Goal: Task Accomplishment & Management: Manage account settings

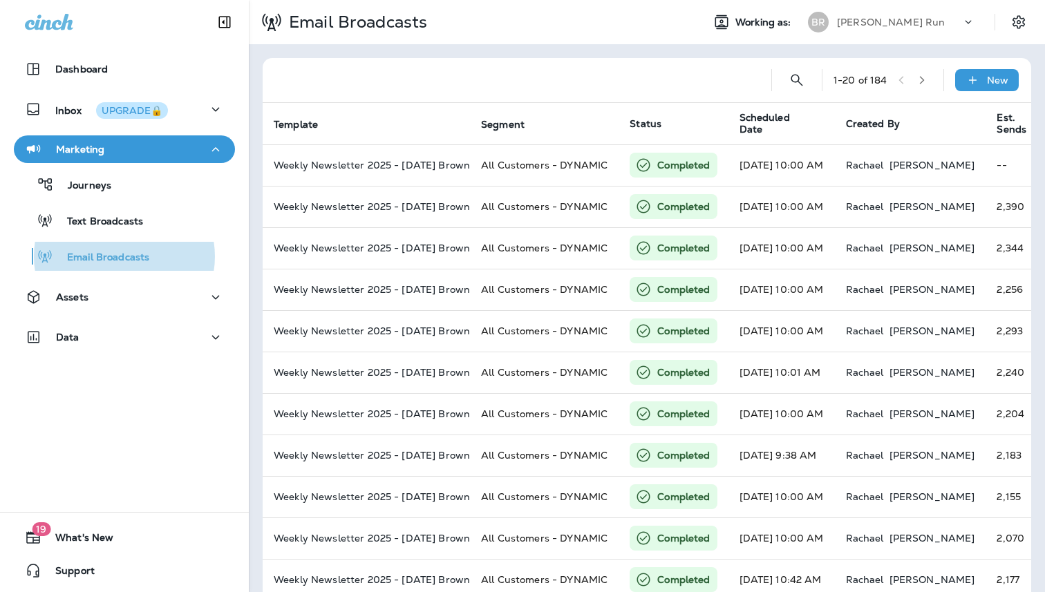
scroll to position [0, 360]
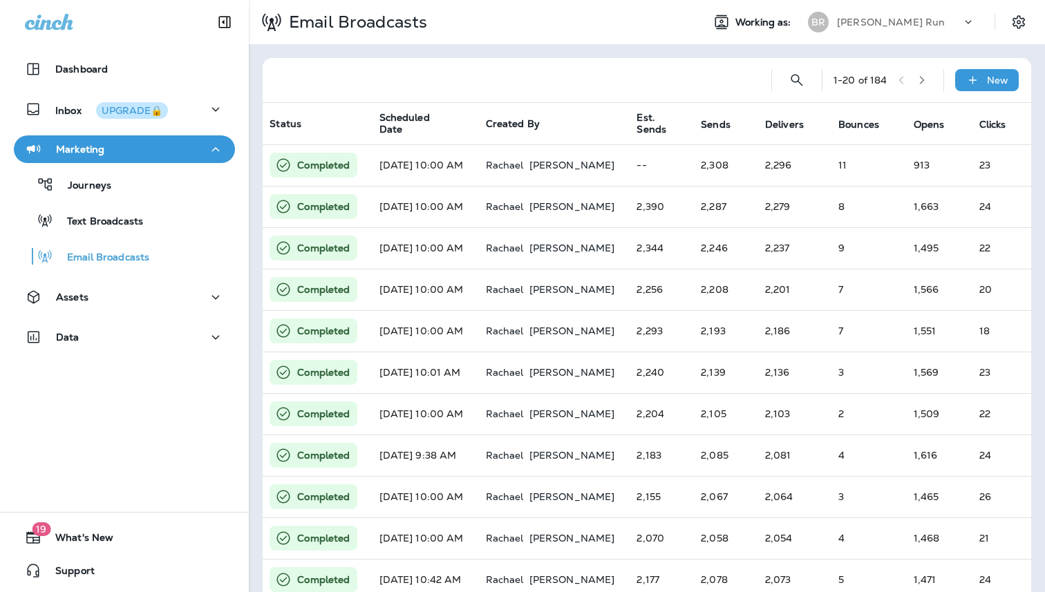
click at [881, 26] on p "[PERSON_NAME] Run" at bounding box center [891, 22] width 108 height 11
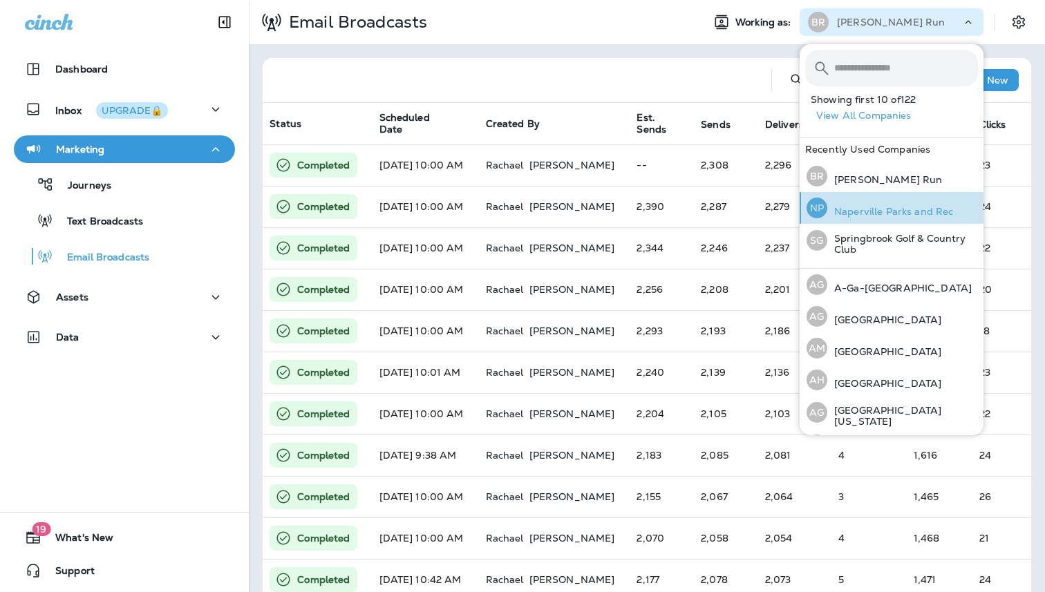
click at [886, 212] on p "Naperville Parks and Rec" at bounding box center [890, 211] width 126 height 11
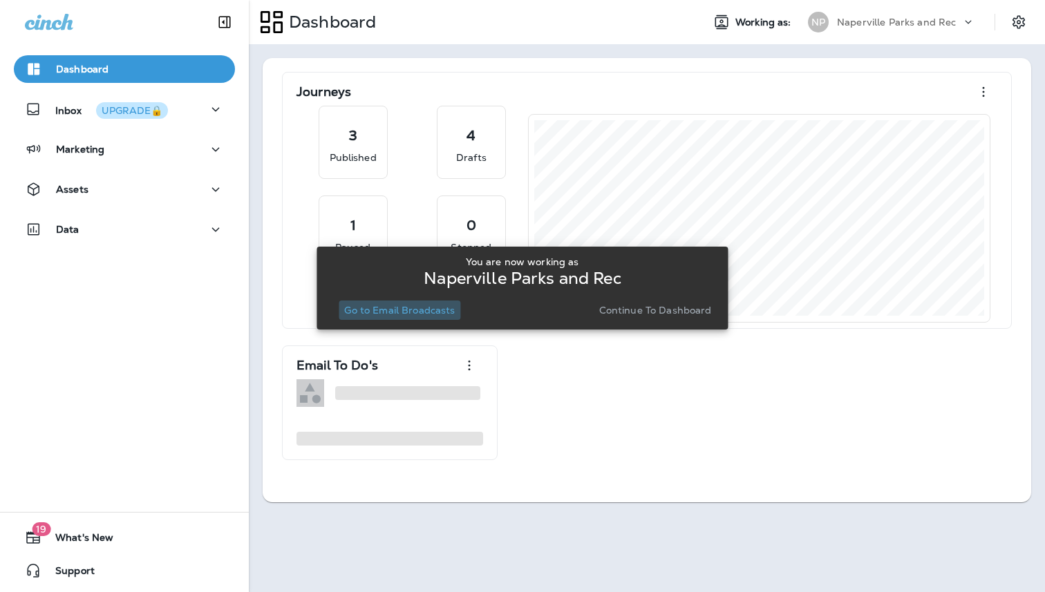
click at [406, 308] on p "Go to Email Broadcasts" at bounding box center [399, 310] width 111 height 11
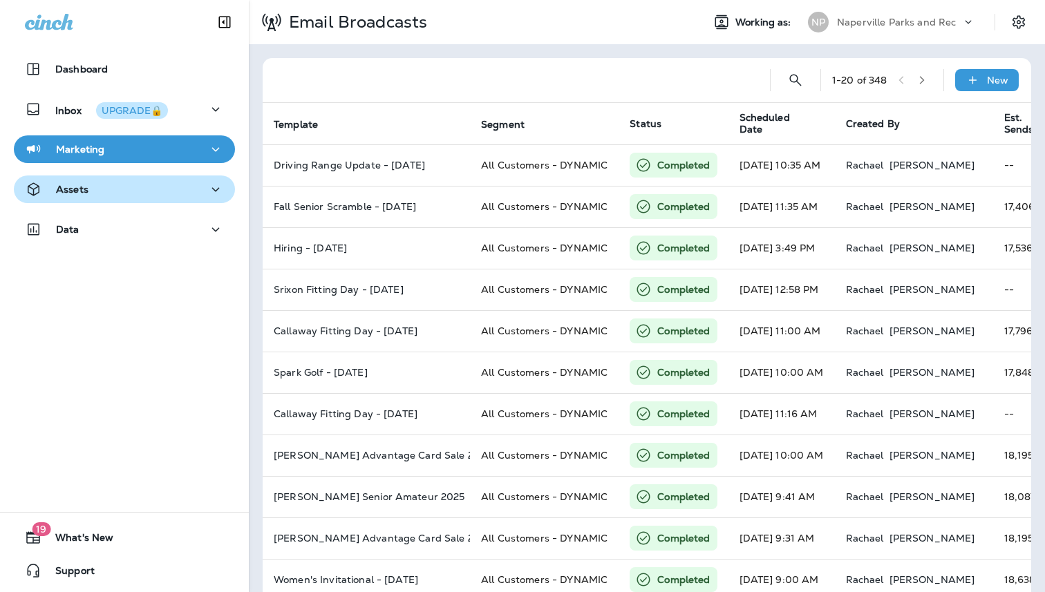
click at [122, 201] on button "Assets" at bounding box center [124, 190] width 221 height 28
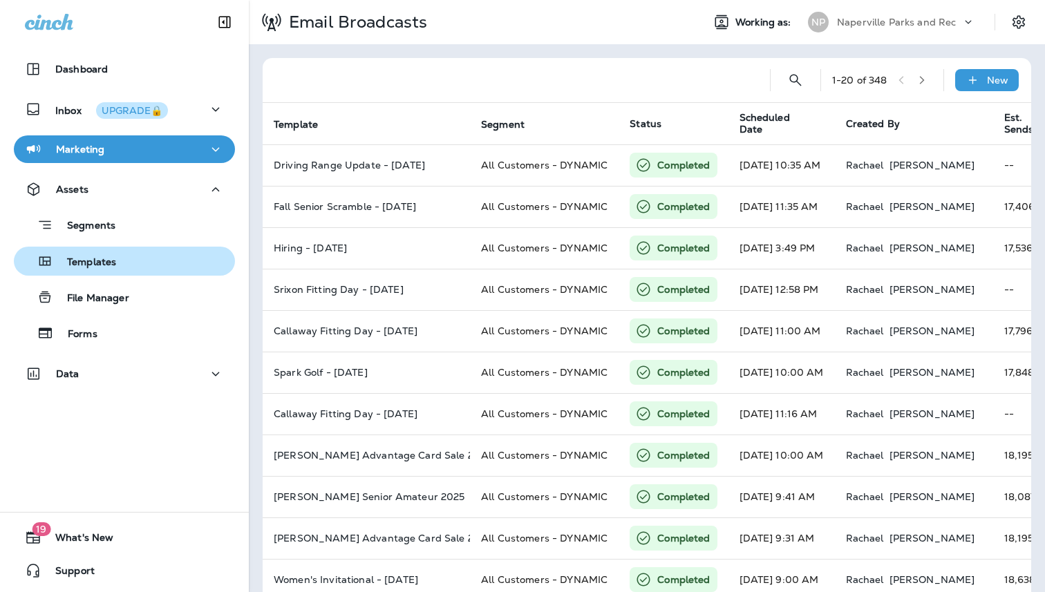
click at [101, 261] on p "Templates" at bounding box center [84, 262] width 63 height 13
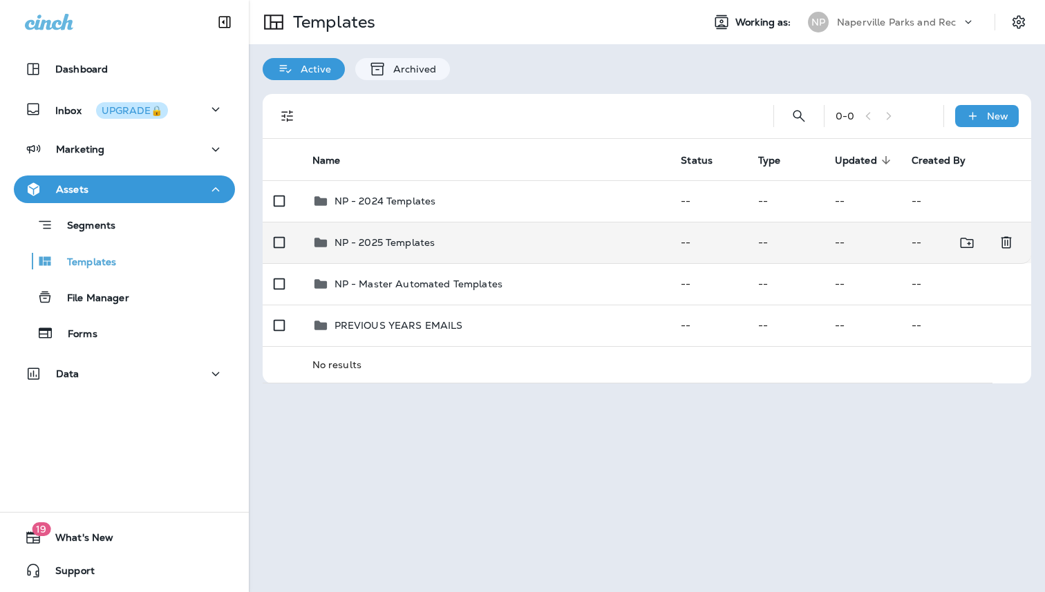
click at [416, 245] on p "NP - 2025 Templates" at bounding box center [385, 242] width 101 height 11
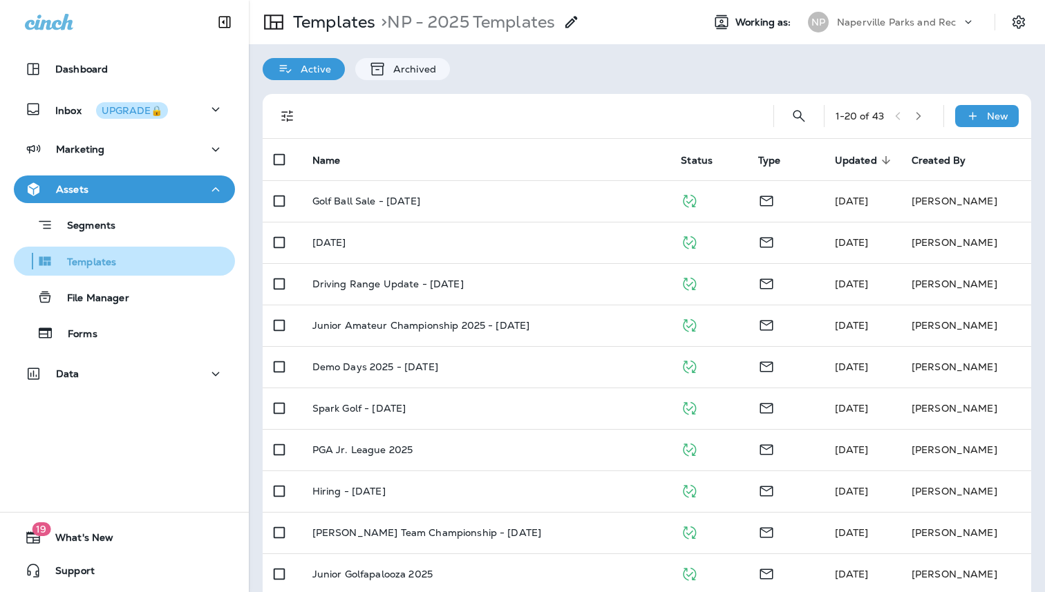
click at [110, 263] on p "Templates" at bounding box center [84, 262] width 63 height 13
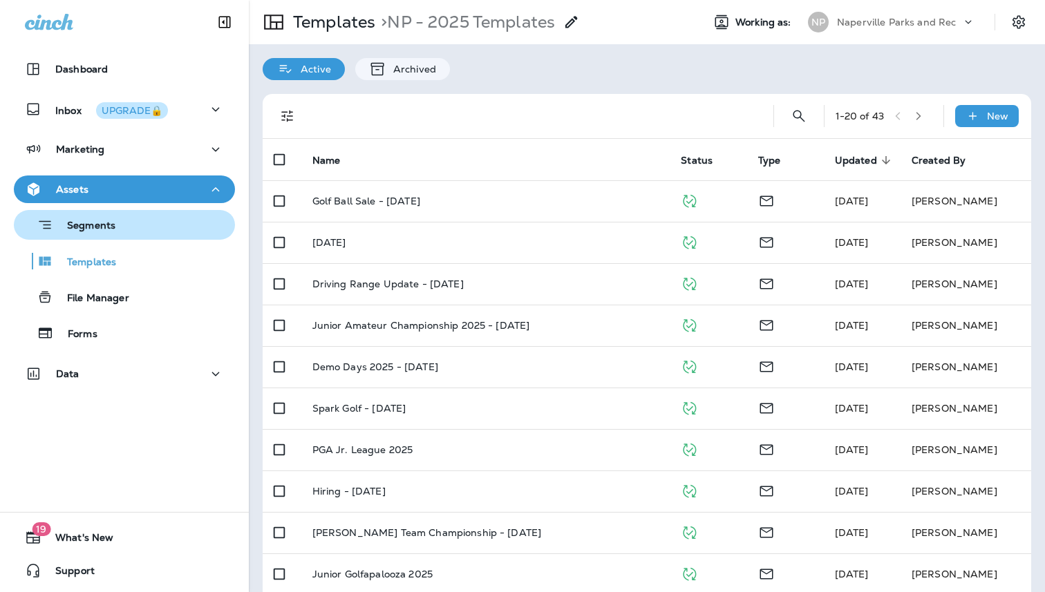
click at [106, 221] on p "Segments" at bounding box center [84, 227] width 62 height 14
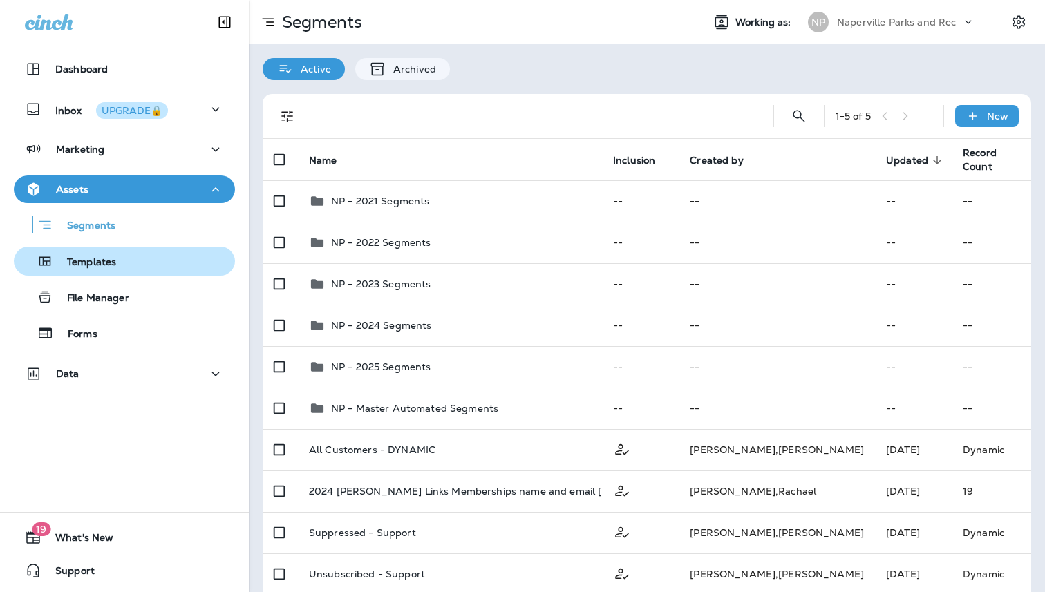
click at [85, 266] on p "Templates" at bounding box center [84, 262] width 63 height 13
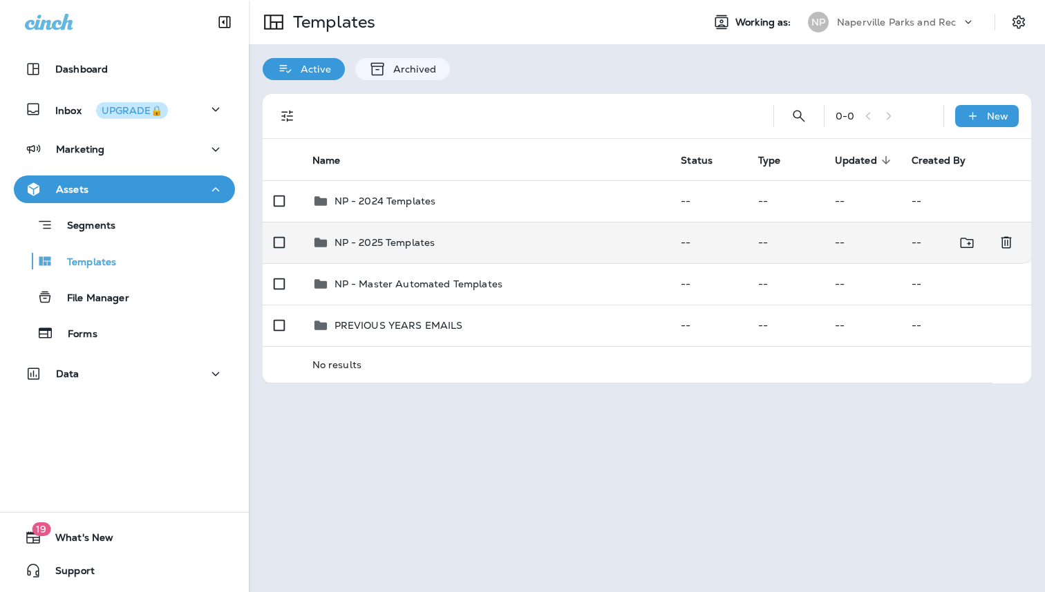
click at [407, 244] on p "NP - 2025 Templates" at bounding box center [385, 242] width 101 height 11
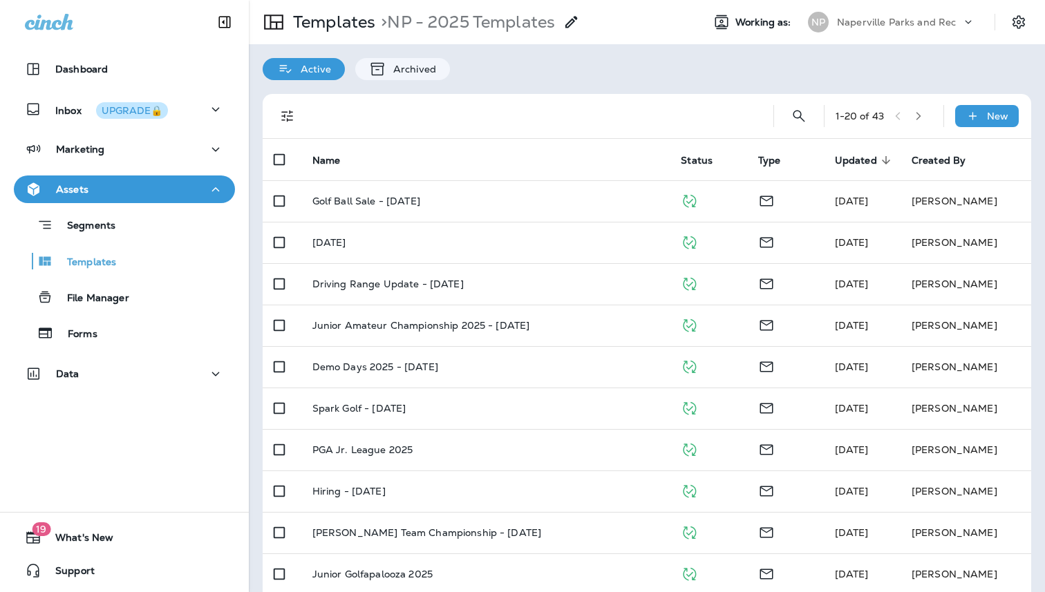
click at [903, 27] on p "Naperville Parks and Rec" at bounding box center [896, 22] width 119 height 11
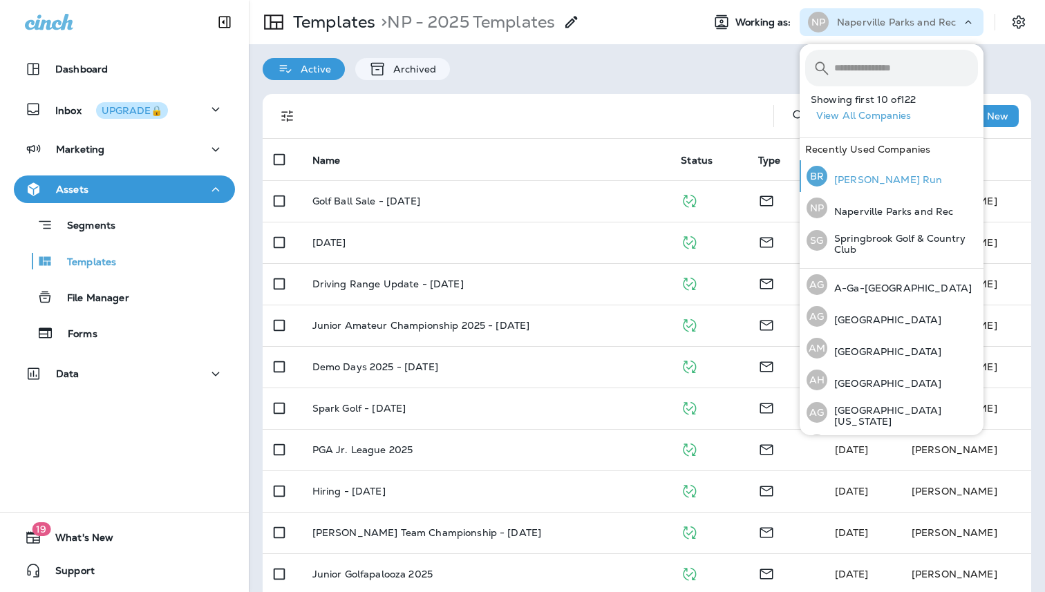
click at [871, 180] on p "[PERSON_NAME] Run" at bounding box center [884, 179] width 115 height 11
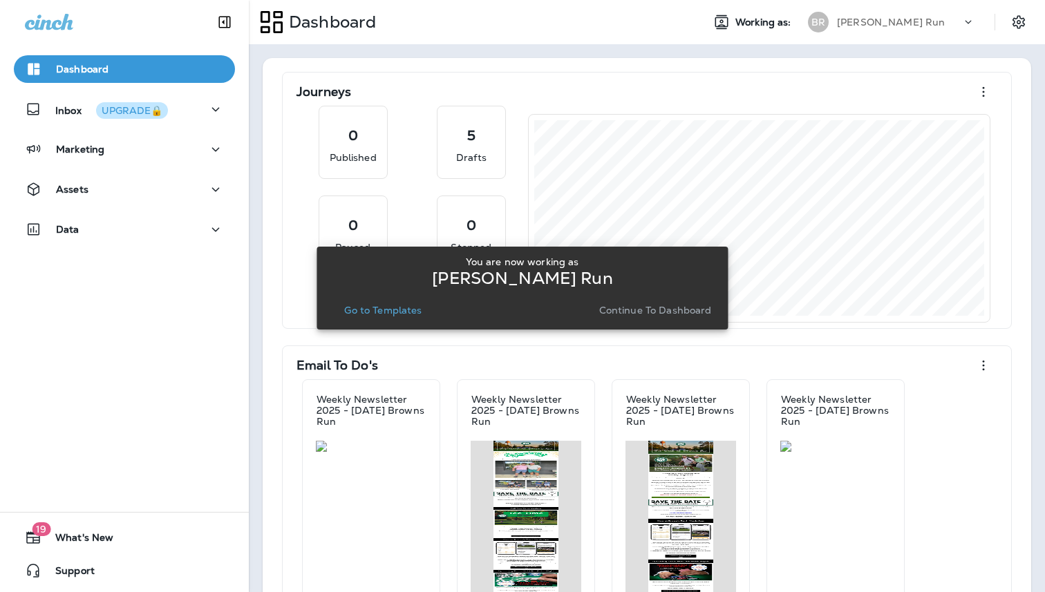
click at [355, 307] on p "Go to Templates" at bounding box center [382, 310] width 77 height 11
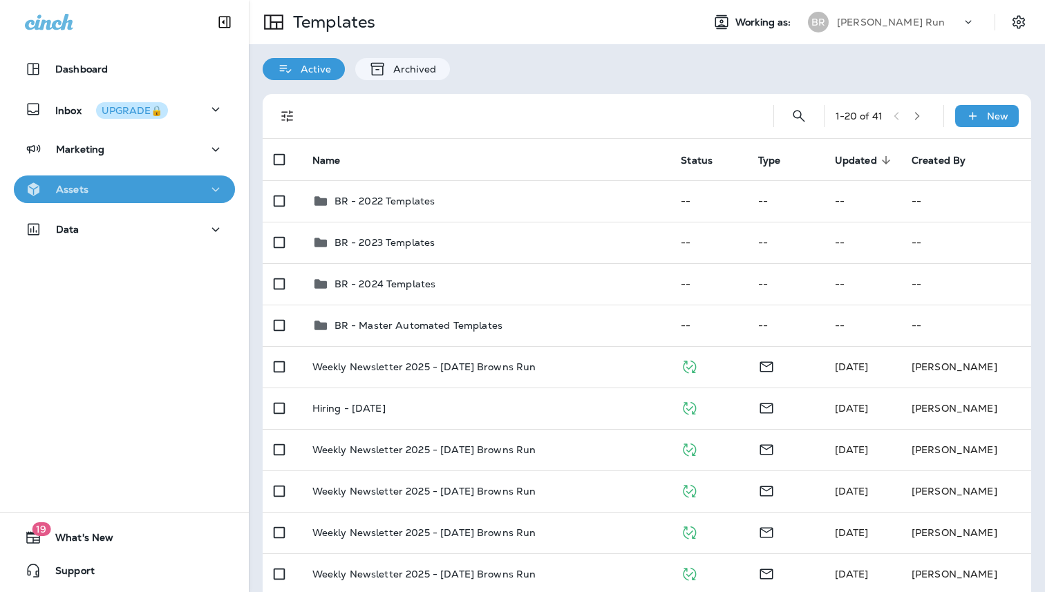
click at [103, 192] on div "Assets" at bounding box center [124, 189] width 199 height 17
click at [883, 20] on p "[PERSON_NAME] Run" at bounding box center [891, 22] width 108 height 11
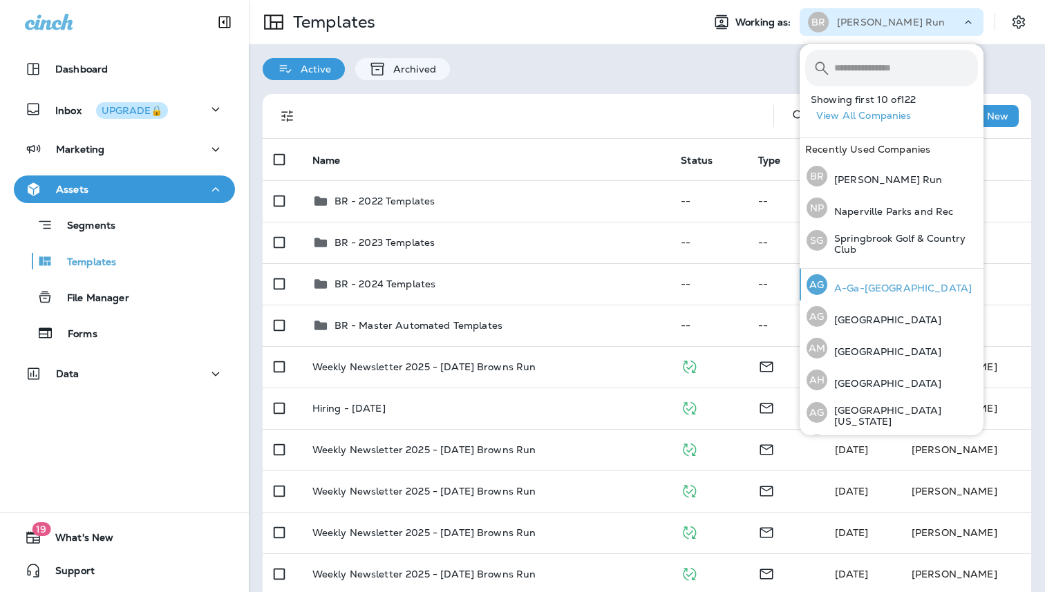
click at [881, 285] on p "A-Ga-[GEOGRAPHIC_DATA]" at bounding box center [899, 288] width 144 height 11
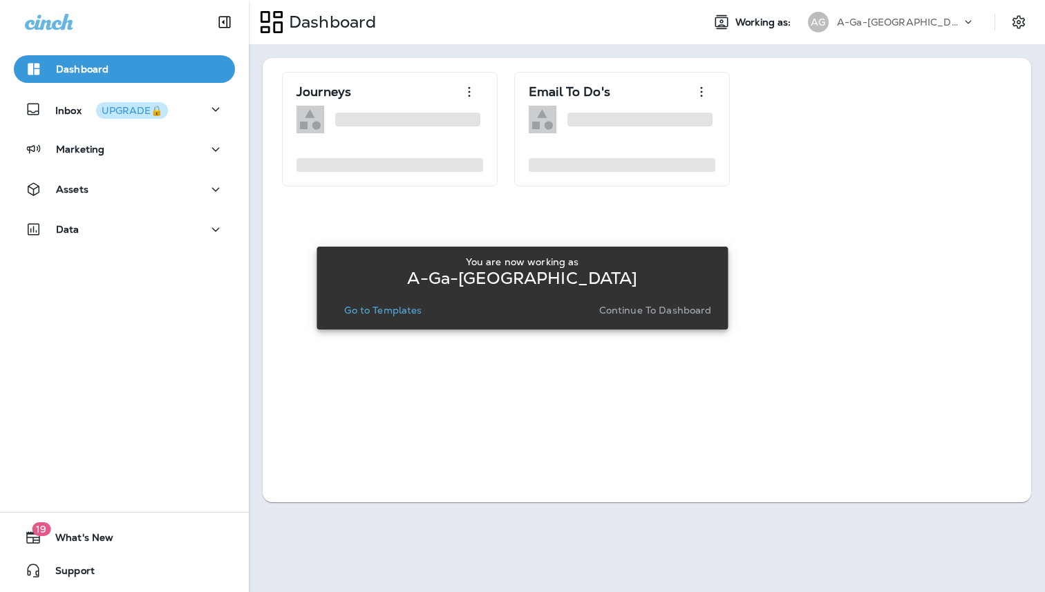
click at [367, 311] on p "Go to Templates" at bounding box center [382, 310] width 77 height 11
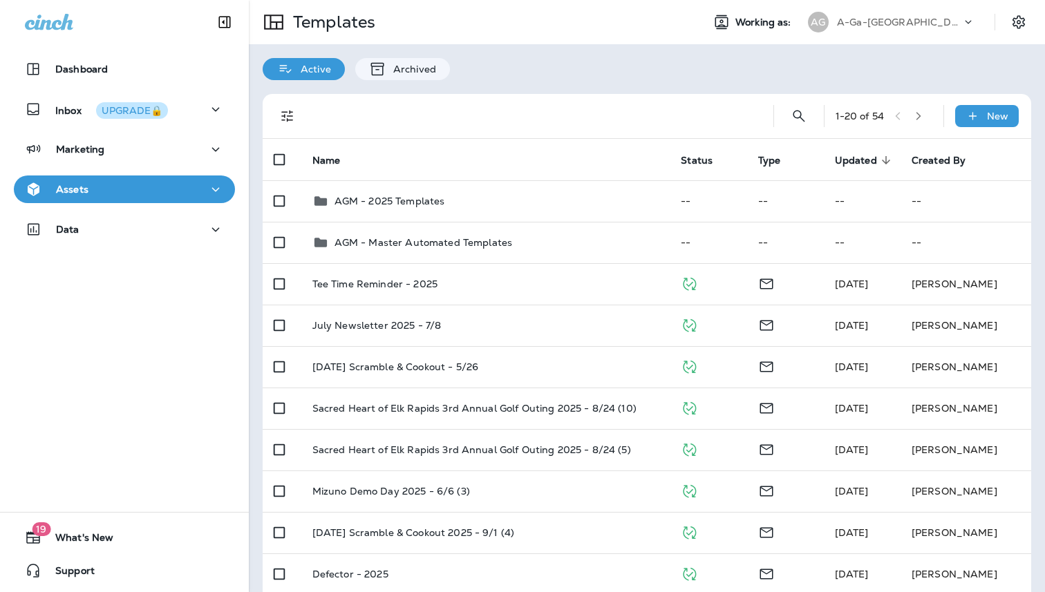
click at [885, 21] on p "A-Ga-[GEOGRAPHIC_DATA]" at bounding box center [899, 22] width 124 height 11
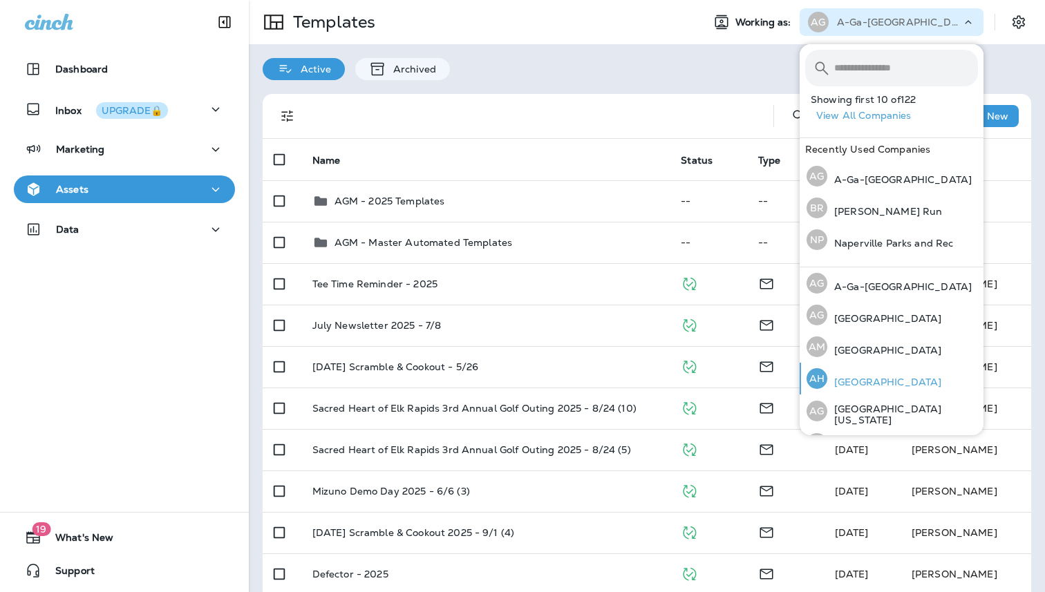
click at [863, 382] on p "[GEOGRAPHIC_DATA]" at bounding box center [884, 382] width 114 height 11
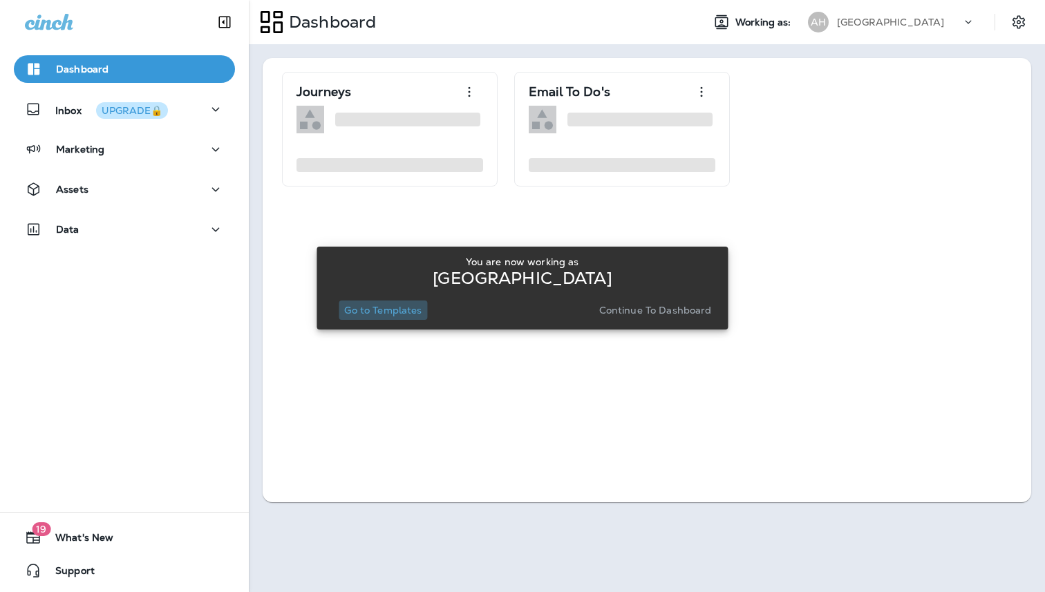
click at [399, 307] on p "Go to Templates" at bounding box center [382, 310] width 77 height 11
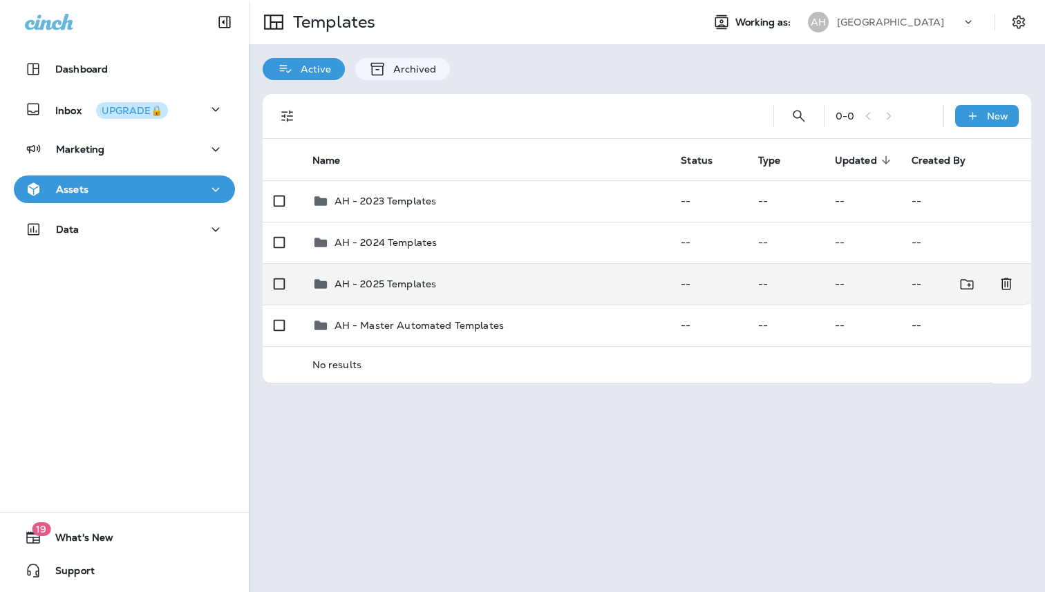
click at [373, 284] on p "AH - 2025 Templates" at bounding box center [386, 284] width 102 height 11
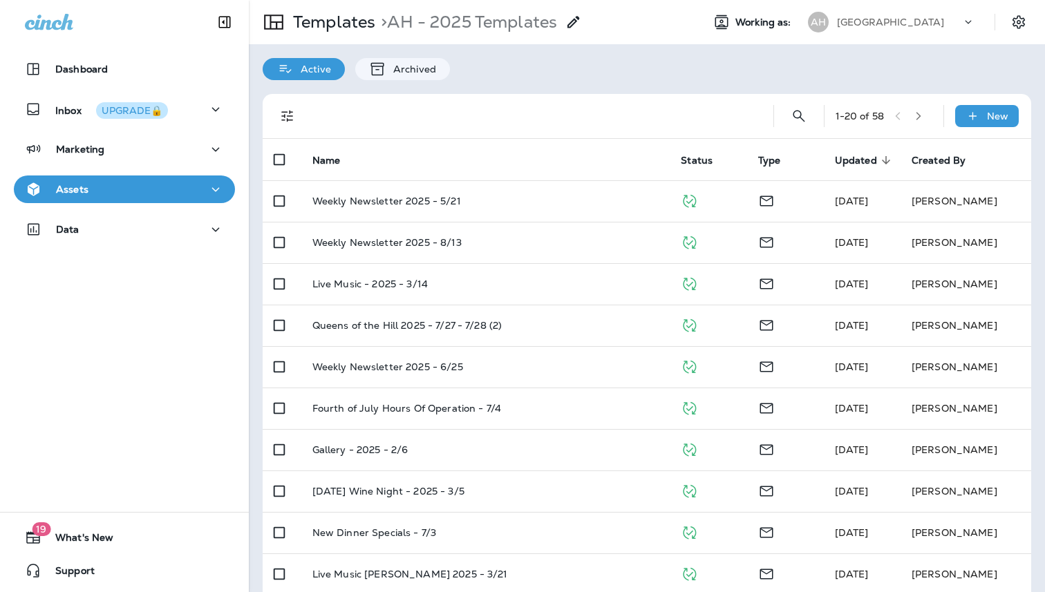
click at [901, 19] on p "[GEOGRAPHIC_DATA]" at bounding box center [890, 22] width 107 height 11
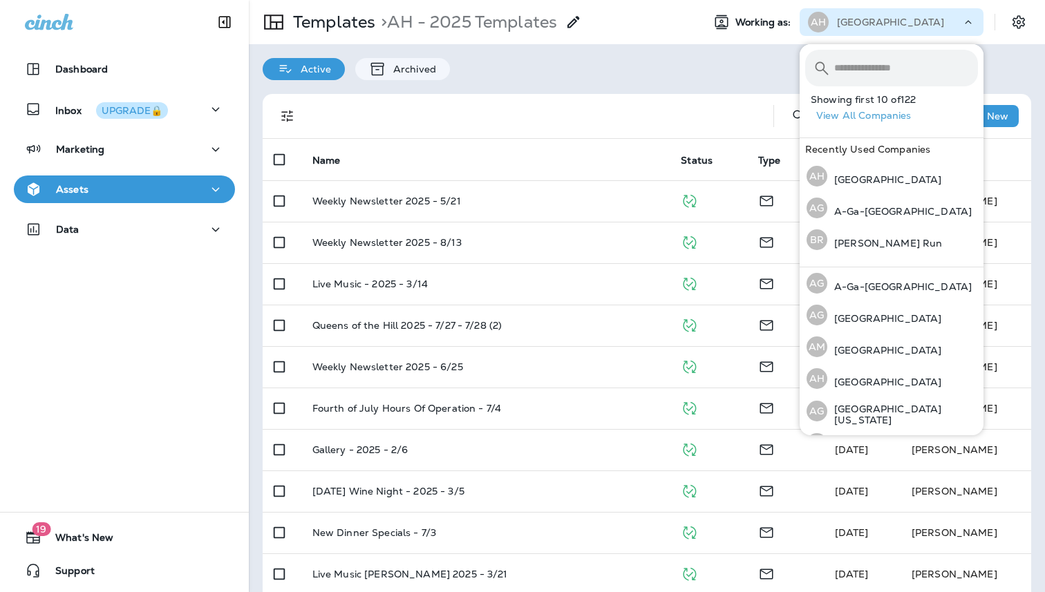
click at [890, 79] on input "text" at bounding box center [906, 68] width 144 height 37
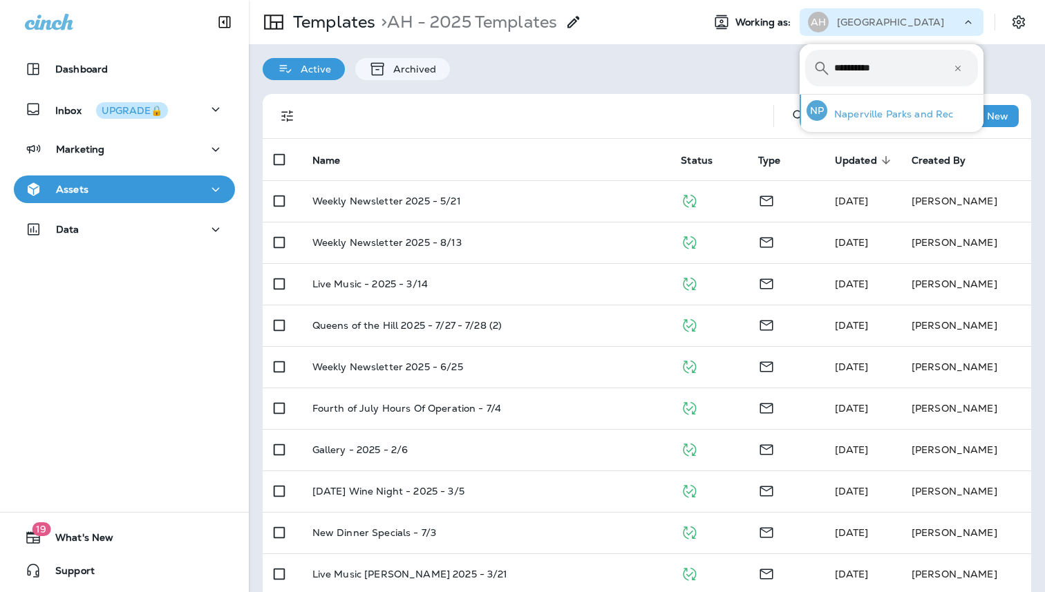
type input "**********"
click at [885, 117] on p "Naperville Parks and Rec" at bounding box center [890, 114] width 126 height 11
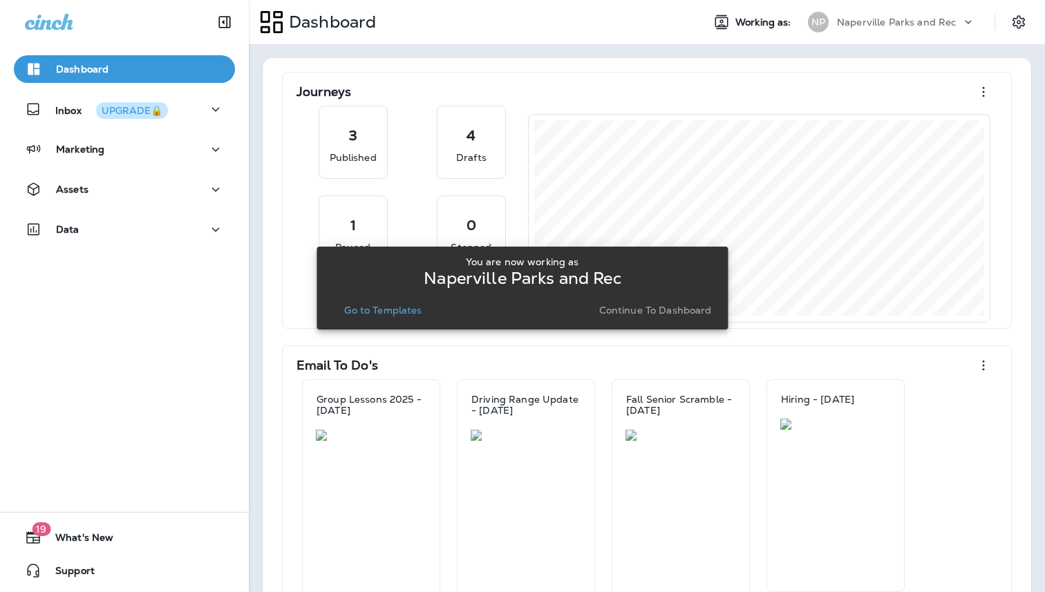
click at [393, 312] on p "Go to Templates" at bounding box center [382, 310] width 77 height 11
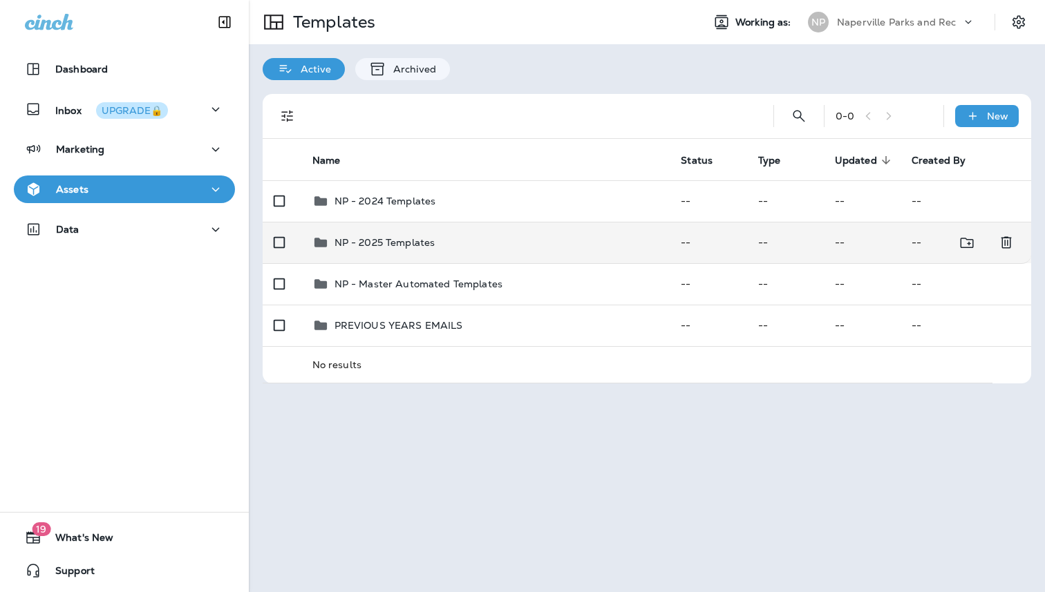
click at [397, 239] on p "NP - 2025 Templates" at bounding box center [385, 242] width 101 height 11
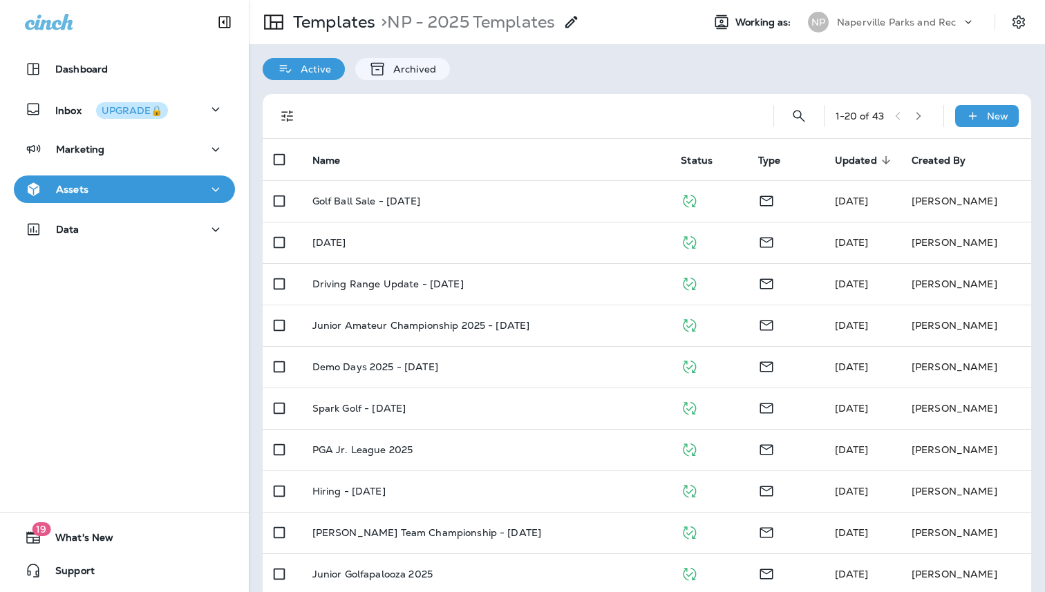
click at [919, 115] on icon "button" at bounding box center [919, 116] width 10 height 10
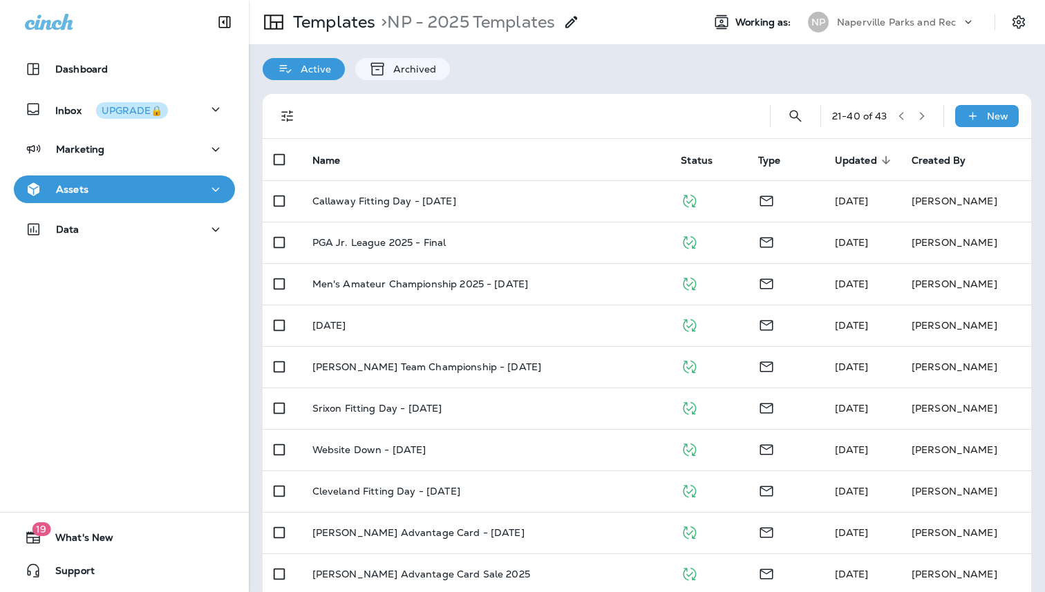
click at [921, 112] on icon "button" at bounding box center [922, 116] width 10 height 10
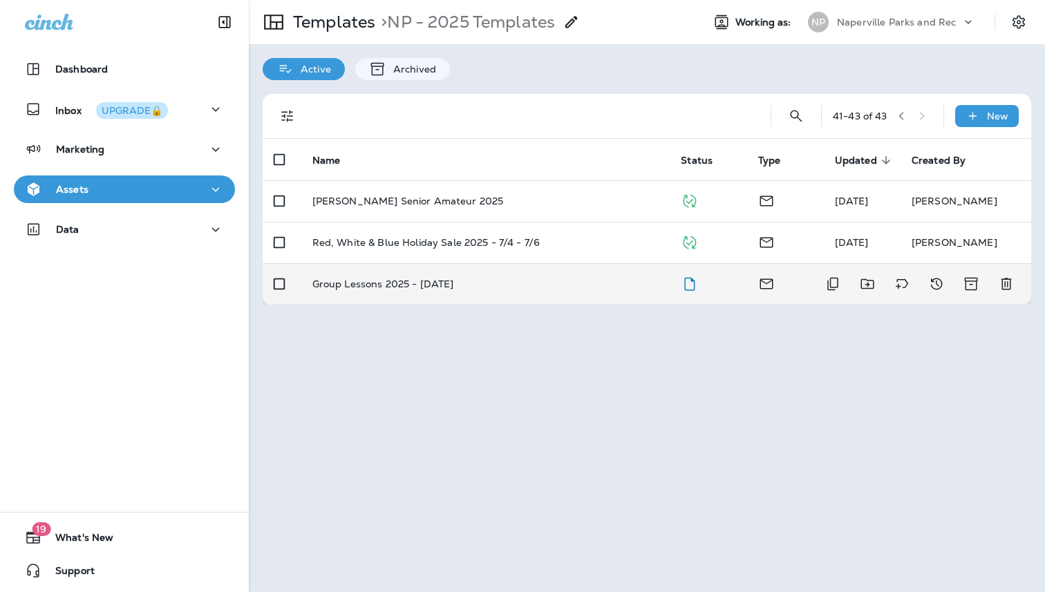
click at [446, 283] on p "Group Lessons 2025 - [DATE]" at bounding box center [383, 284] width 142 height 11
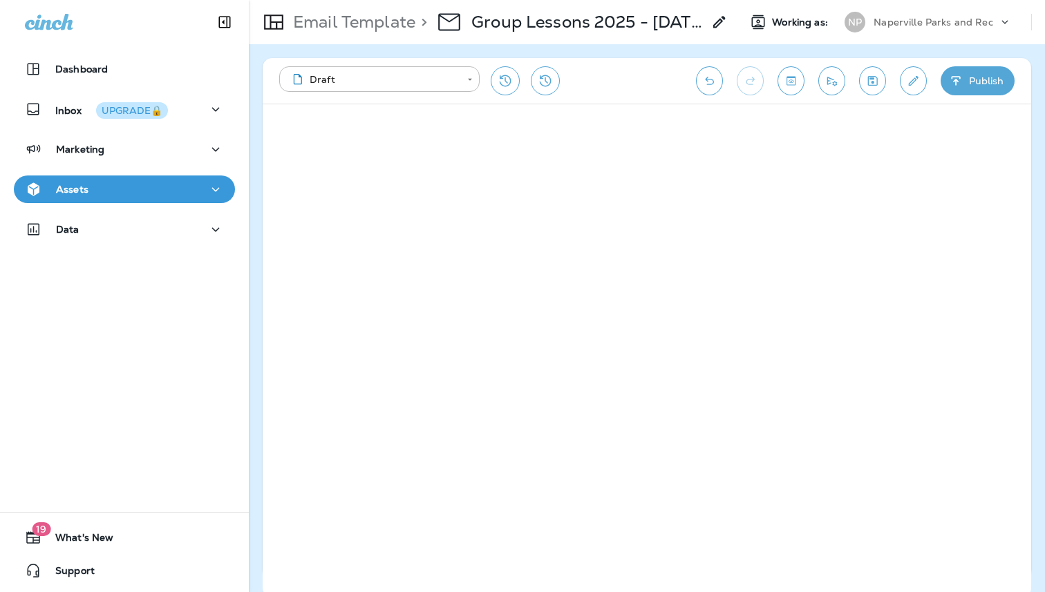
click at [984, 84] on button "Publish" at bounding box center [978, 80] width 74 height 29
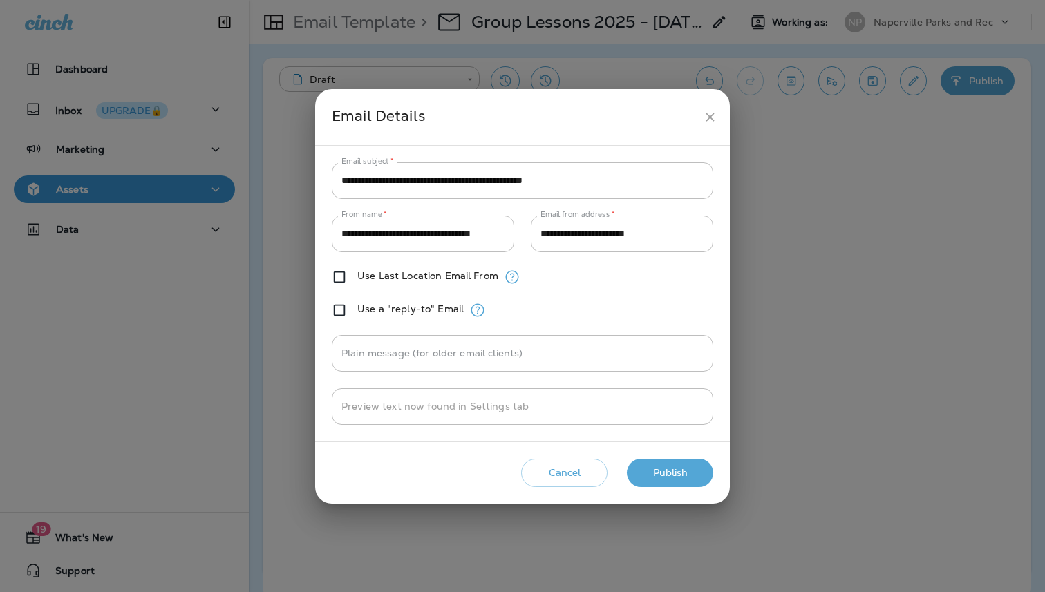
click at [686, 480] on button "Publish" at bounding box center [670, 473] width 86 height 28
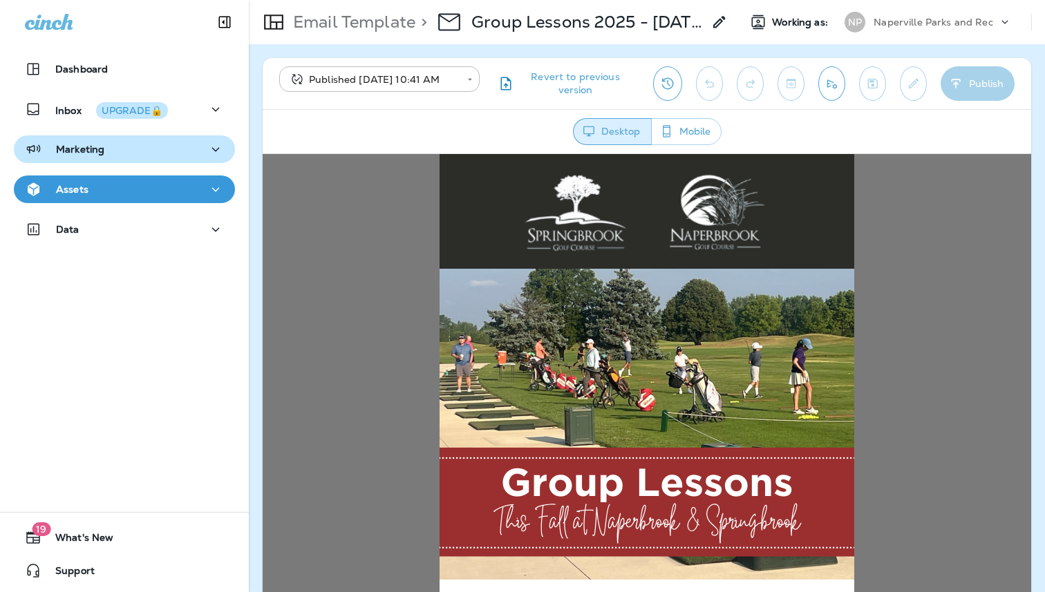
click at [140, 152] on div "Marketing" at bounding box center [124, 149] width 199 height 17
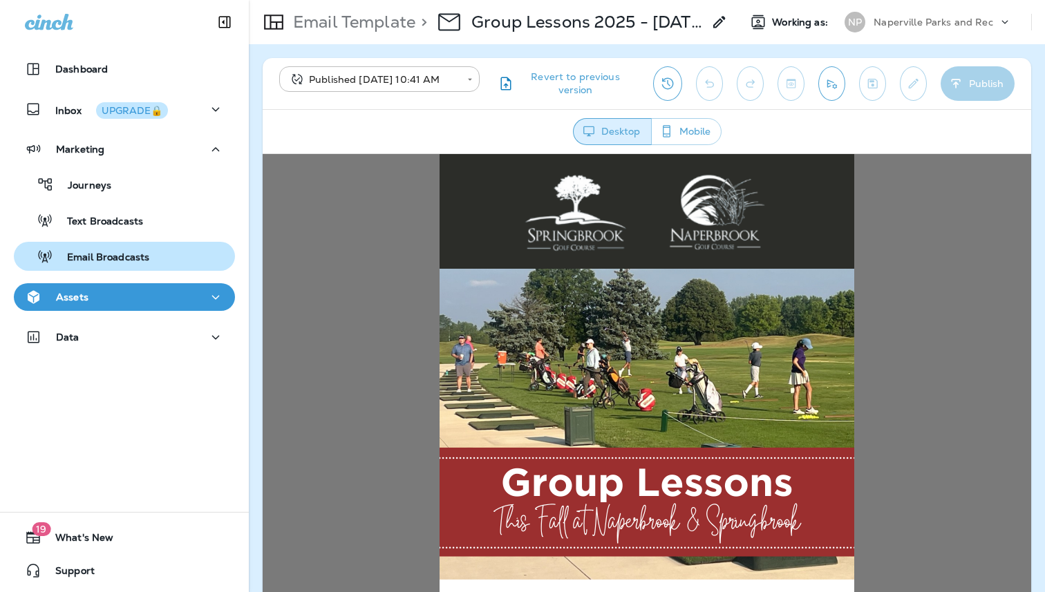
click at [113, 257] on p "Email Broadcasts" at bounding box center [101, 258] width 96 height 13
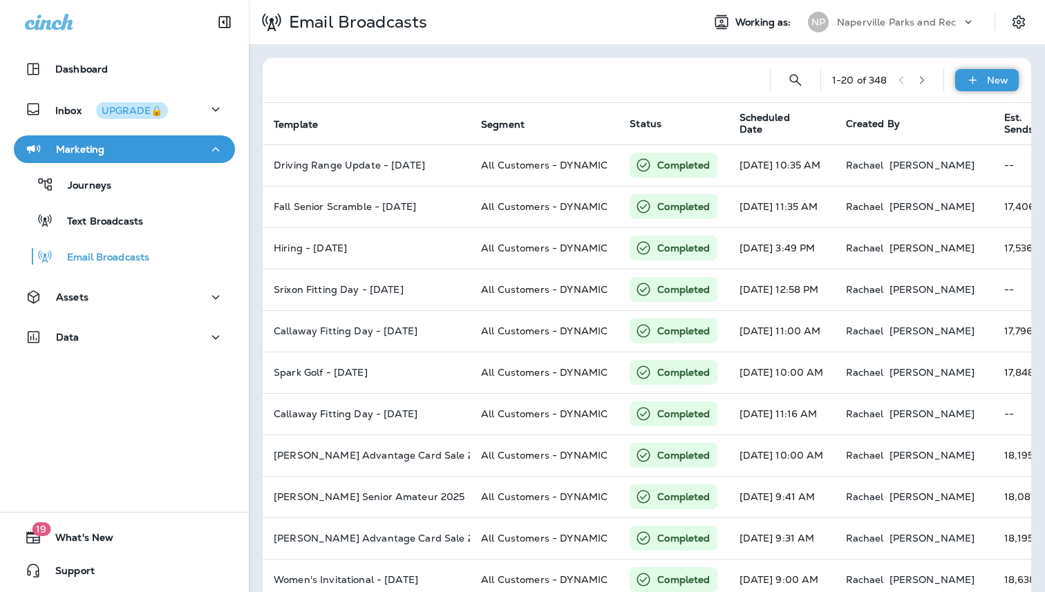
click at [977, 80] on icon at bounding box center [973, 80] width 15 height 14
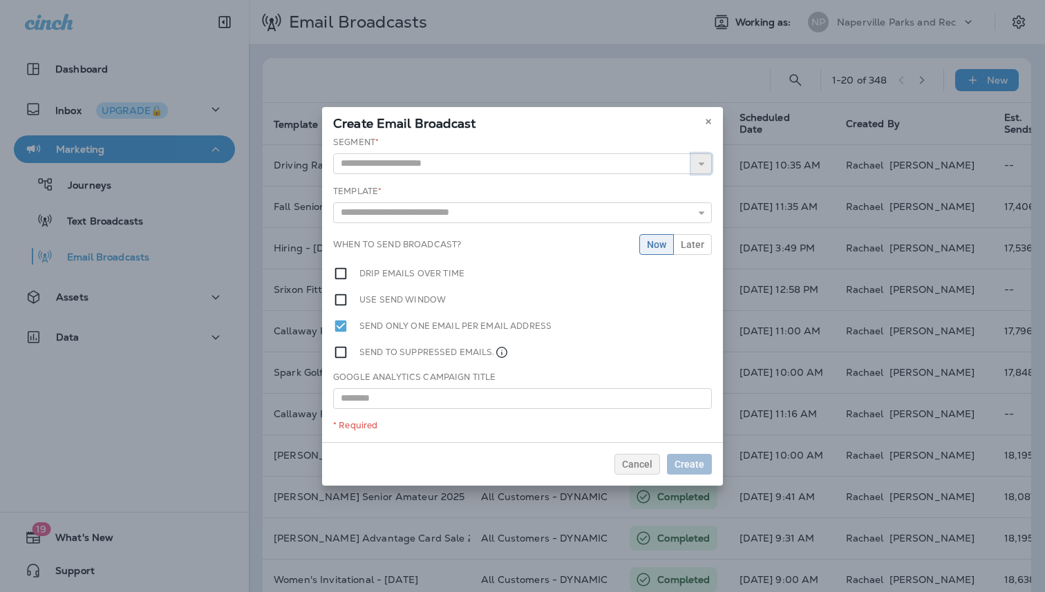
click at [695, 162] on button "button" at bounding box center [701, 163] width 21 height 21
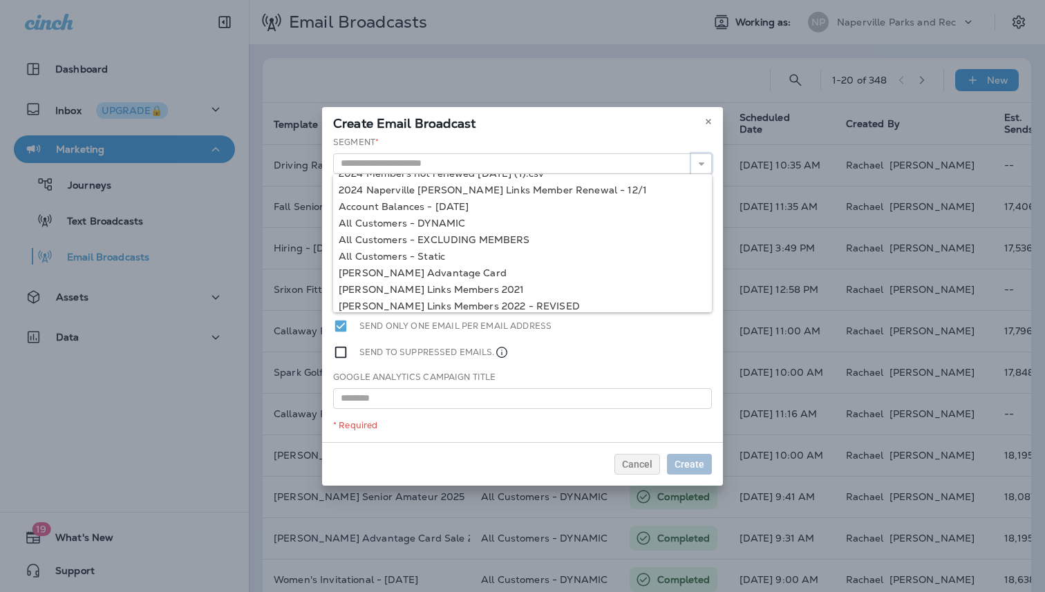
scroll to position [147, 0]
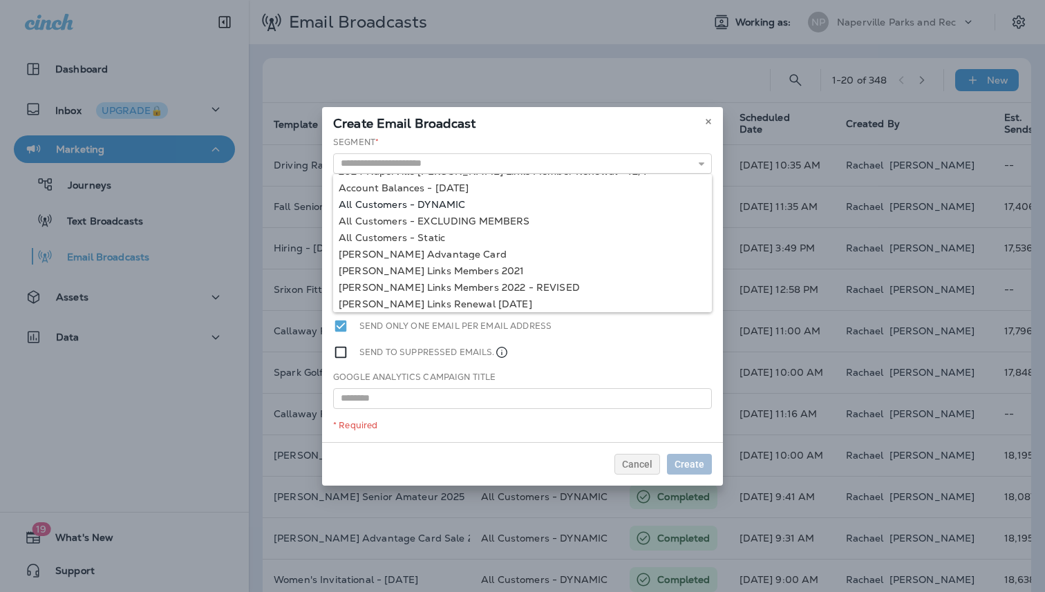
type input "**********"
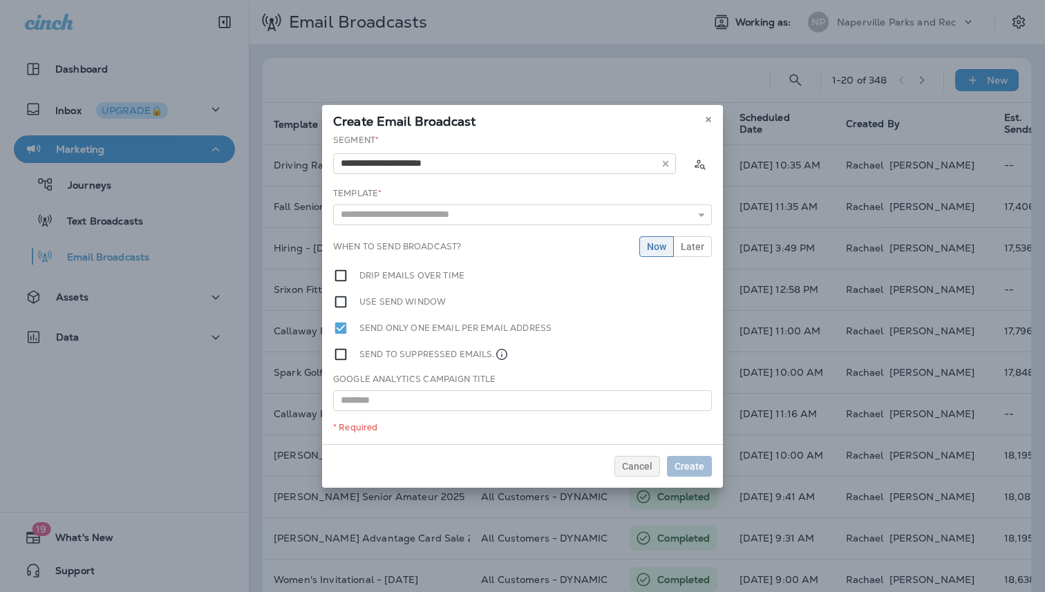
click at [435, 203] on div "**********" at bounding box center [522, 289] width 401 height 310
click at [436, 214] on input "text" at bounding box center [522, 215] width 379 height 21
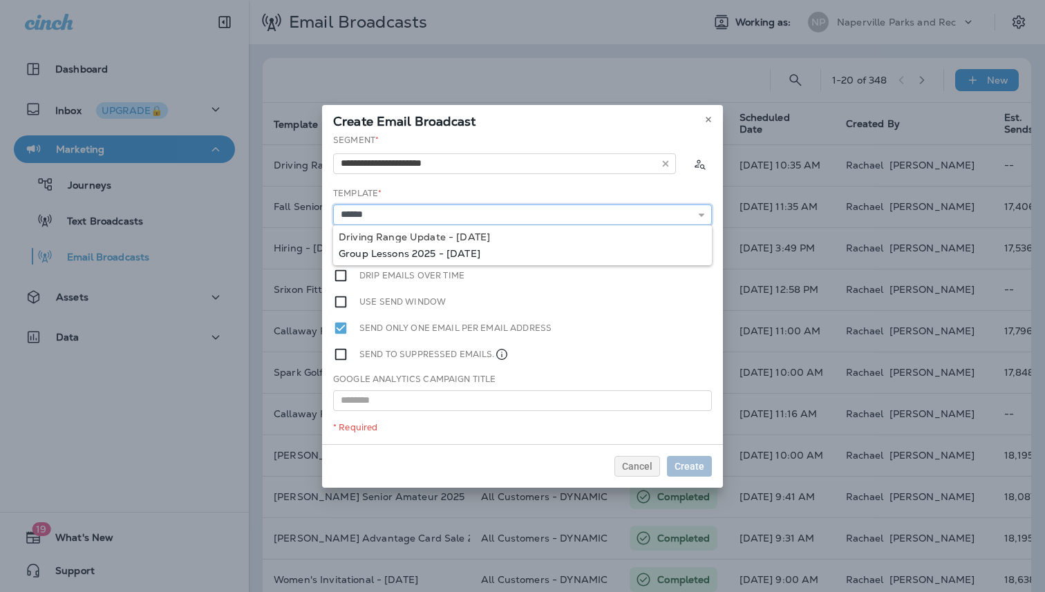
type input "**********"
click at [471, 255] on div "**********" at bounding box center [522, 289] width 401 height 310
click at [491, 212] on input "**********" at bounding box center [522, 215] width 379 height 21
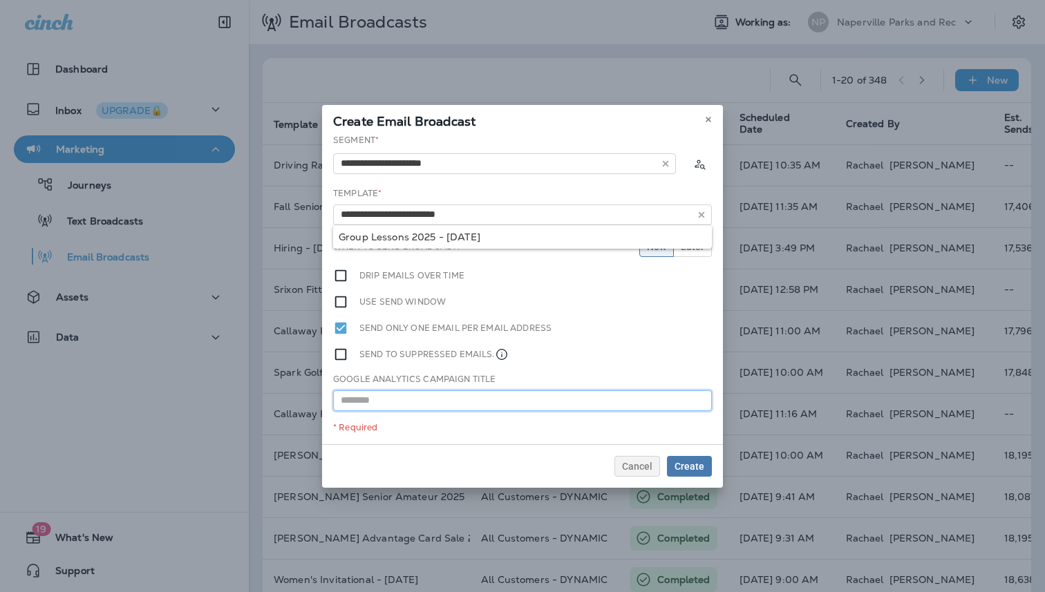
click at [460, 406] on input "text" at bounding box center [522, 401] width 379 height 21
paste input "**********"
click at [445, 403] on input "**********" at bounding box center [522, 401] width 379 height 21
type input "**********"
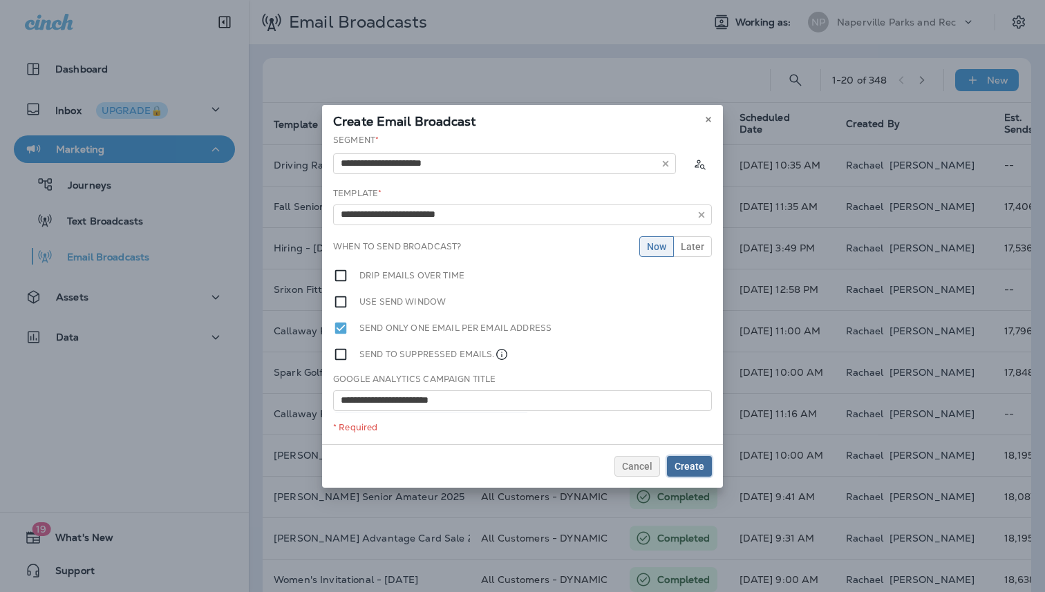
click at [694, 462] on span "Create" at bounding box center [690, 467] width 30 height 10
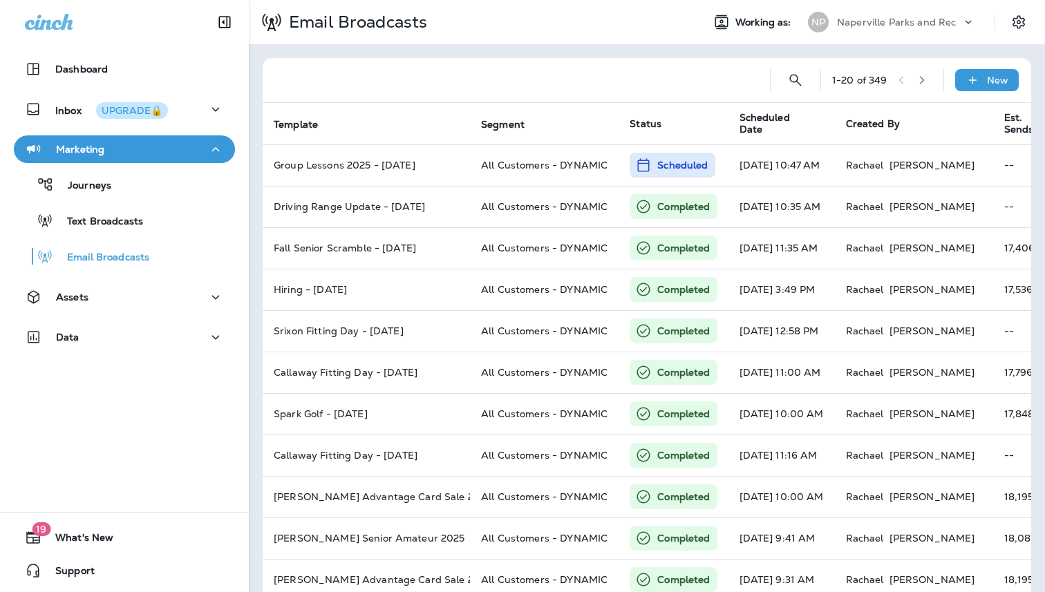
click at [867, 12] on div "Naperville Parks and Rec" at bounding box center [899, 22] width 124 height 21
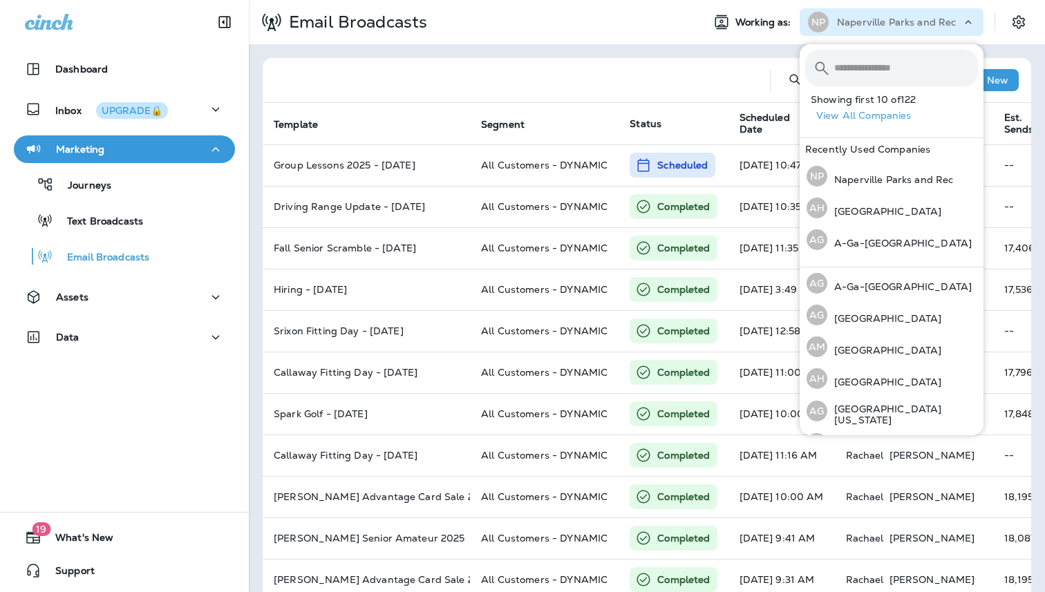
click at [869, 71] on input "text" at bounding box center [906, 68] width 144 height 37
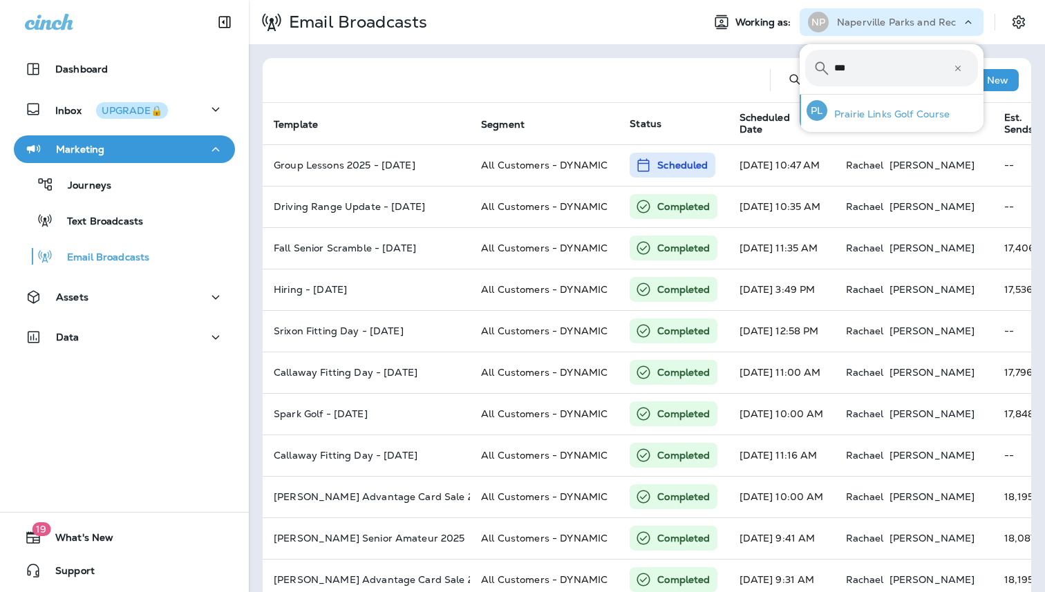
type input "***"
click at [887, 113] on p "Prairie Links Golf Course" at bounding box center [888, 114] width 123 height 11
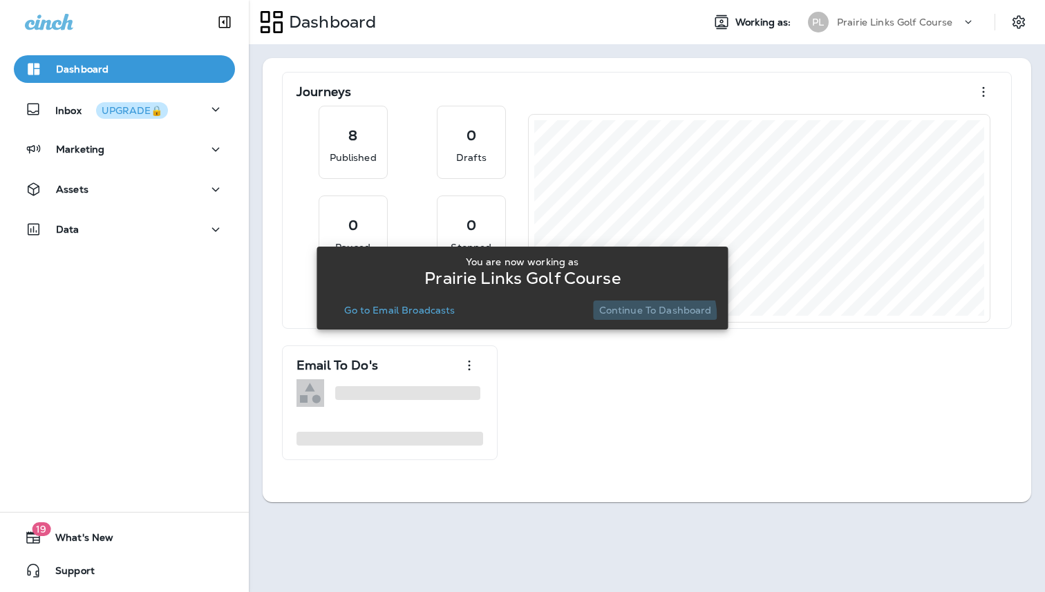
click at [650, 316] on button "Continue to Dashboard" at bounding box center [656, 310] width 124 height 19
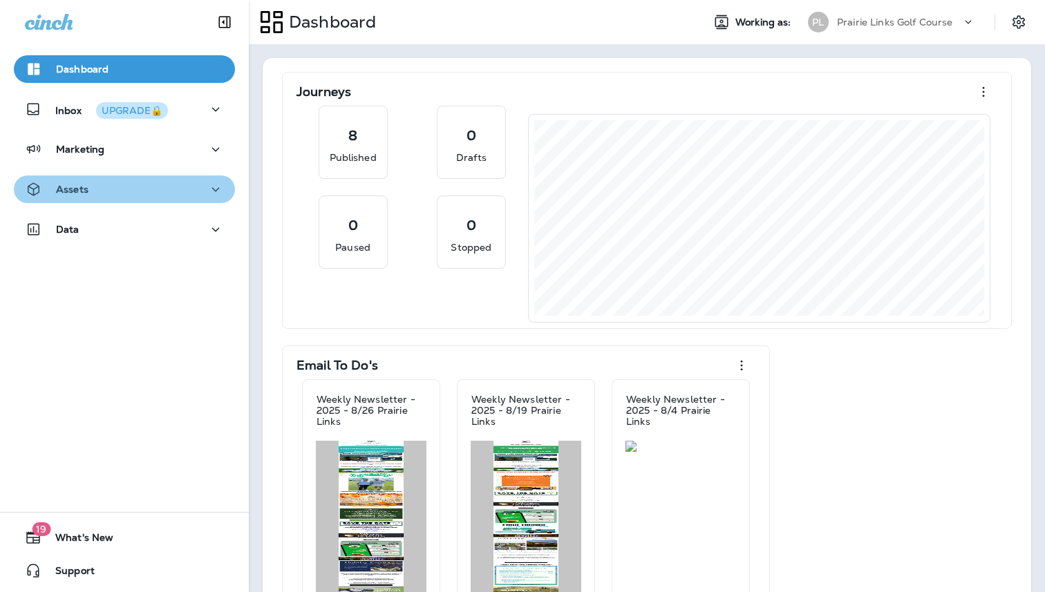
click at [147, 190] on div "Assets" at bounding box center [124, 189] width 199 height 17
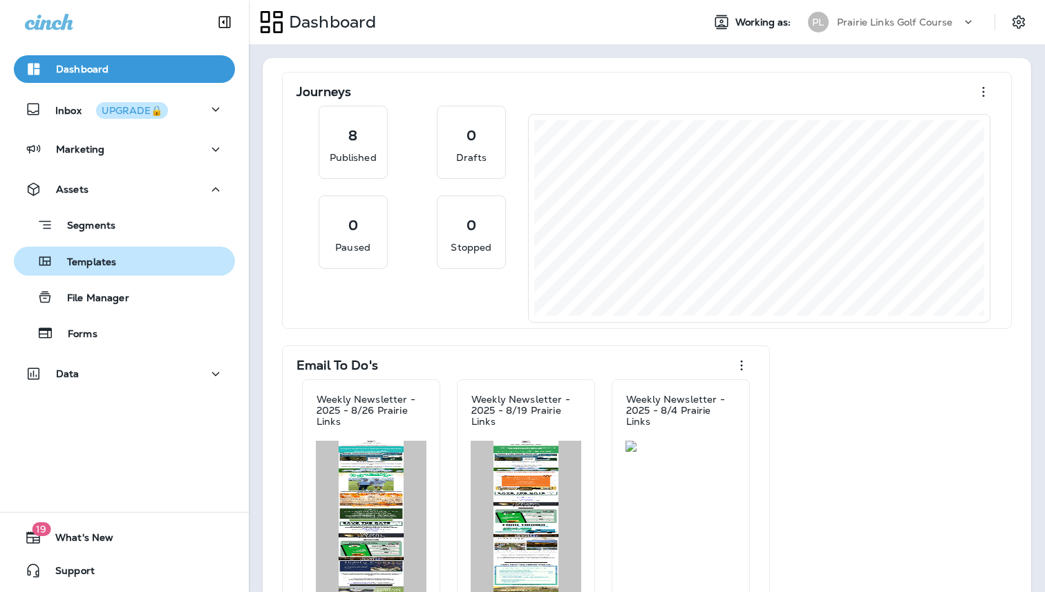
click at [108, 266] on p "Templates" at bounding box center [84, 262] width 63 height 13
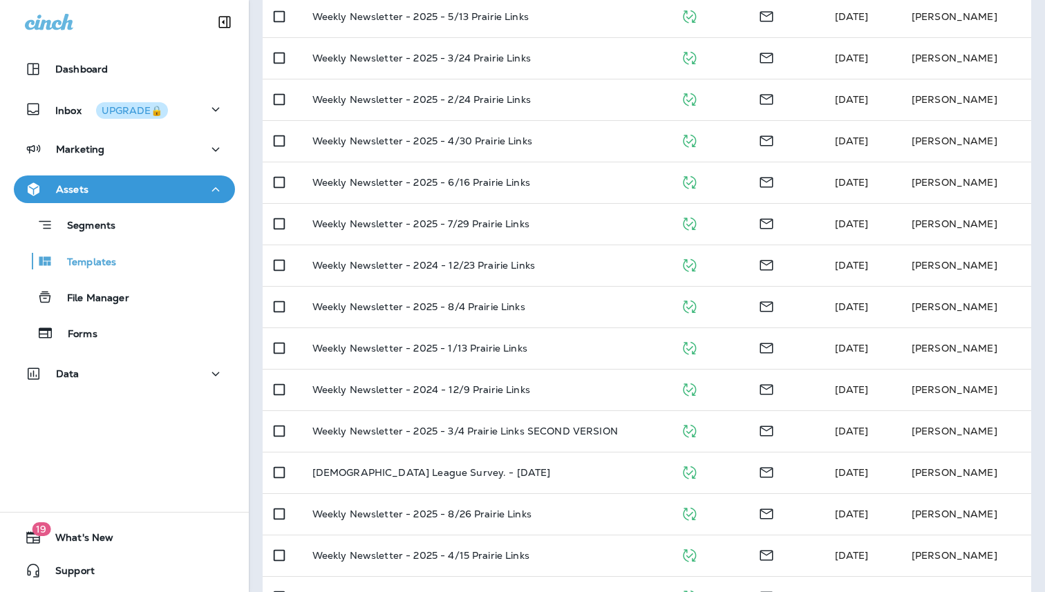
scroll to position [568, 0]
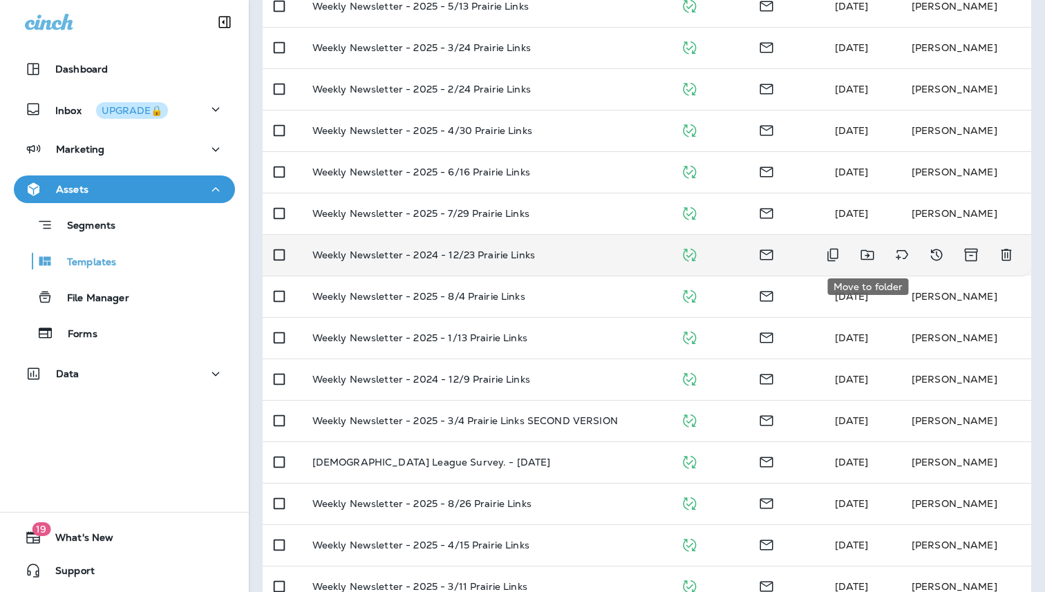
click at [867, 253] on icon "Move to folder" at bounding box center [867, 255] width 17 height 17
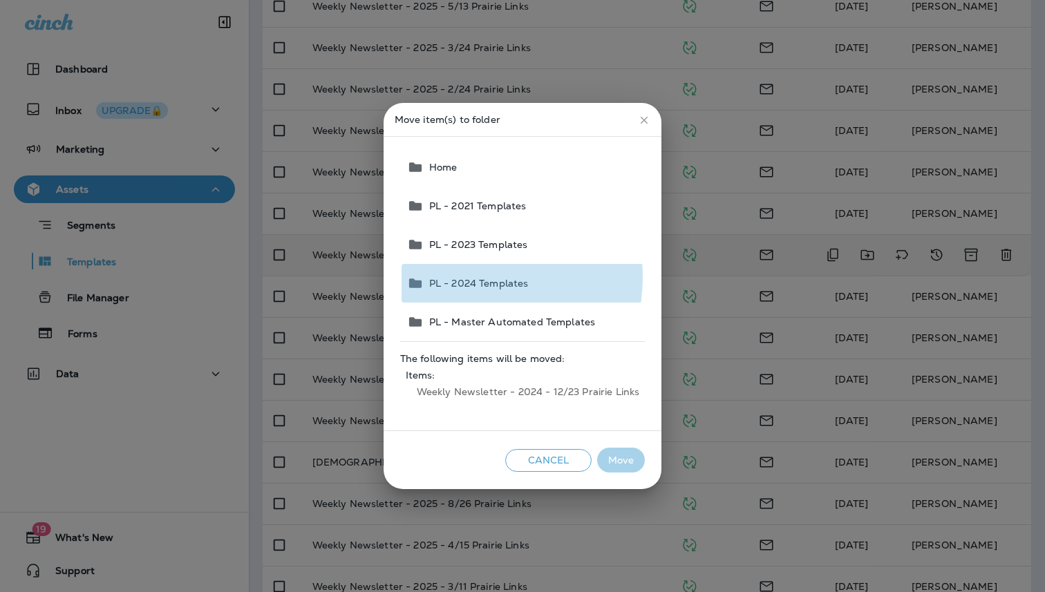
click at [469, 278] on span "PL - 2024 Templates" at bounding box center [476, 283] width 105 height 11
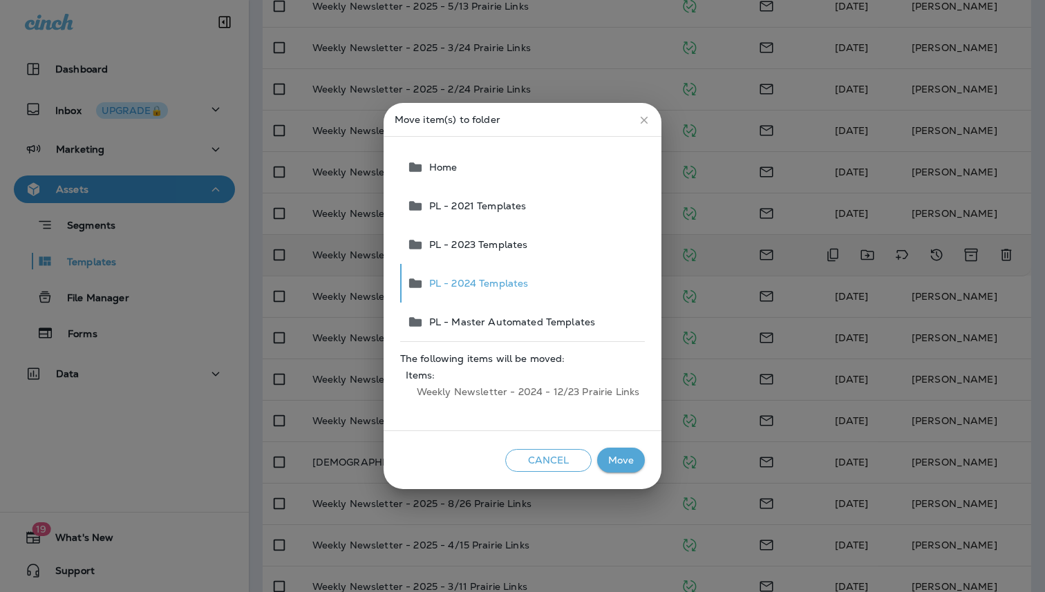
click at [612, 462] on button "Move" at bounding box center [621, 461] width 48 height 26
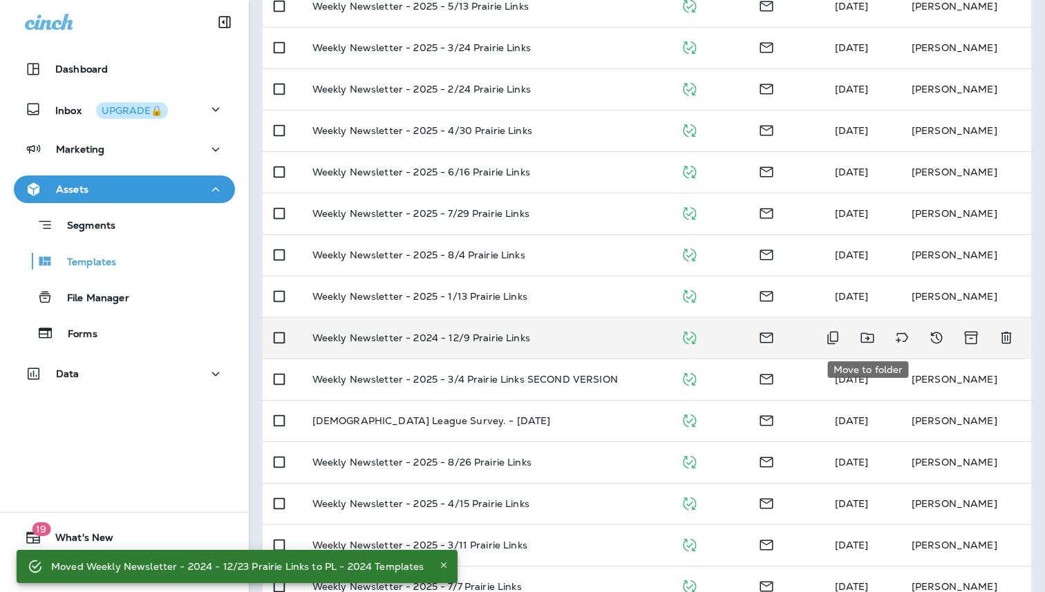
click at [867, 339] on icon "Move to folder" at bounding box center [867, 338] width 17 height 17
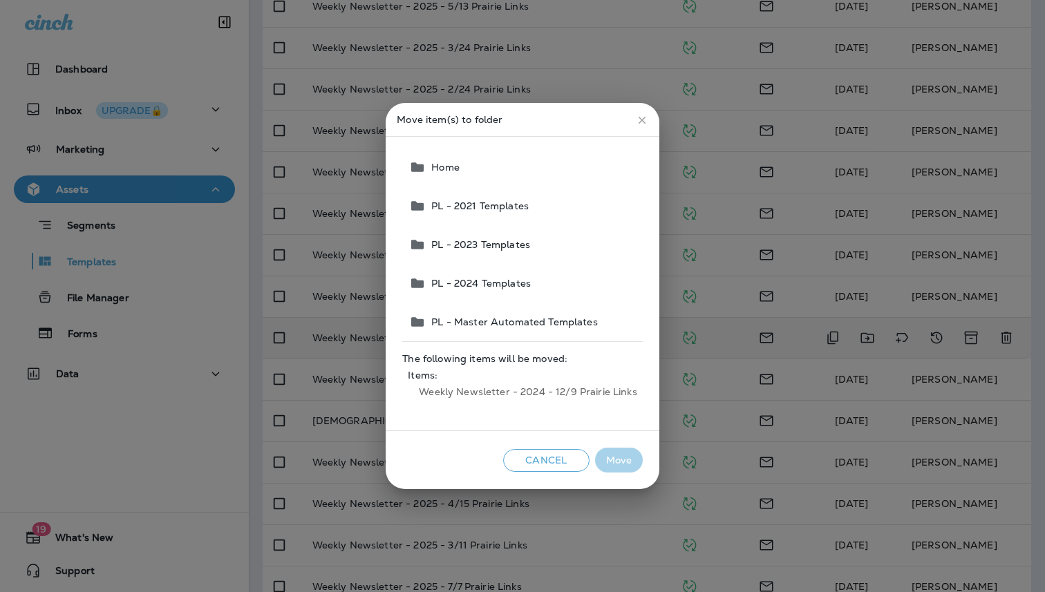
click at [467, 279] on span "PL - 2024 Templates" at bounding box center [478, 283] width 105 height 11
click at [608, 458] on button "Move" at bounding box center [619, 461] width 48 height 26
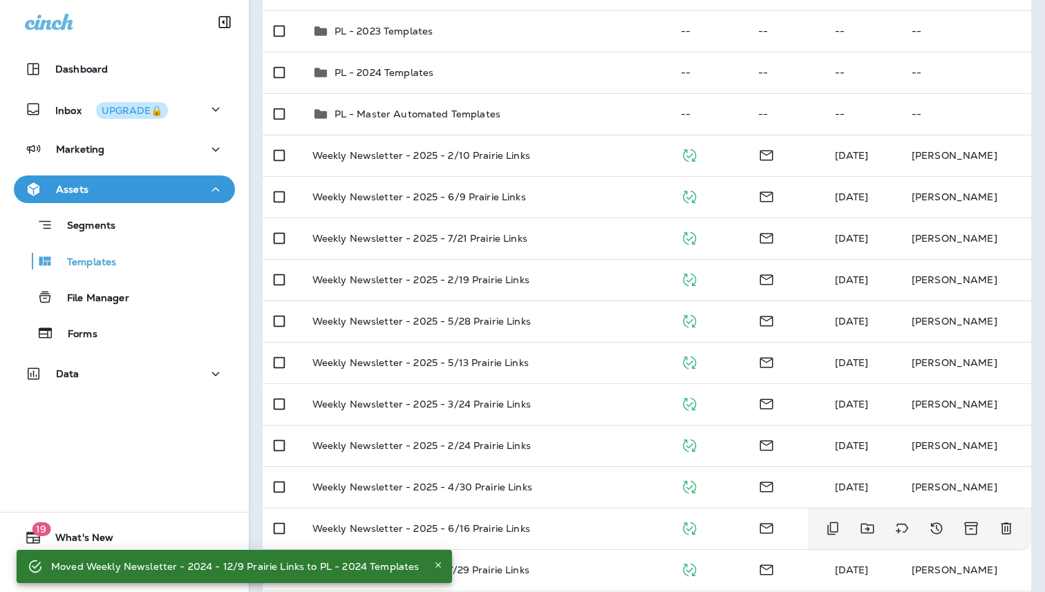
scroll to position [0, 0]
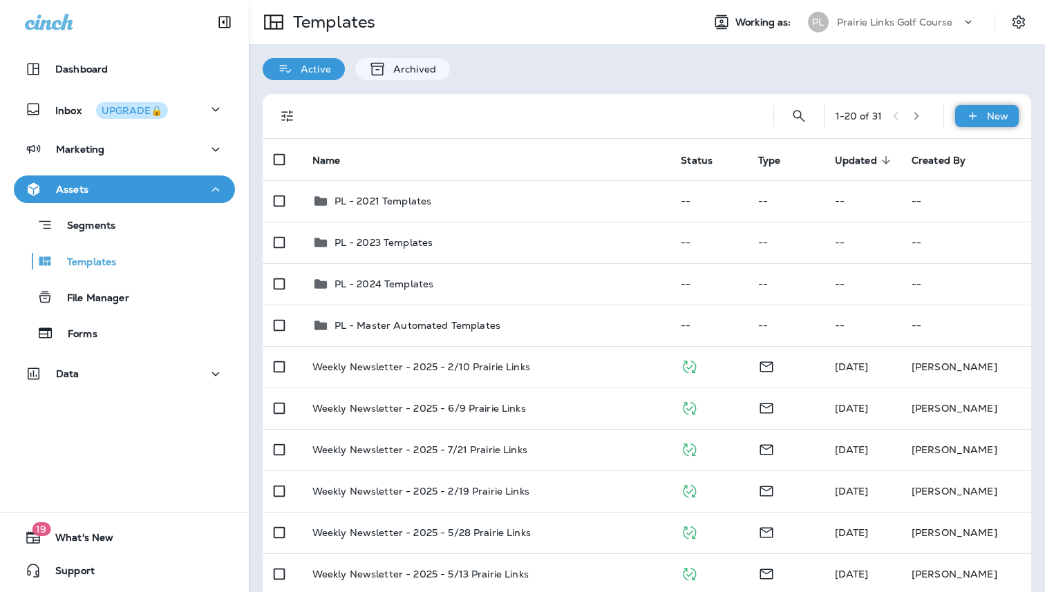
click at [985, 122] on div "New" at bounding box center [987, 116] width 64 height 22
click at [972, 34] on li "New Folder" at bounding box center [536, 25] width 1017 height 17
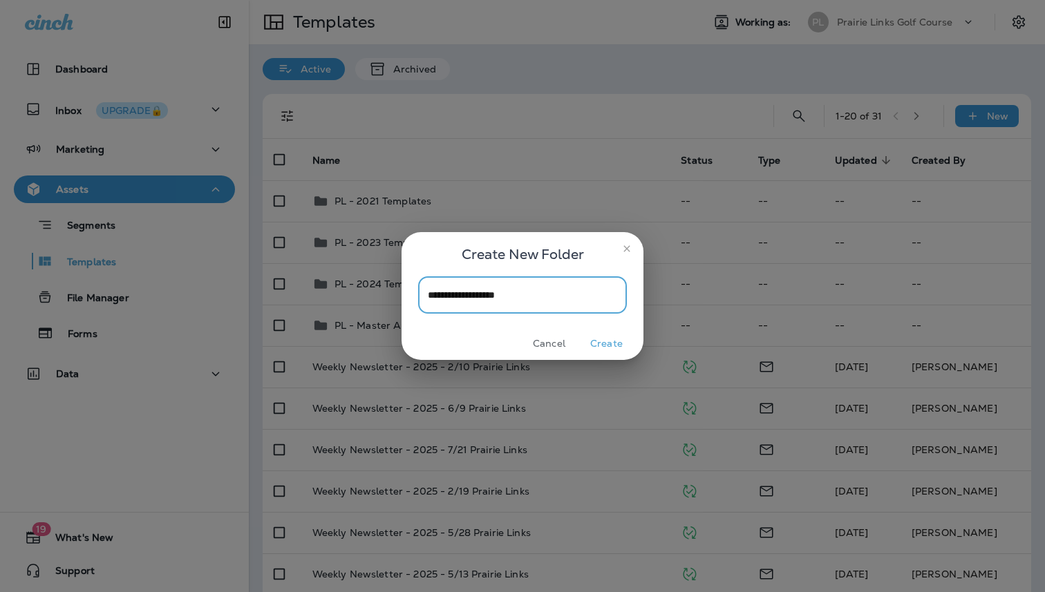
type input "**********"
click at [607, 341] on button "Create" at bounding box center [607, 343] width 52 height 21
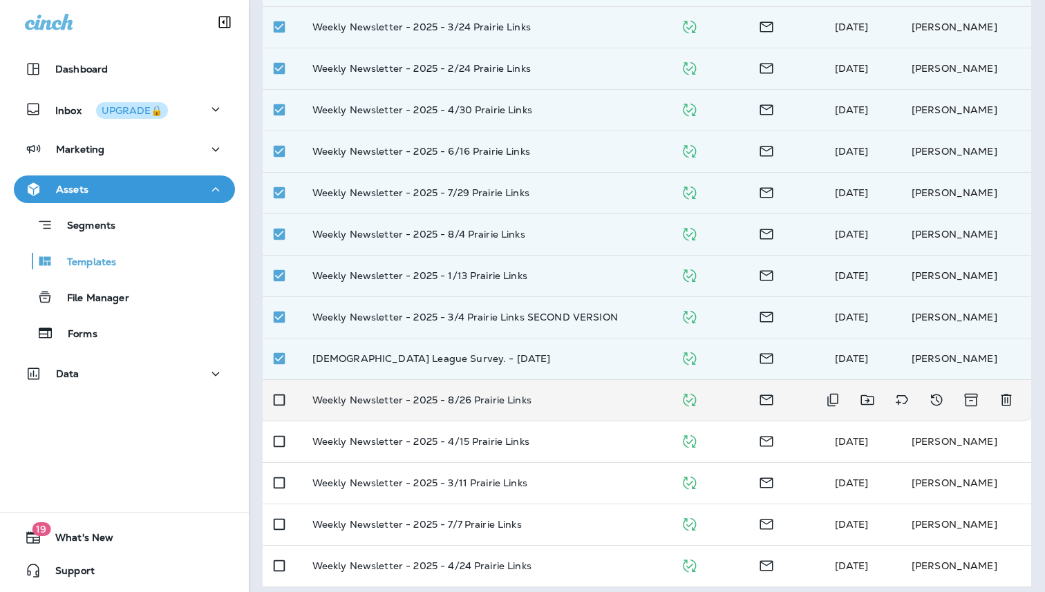
scroll to position [639, 0]
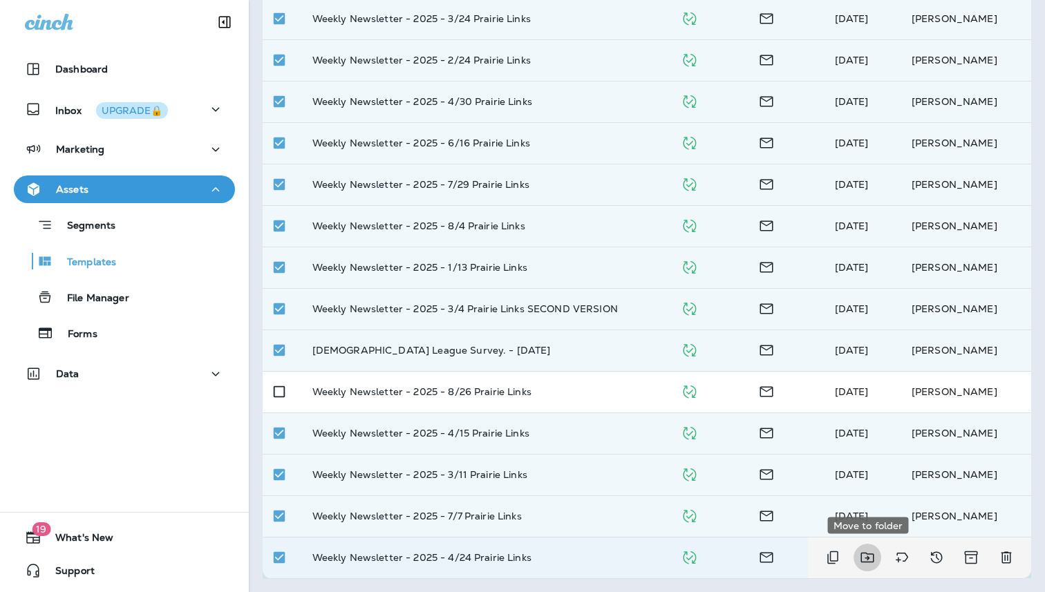
click at [869, 552] on icon "Move to folder" at bounding box center [867, 557] width 17 height 17
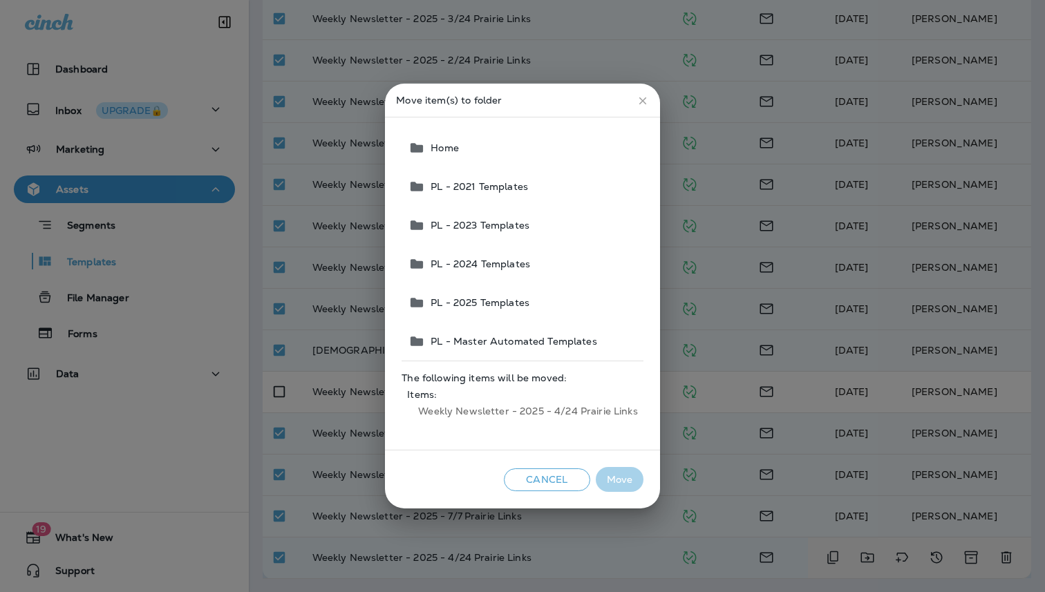
click at [485, 299] on span "PL - 2025 Templates" at bounding box center [477, 302] width 104 height 11
click at [610, 481] on button "Move" at bounding box center [620, 480] width 48 height 26
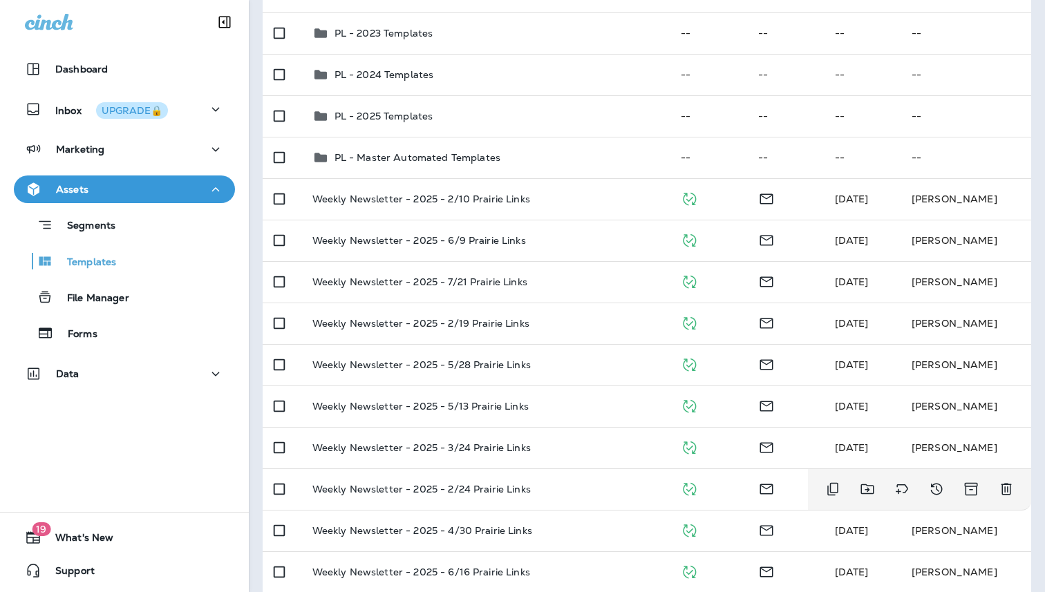
scroll to position [0, 0]
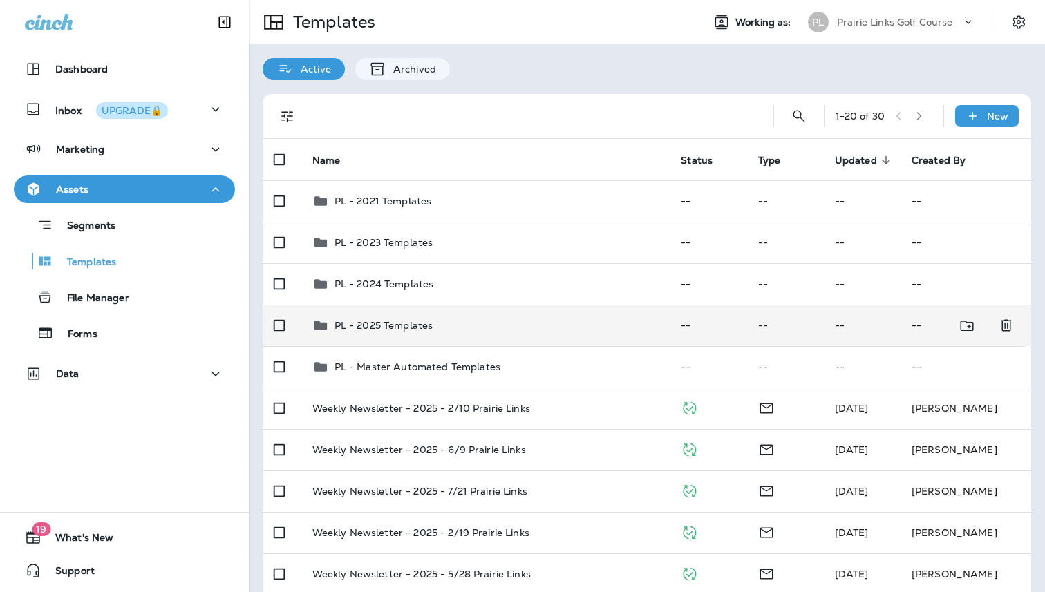
click at [394, 323] on p "PL - 2025 Templates" at bounding box center [384, 325] width 99 height 11
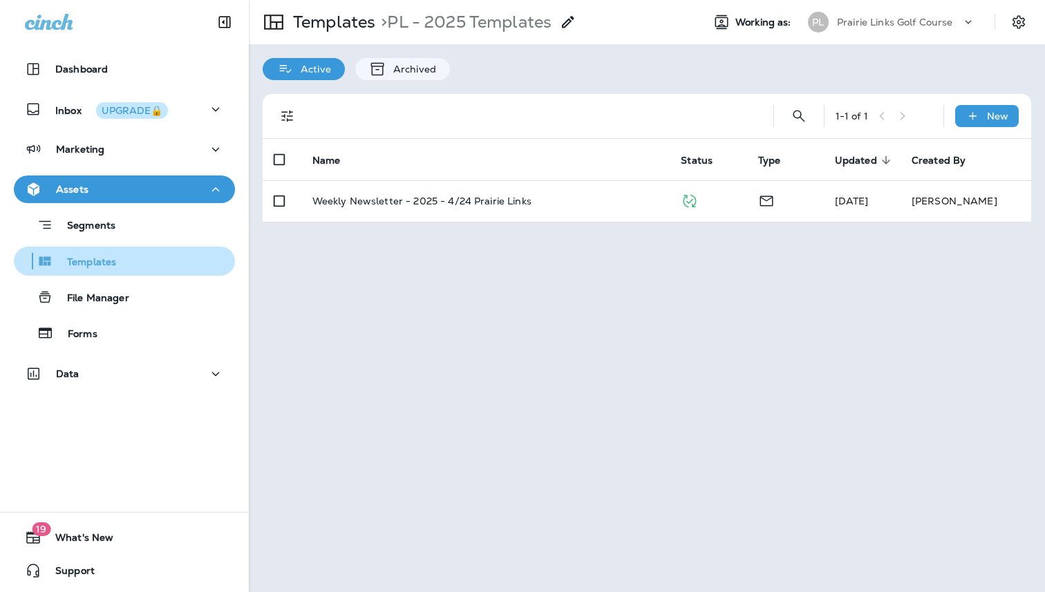
click at [138, 262] on div "Templates" at bounding box center [124, 261] width 210 height 21
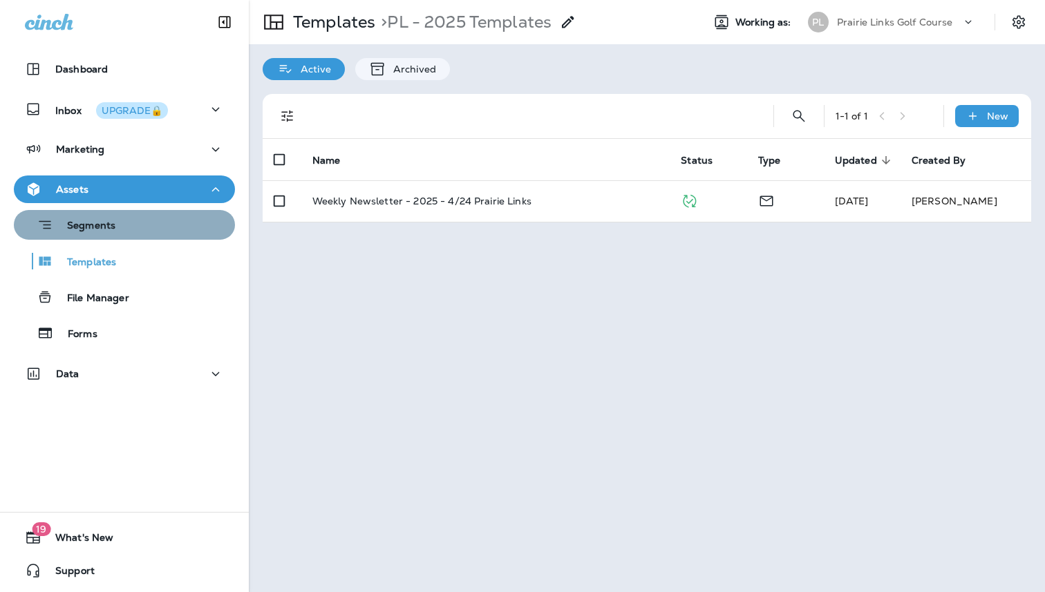
click at [102, 232] on p "Segments" at bounding box center [84, 227] width 62 height 14
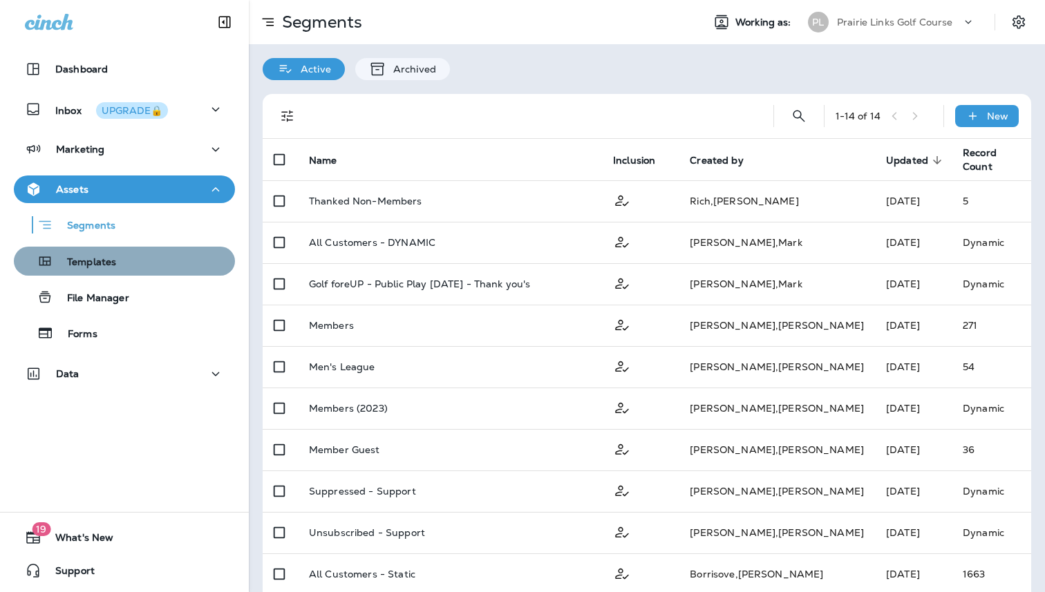
click at [101, 258] on p "Templates" at bounding box center [84, 262] width 63 height 13
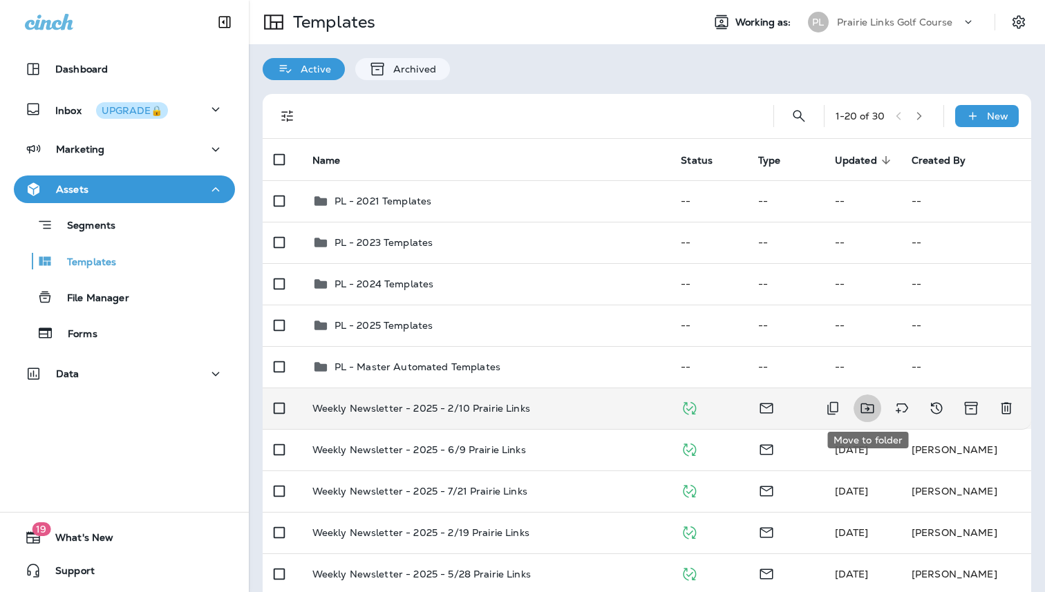
click at [866, 404] on icon "Move to folder" at bounding box center [867, 409] width 13 height 10
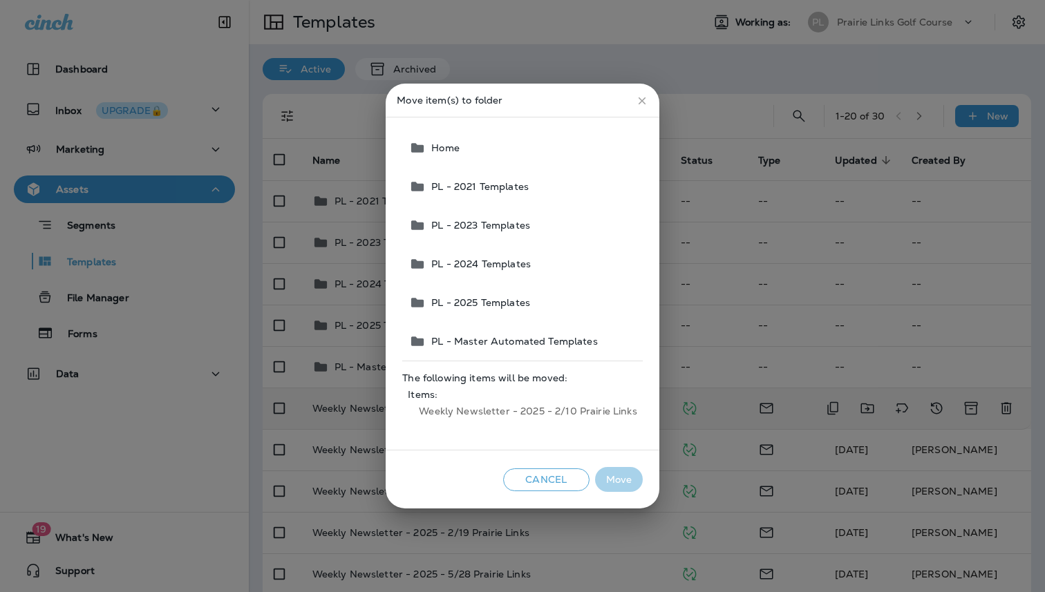
click at [458, 301] on span "PL - 2025 Templates" at bounding box center [478, 302] width 104 height 11
click at [618, 473] on button "Move" at bounding box center [619, 480] width 48 height 26
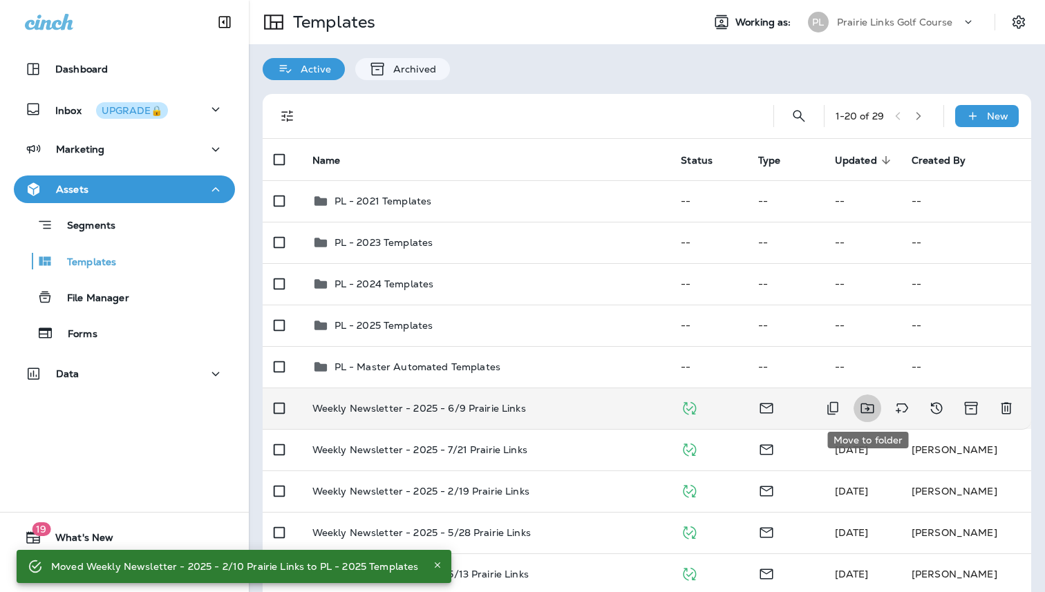
click at [870, 406] on icon "Move to folder" at bounding box center [867, 408] width 17 height 17
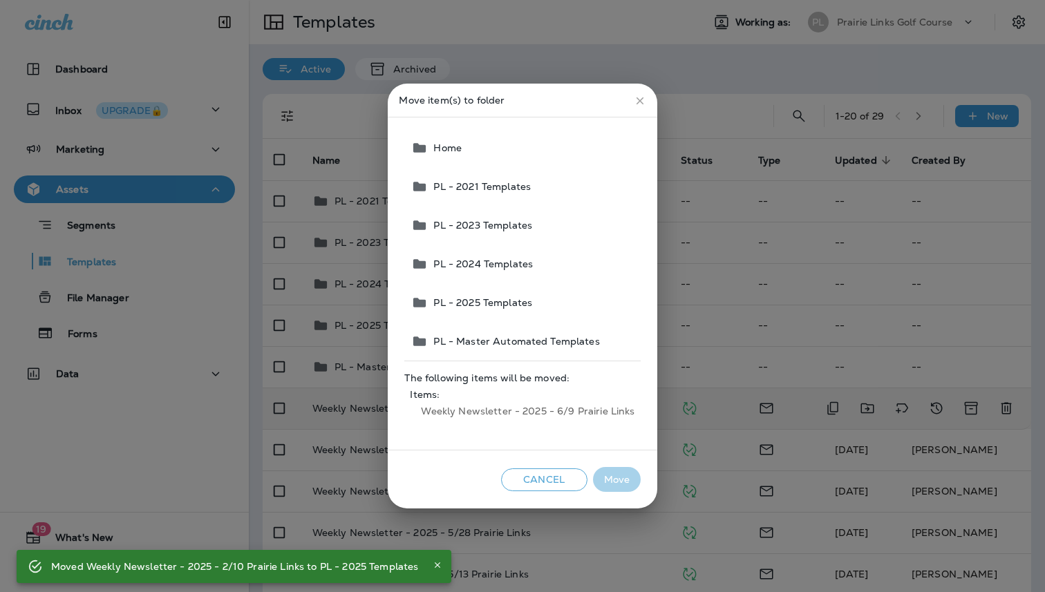
click at [474, 299] on span "PL - 2025 Templates" at bounding box center [480, 302] width 104 height 11
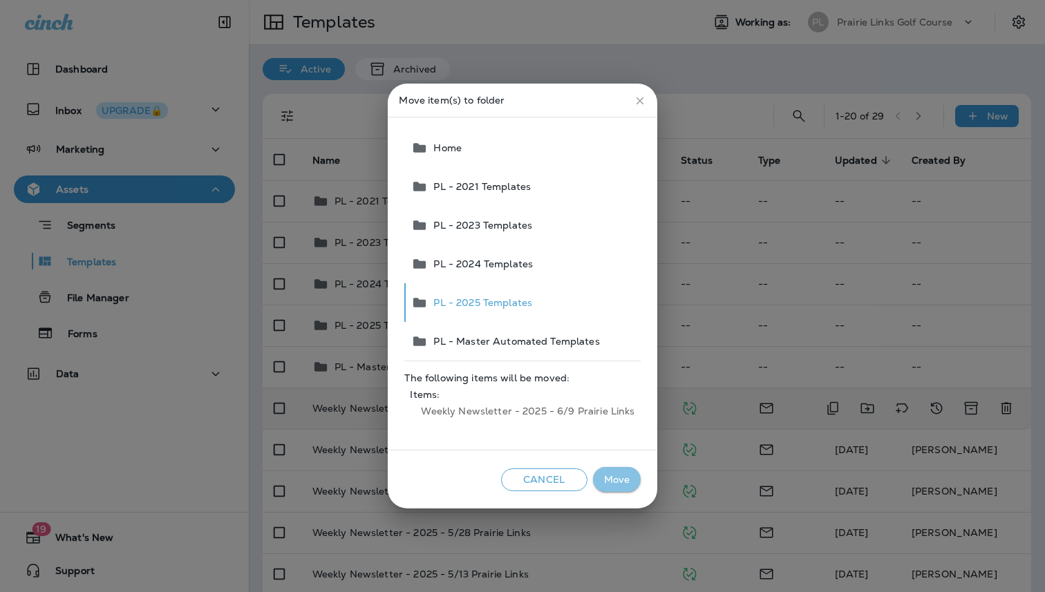
click at [611, 482] on button "Move" at bounding box center [617, 480] width 48 height 26
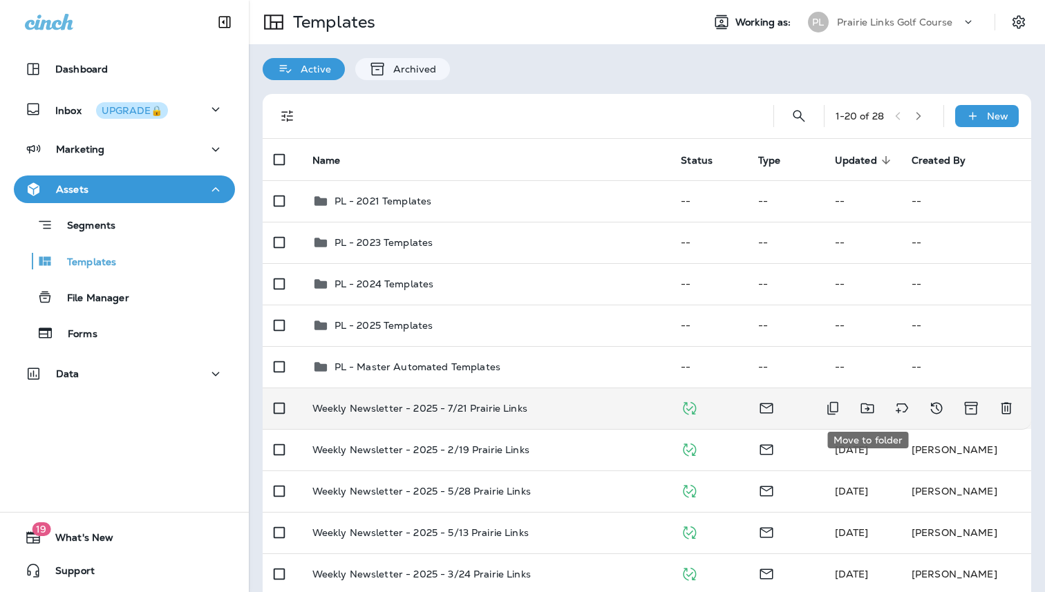
click at [870, 410] on icon "Move to folder" at bounding box center [867, 408] width 17 height 17
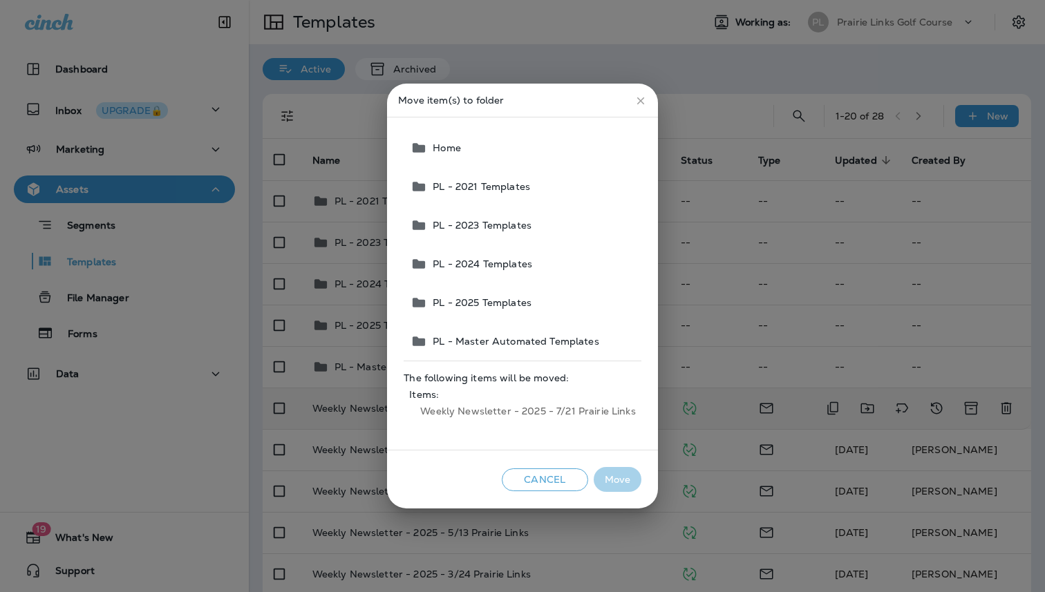
click at [482, 297] on span "PL - 2025 Templates" at bounding box center [479, 302] width 104 height 11
click at [617, 482] on button "Move" at bounding box center [618, 480] width 48 height 26
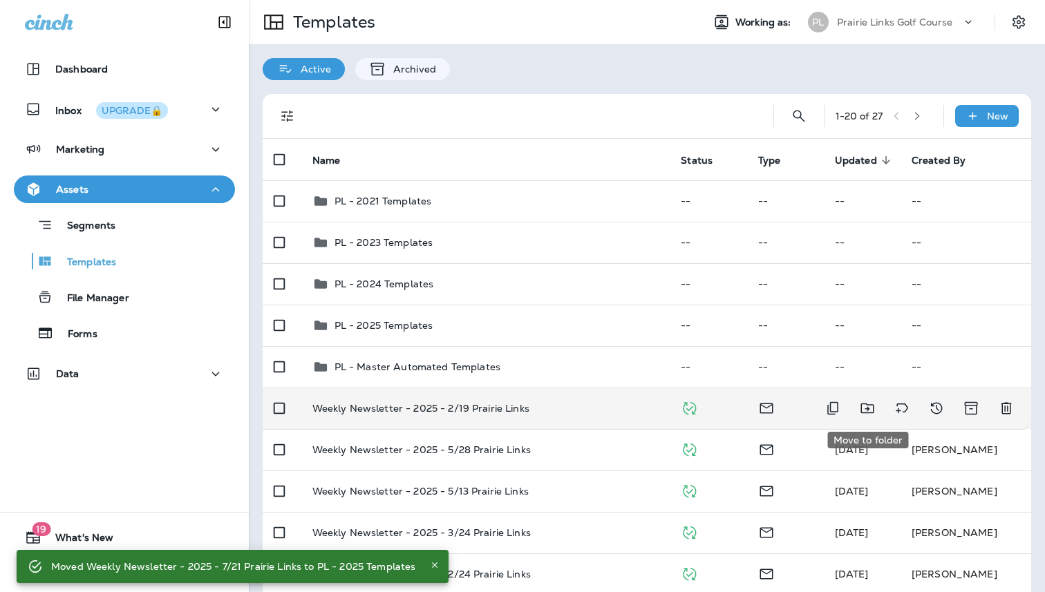
click at [870, 411] on icon "Move to folder" at bounding box center [867, 408] width 17 height 17
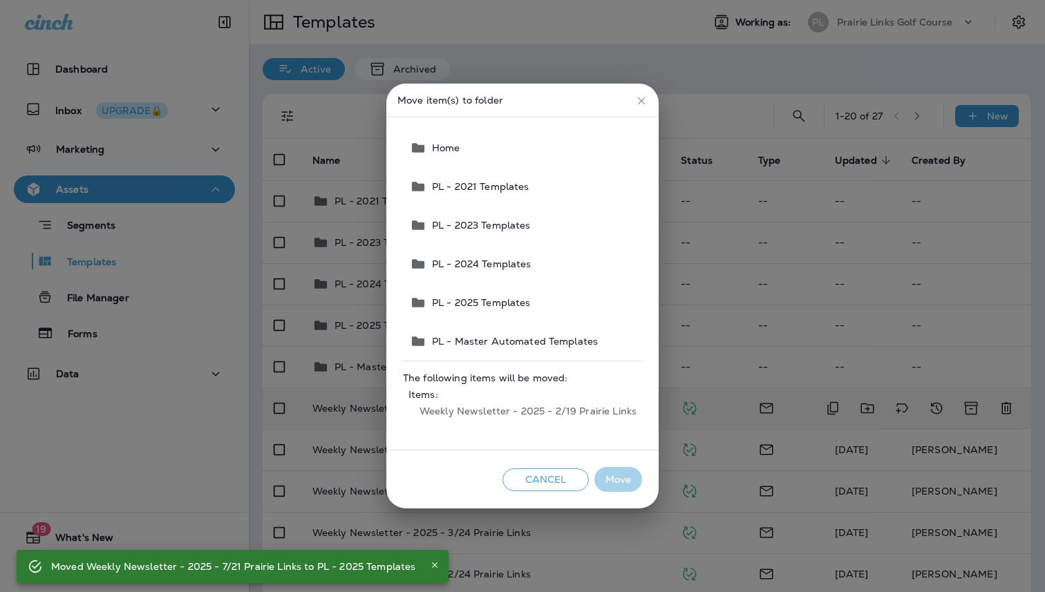
click at [495, 308] on span "PL - 2025 Templates" at bounding box center [478, 302] width 104 height 11
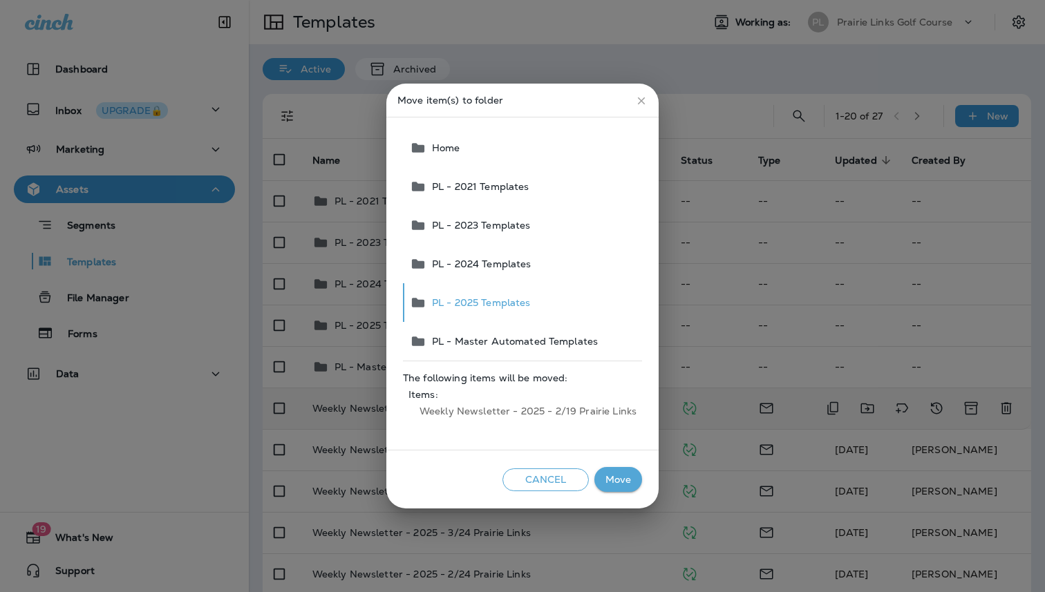
click at [608, 472] on button "Move" at bounding box center [618, 480] width 48 height 26
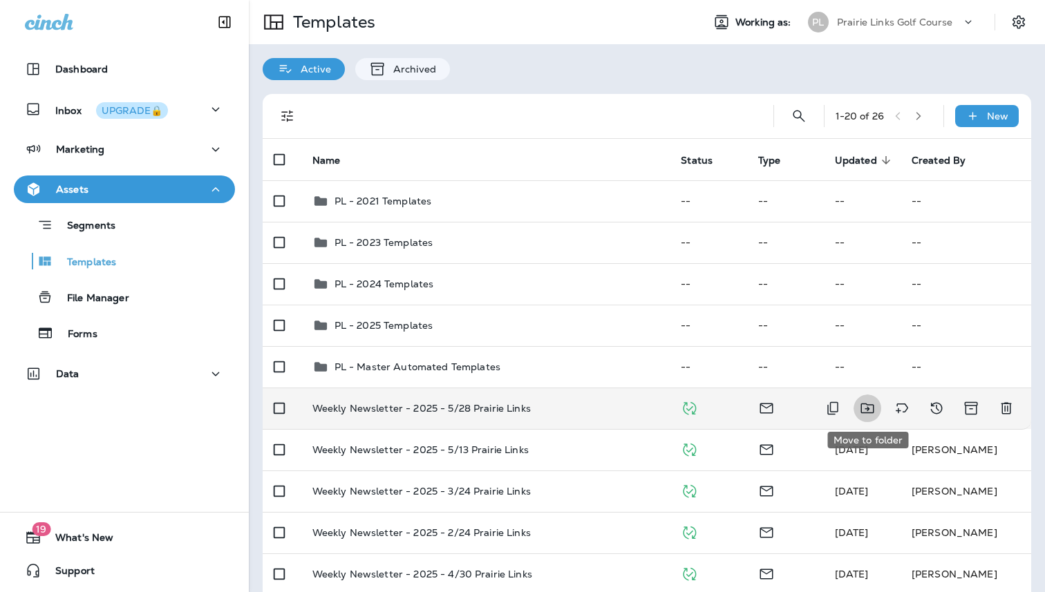
click at [870, 415] on icon "Move to folder" at bounding box center [867, 408] width 17 height 17
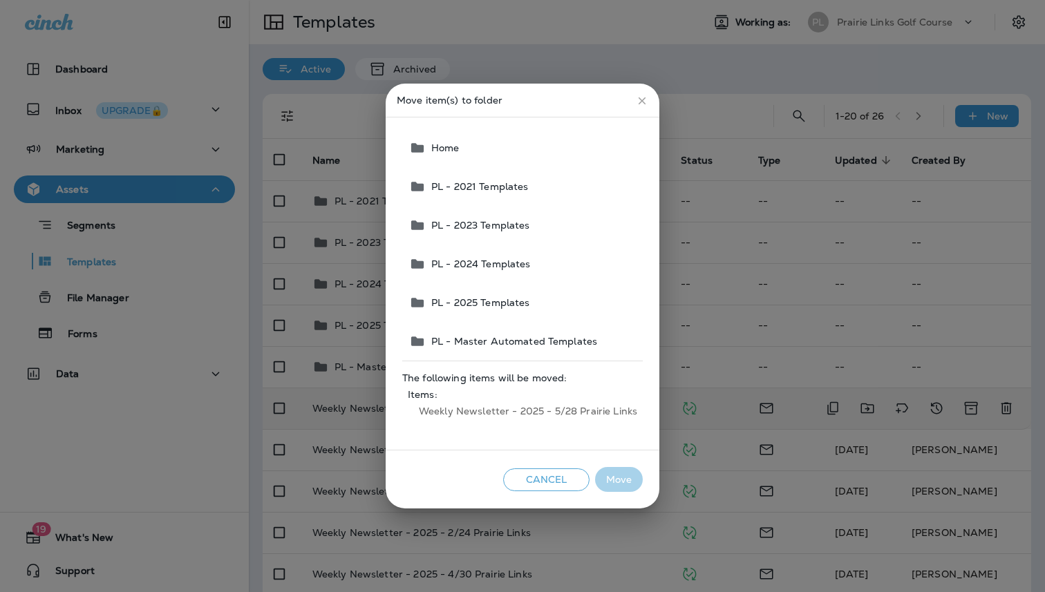
click at [463, 300] on span "PL - 2025 Templates" at bounding box center [478, 302] width 104 height 11
click at [614, 480] on button "Move" at bounding box center [619, 480] width 48 height 26
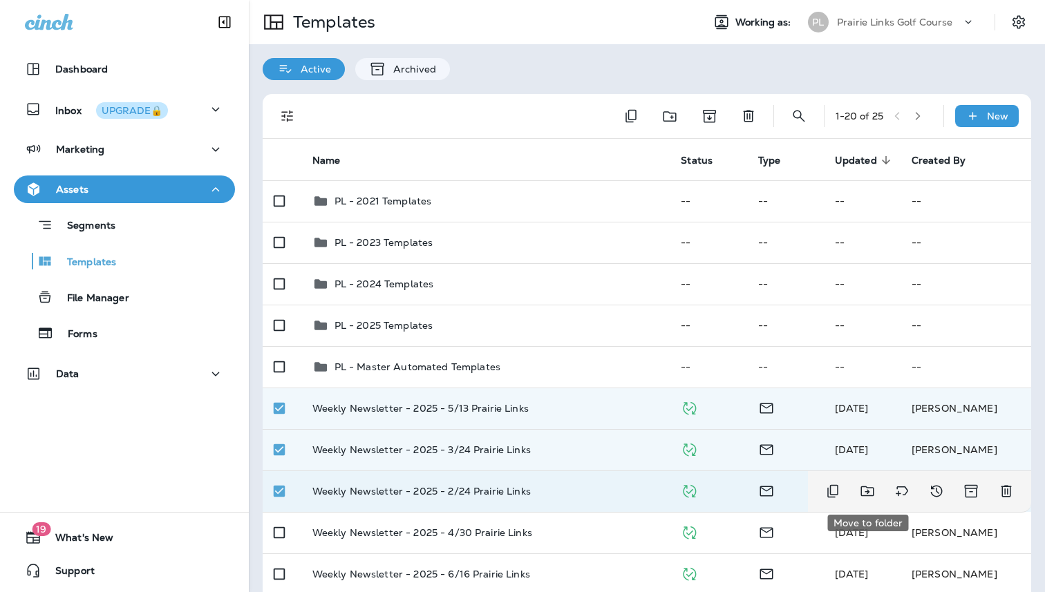
click at [870, 491] on icon "Move to folder" at bounding box center [867, 491] width 17 height 17
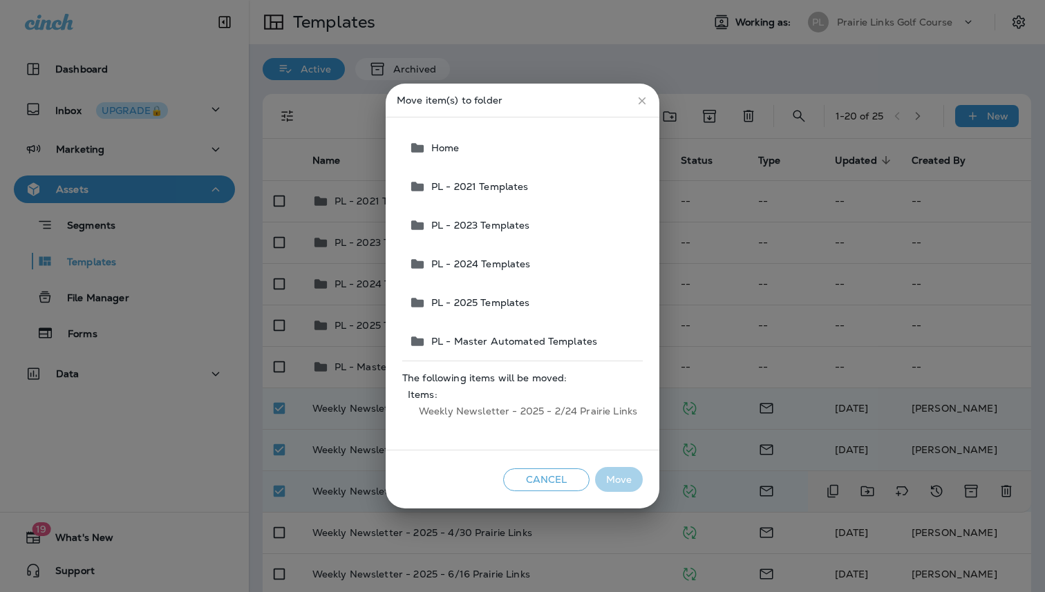
click at [489, 297] on span "PL - 2025 Templates" at bounding box center [478, 302] width 104 height 11
click at [631, 486] on button "Move" at bounding box center [619, 480] width 48 height 26
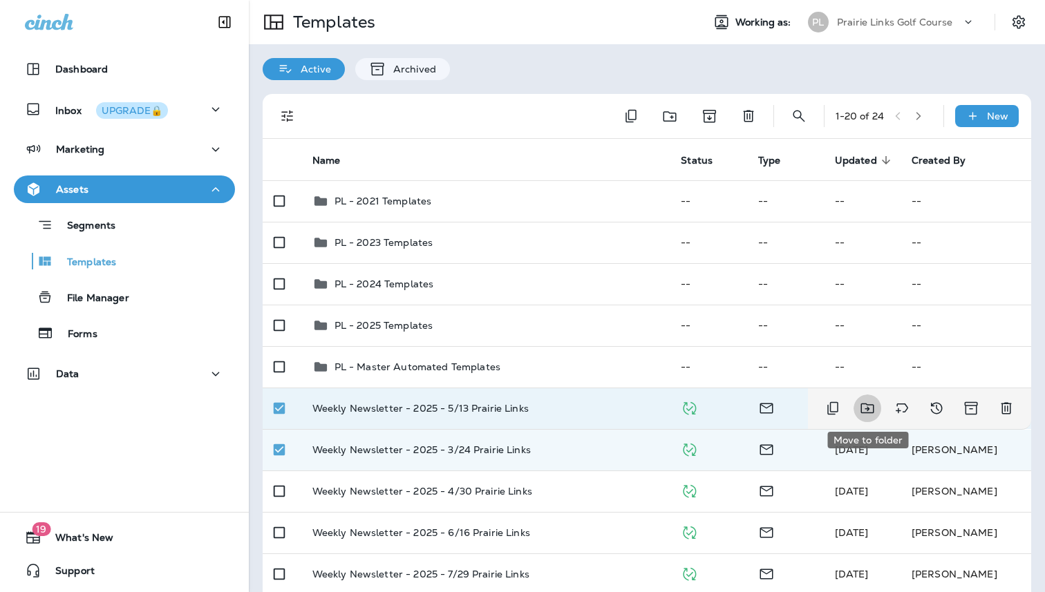
click at [867, 408] on icon "Move to folder" at bounding box center [867, 409] width 13 height 10
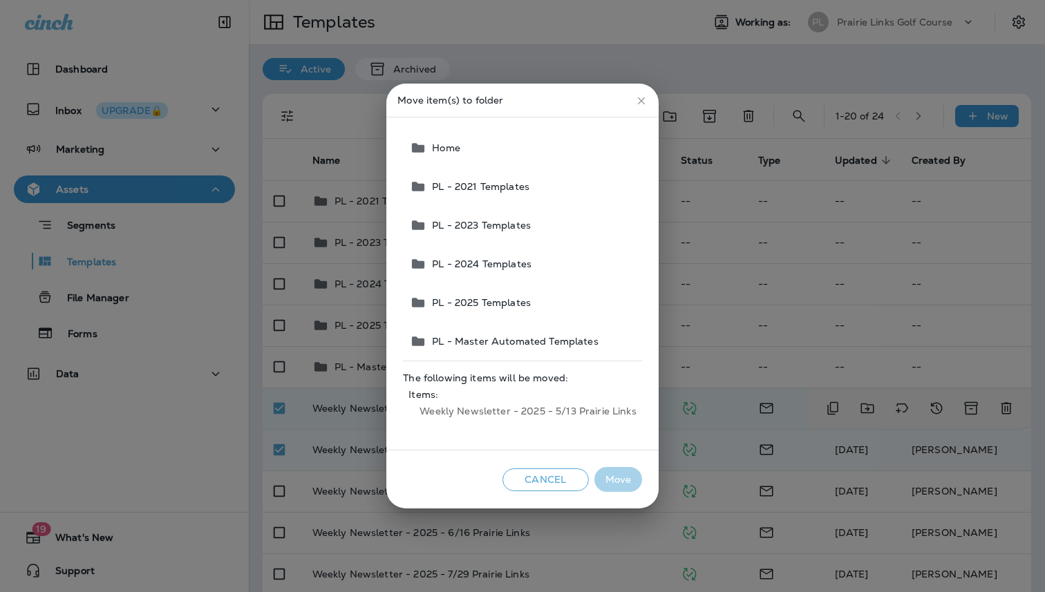
click at [464, 295] on button "PL - 2025 Templates" at bounding box center [522, 302] width 237 height 39
click at [615, 480] on button "Move" at bounding box center [618, 480] width 48 height 26
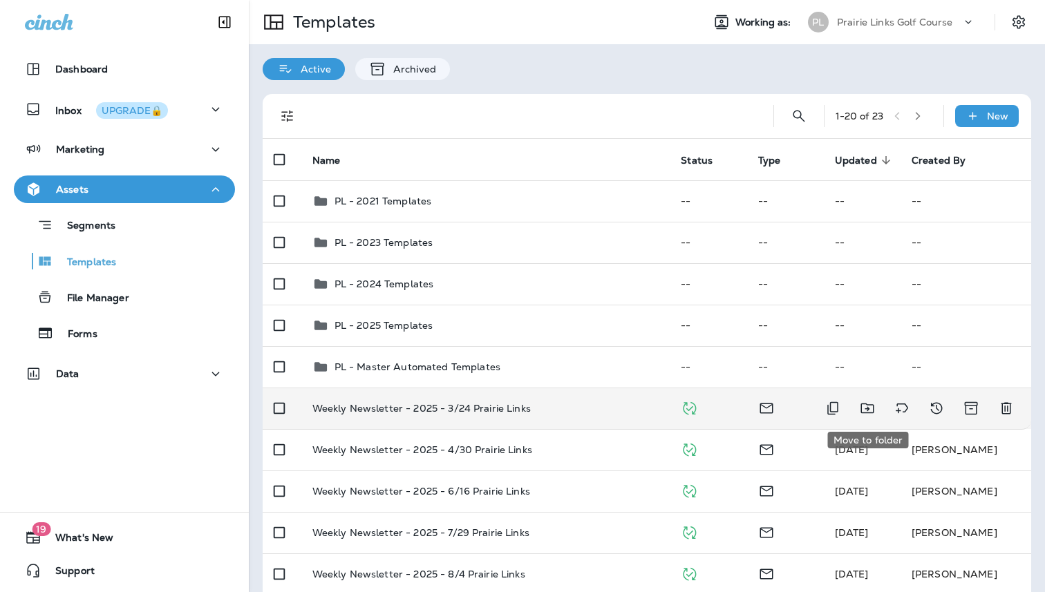
click at [869, 410] on icon "Move to folder" at bounding box center [867, 409] width 13 height 10
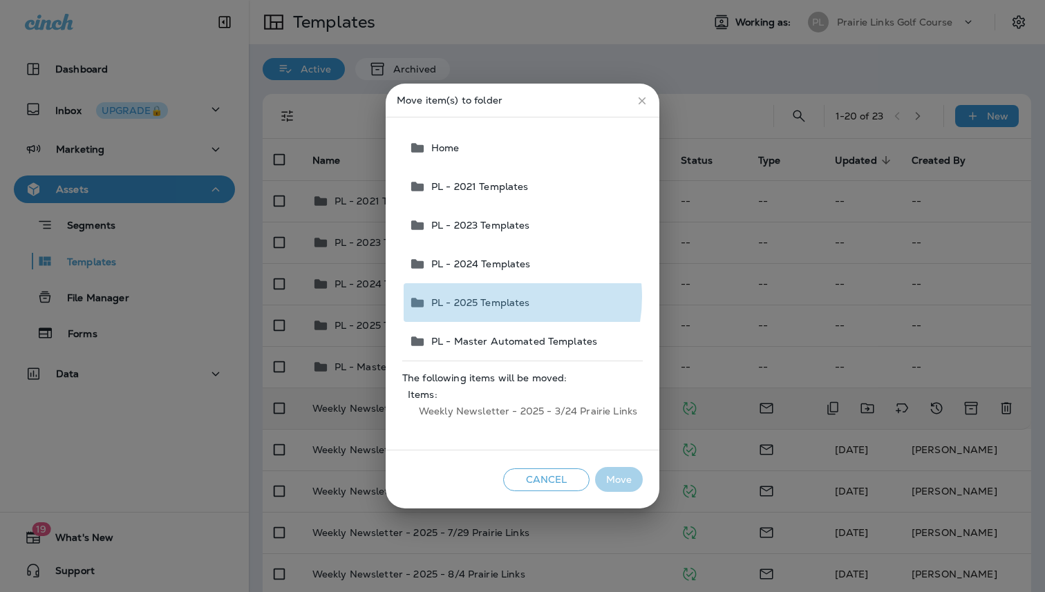
click at [489, 297] on span "PL - 2025 Templates" at bounding box center [478, 302] width 104 height 11
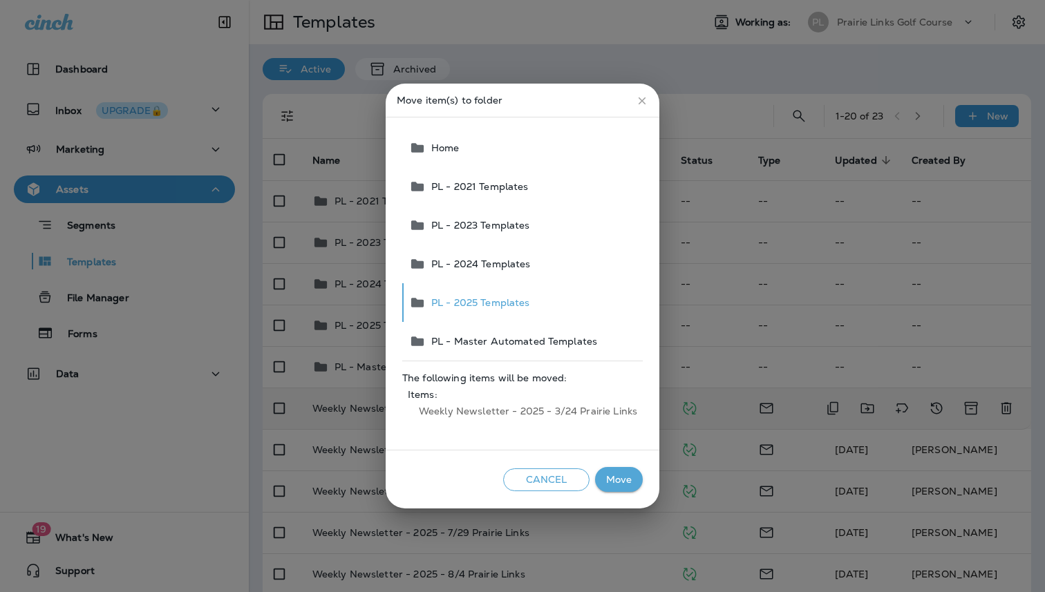
click at [612, 476] on button "Move" at bounding box center [619, 480] width 48 height 26
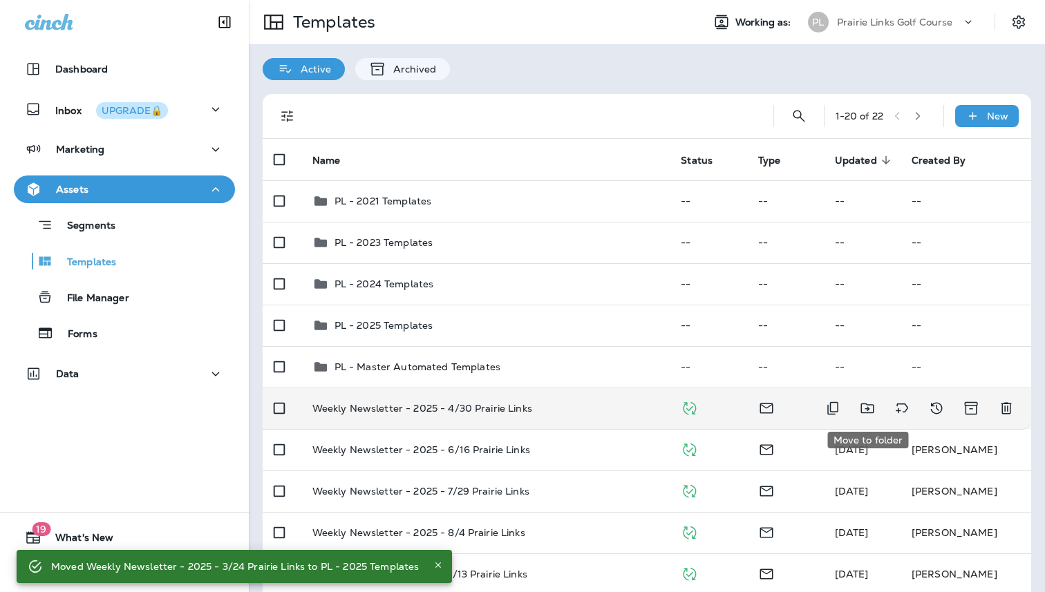
click at [868, 406] on icon "Move to folder" at bounding box center [867, 408] width 17 height 17
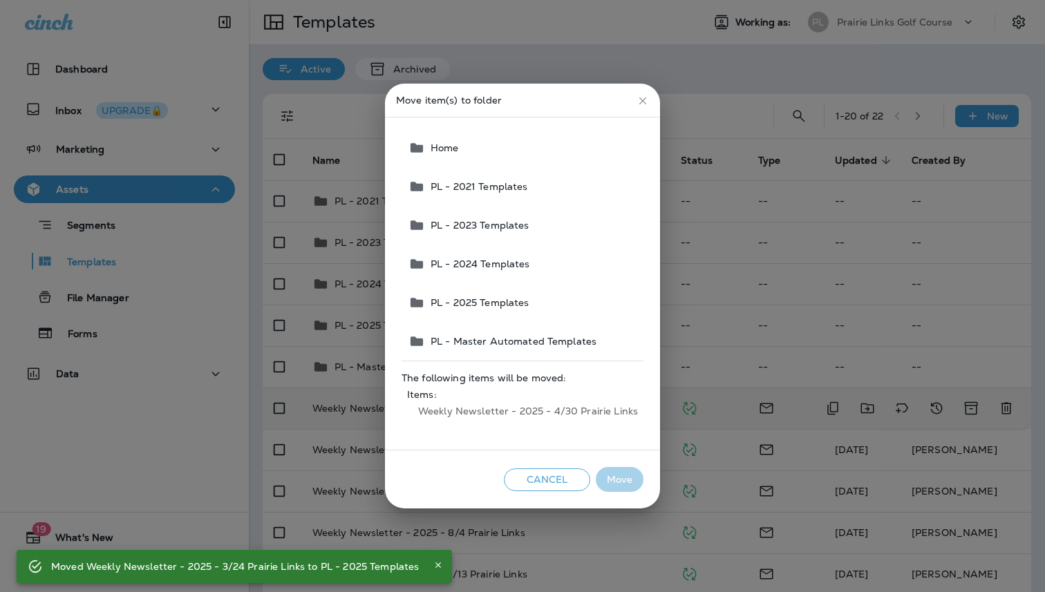
click at [504, 307] on span "PL - 2025 Templates" at bounding box center [477, 302] width 104 height 11
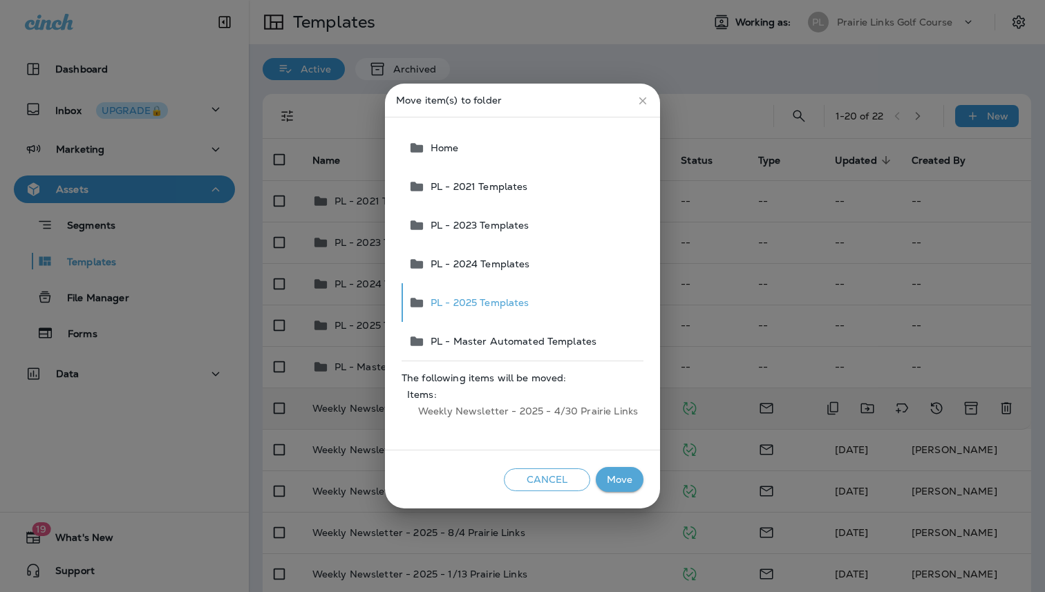
click at [612, 473] on button "Move" at bounding box center [620, 480] width 48 height 26
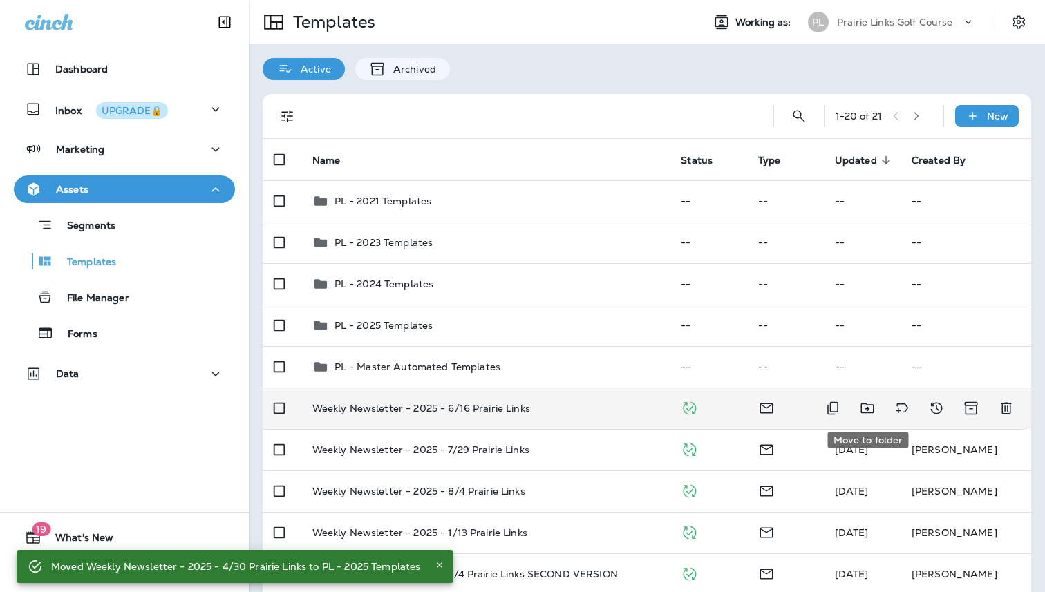
click at [866, 406] on icon "Move to folder" at bounding box center [867, 408] width 17 height 17
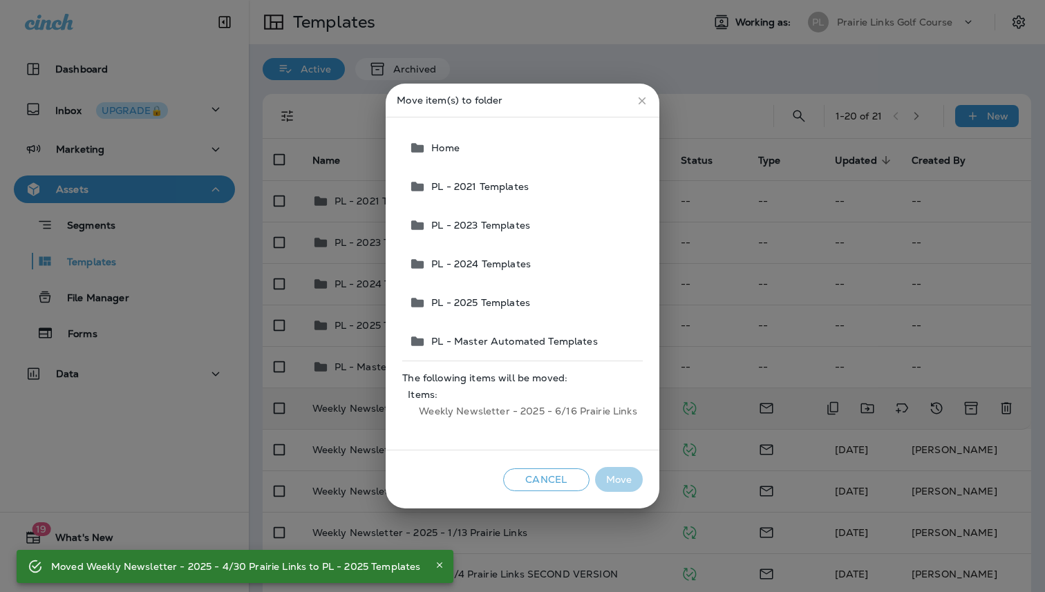
click at [489, 301] on span "PL - 2025 Templates" at bounding box center [478, 302] width 104 height 11
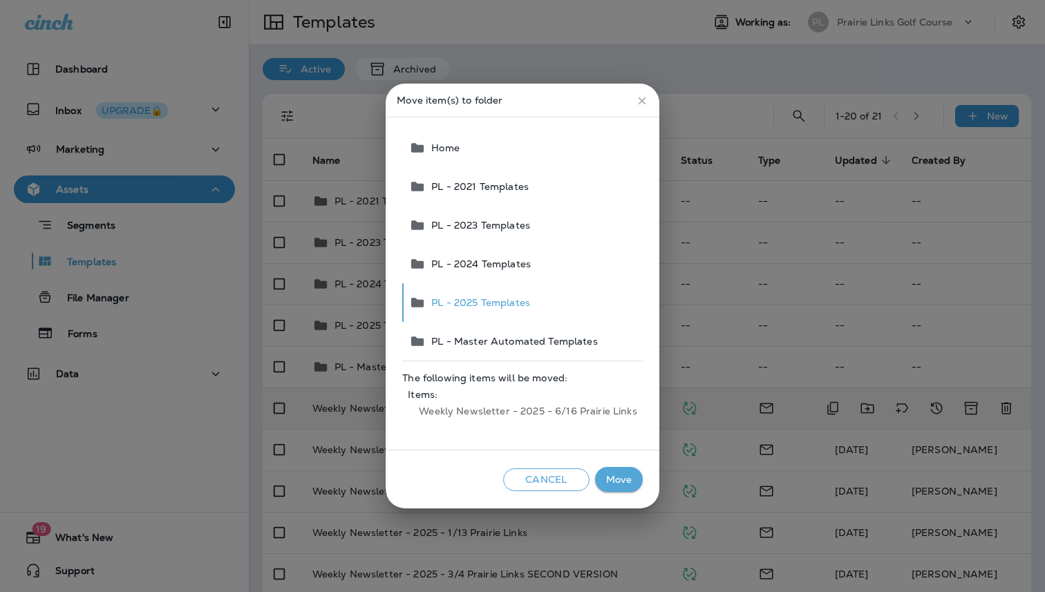
click at [619, 483] on button "Move" at bounding box center [619, 480] width 48 height 26
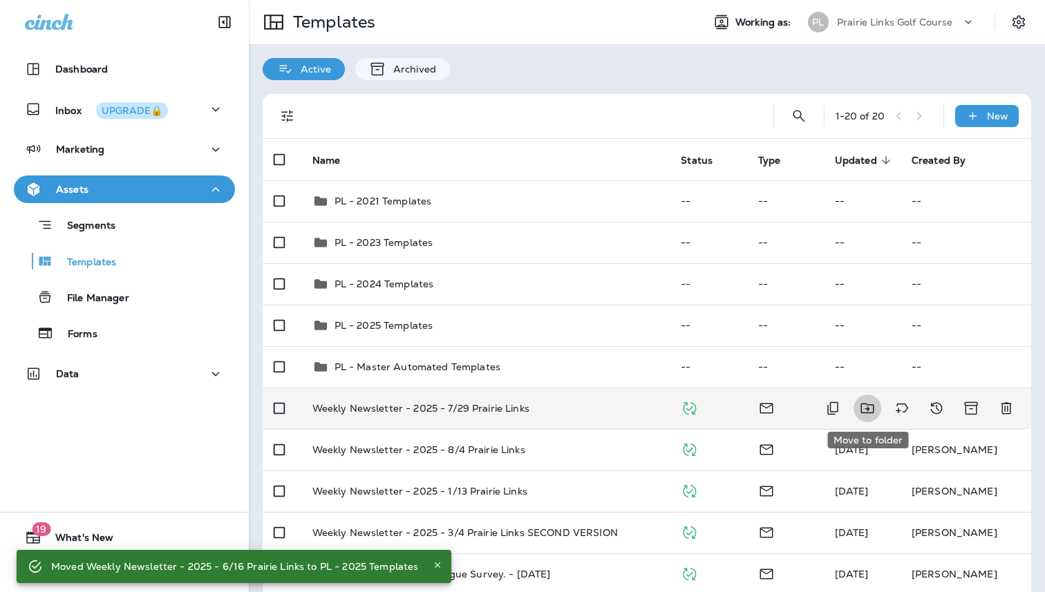
click at [863, 407] on icon "Move to folder" at bounding box center [867, 408] width 17 height 17
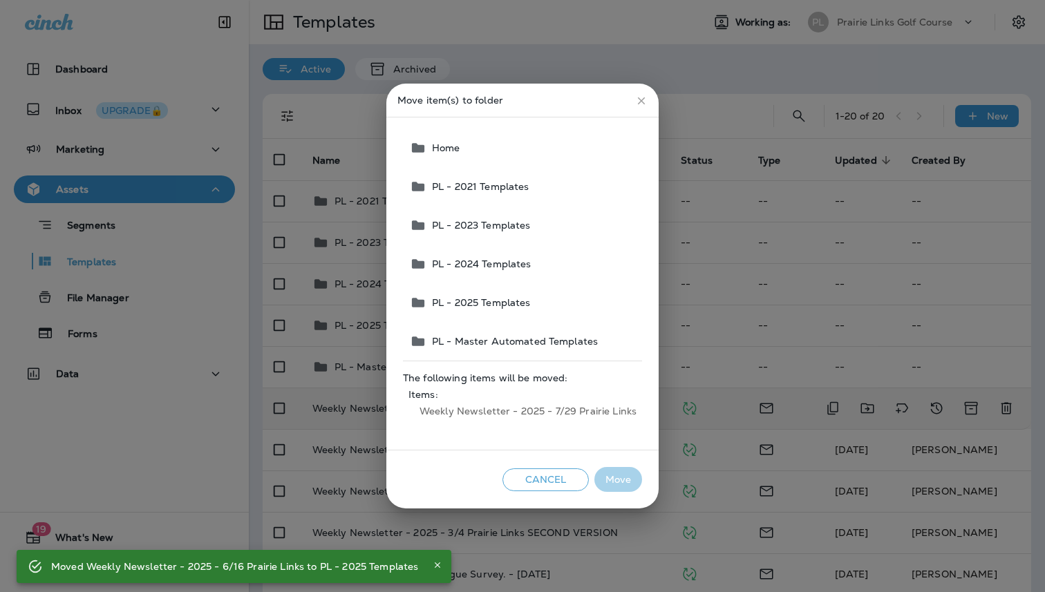
click at [478, 300] on span "PL - 2025 Templates" at bounding box center [478, 302] width 104 height 11
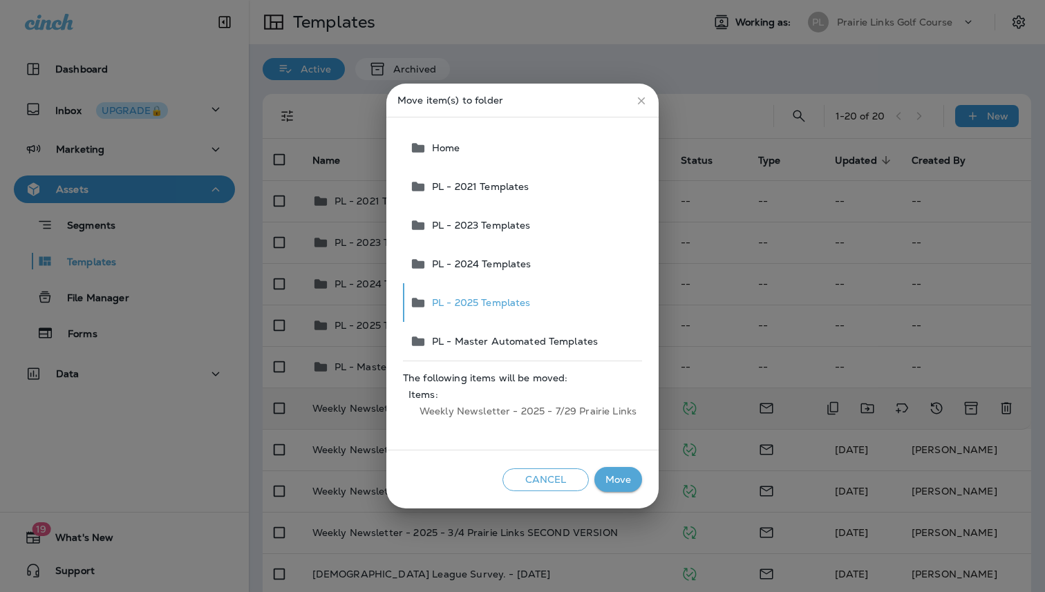
click at [612, 480] on button "Move" at bounding box center [618, 480] width 48 height 26
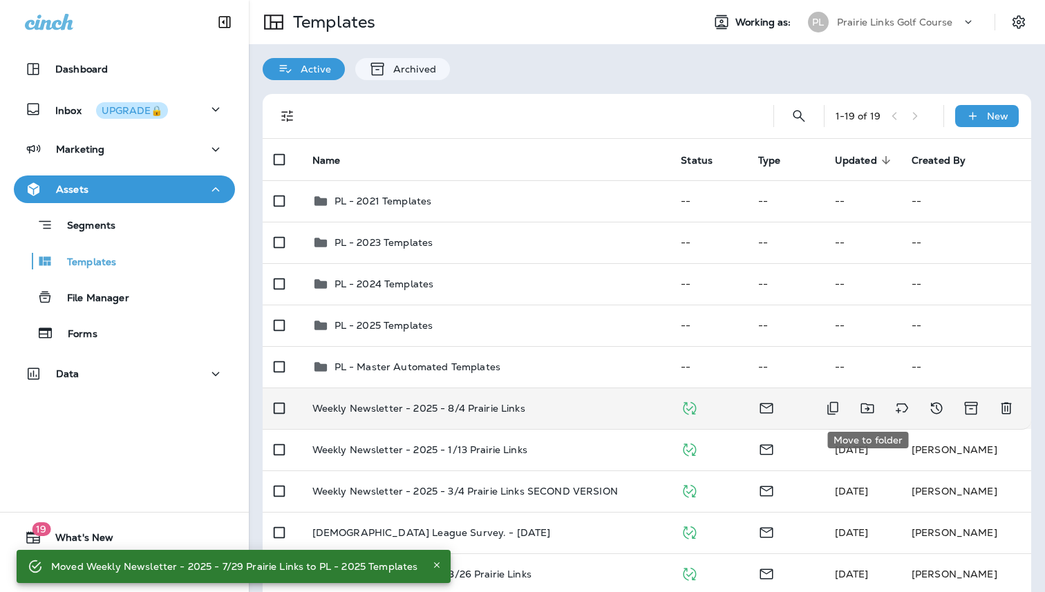
click at [870, 409] on icon "Move to folder" at bounding box center [867, 408] width 17 height 17
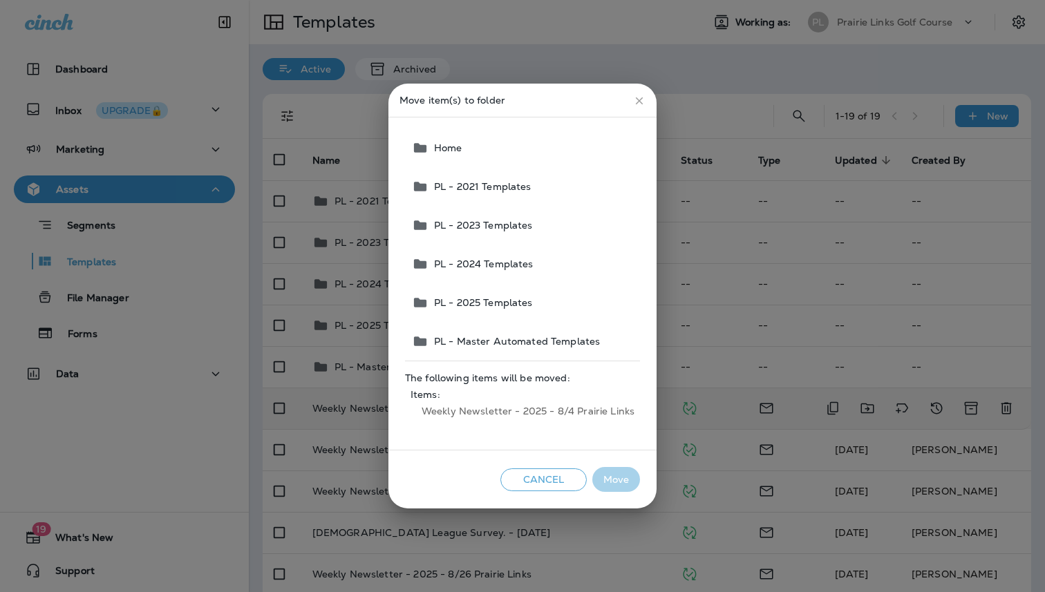
click at [502, 299] on span "PL - 2025 Templates" at bounding box center [481, 302] width 104 height 11
click at [619, 485] on button "Move" at bounding box center [616, 480] width 48 height 26
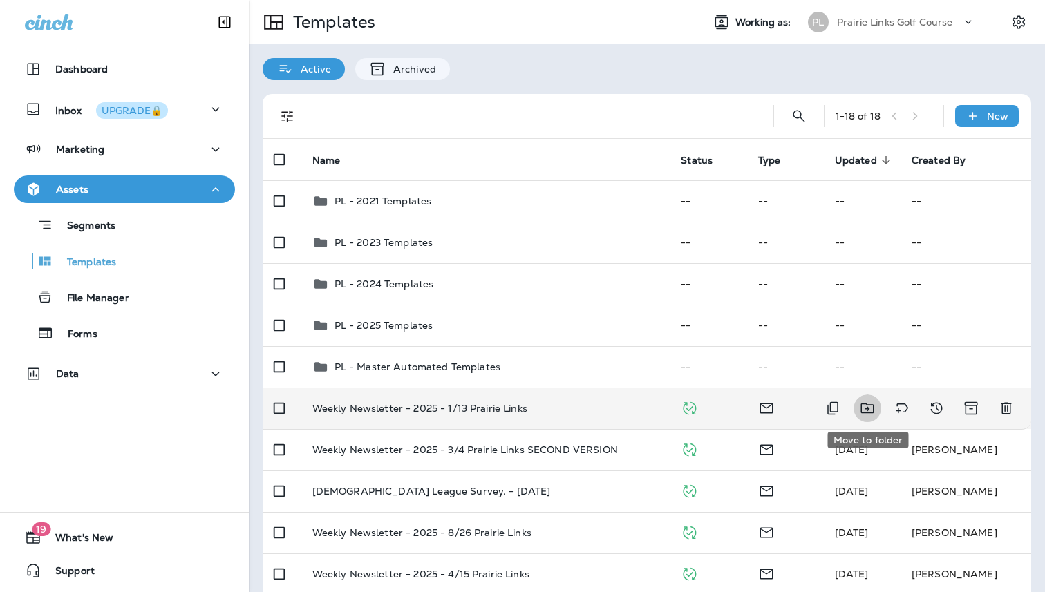
click at [875, 410] on icon "Move to folder" at bounding box center [867, 408] width 17 height 17
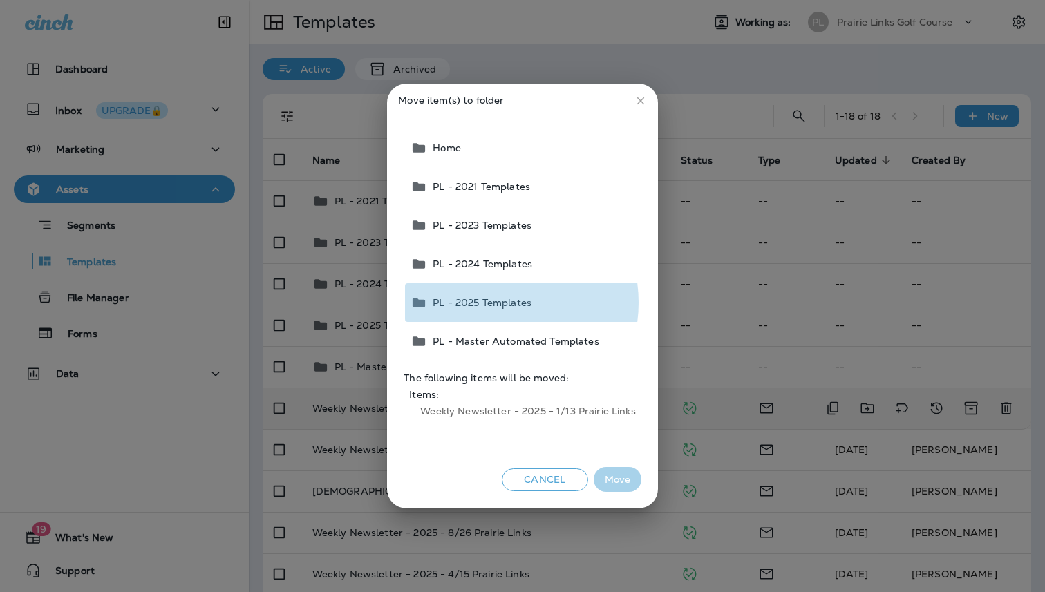
click at [494, 303] on span "PL - 2025 Templates" at bounding box center [479, 302] width 104 height 11
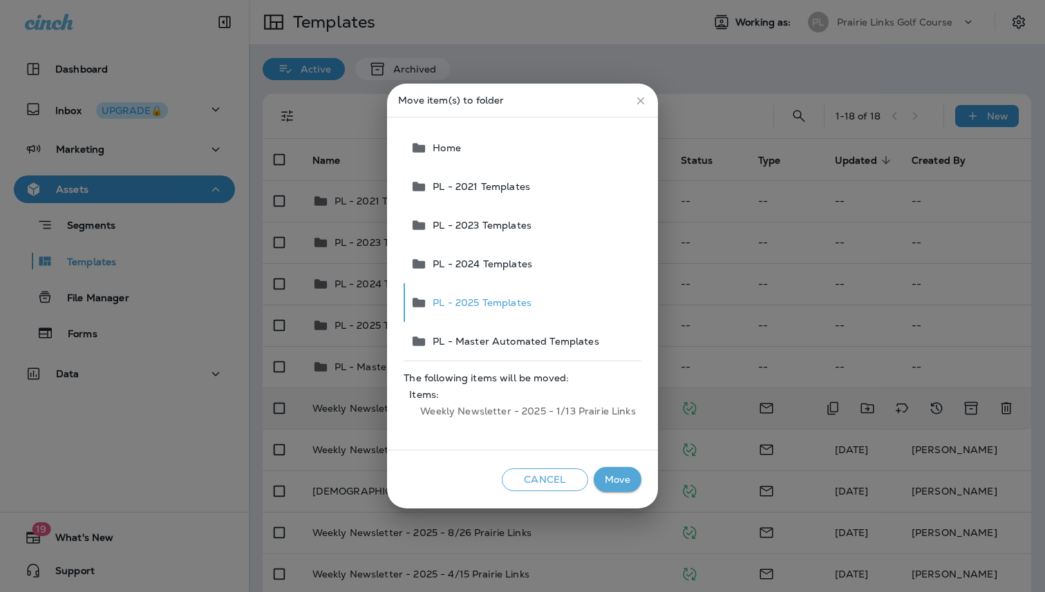
click at [622, 480] on button "Move" at bounding box center [618, 480] width 48 height 26
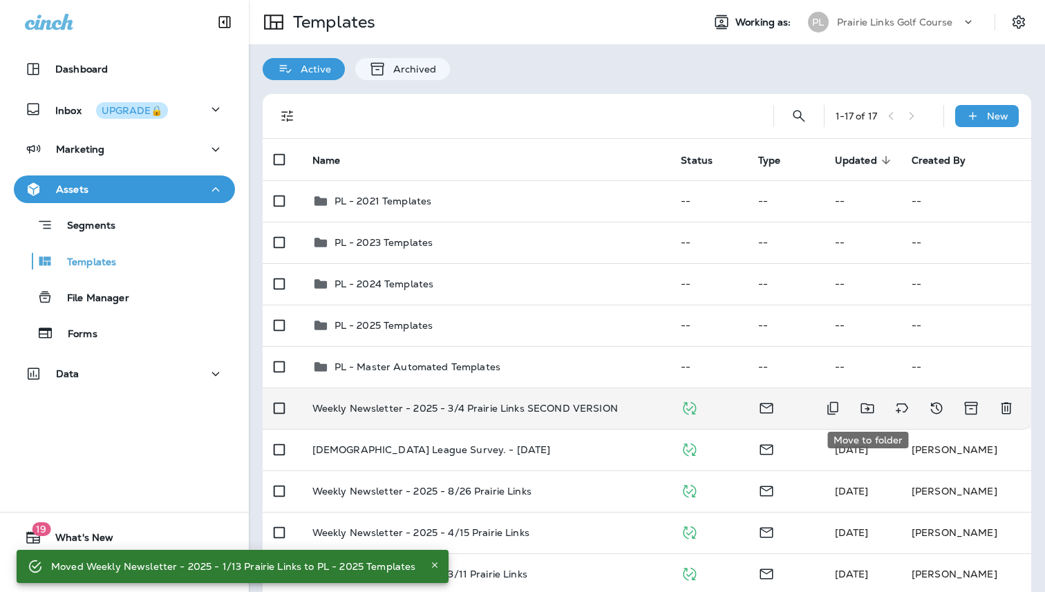
click at [867, 405] on icon "Move to folder" at bounding box center [867, 409] width 13 height 10
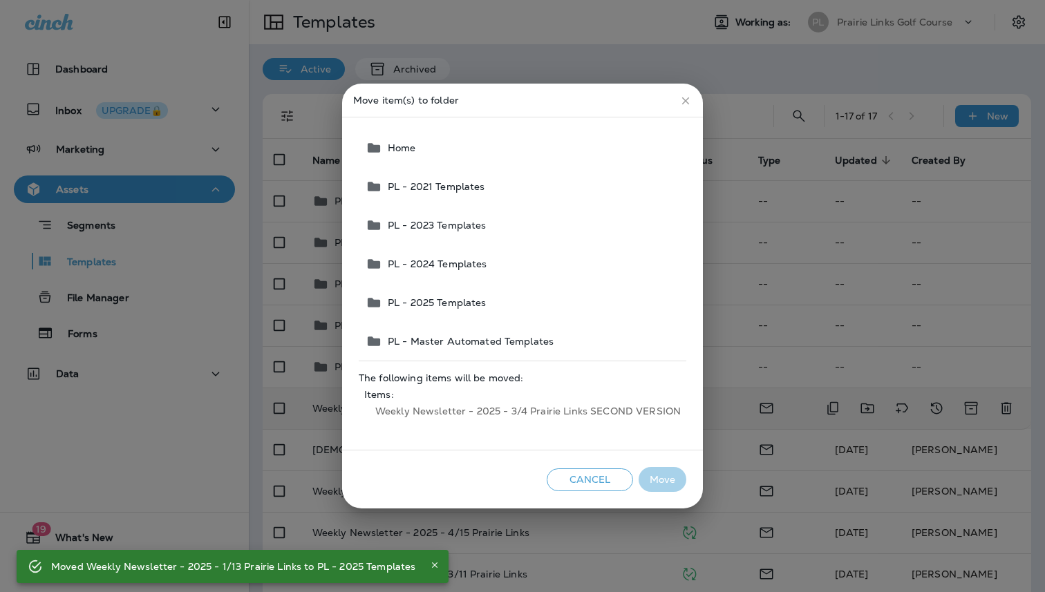
click at [449, 299] on span "PL - 2025 Templates" at bounding box center [434, 302] width 104 height 11
click at [655, 476] on button "Move" at bounding box center [663, 480] width 48 height 26
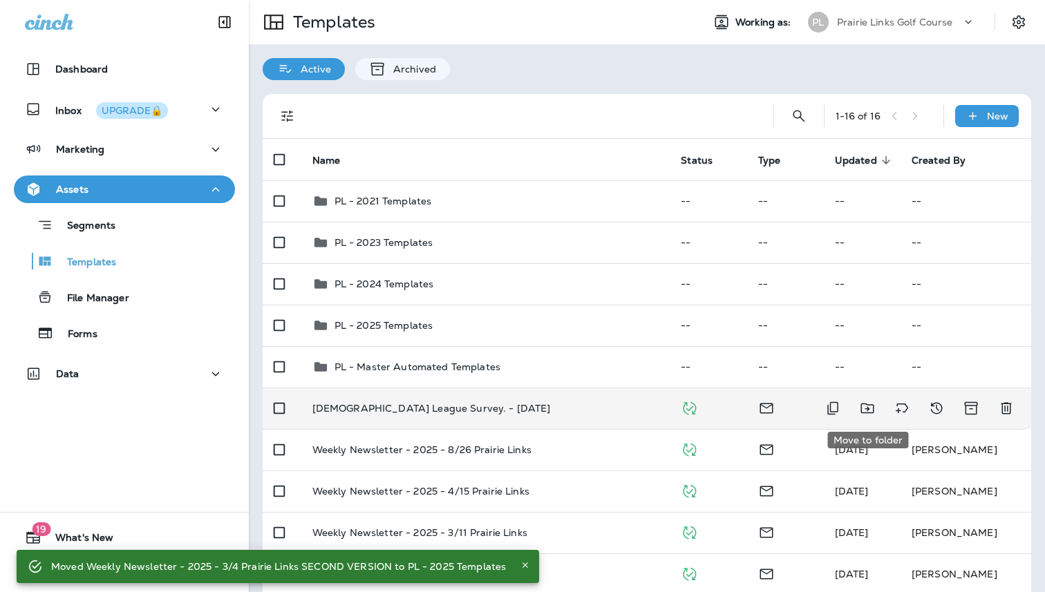
click at [866, 402] on icon "Move to folder" at bounding box center [867, 408] width 17 height 17
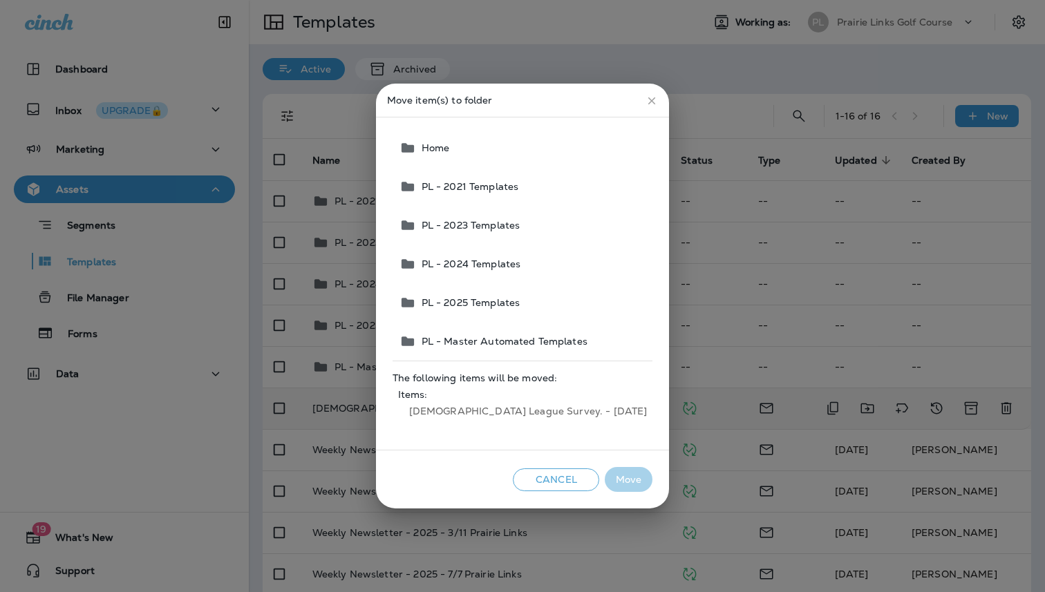
click at [501, 298] on span "PL - 2025 Templates" at bounding box center [468, 302] width 104 height 11
click at [605, 480] on button "Move" at bounding box center [629, 480] width 48 height 26
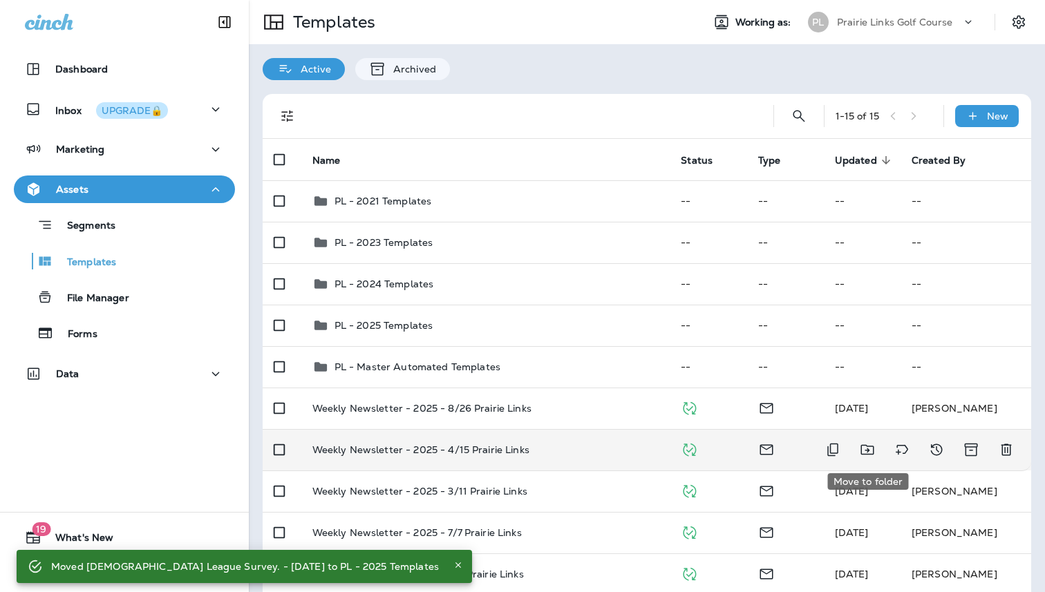
click at [868, 452] on icon "Move to folder" at bounding box center [867, 450] width 13 height 10
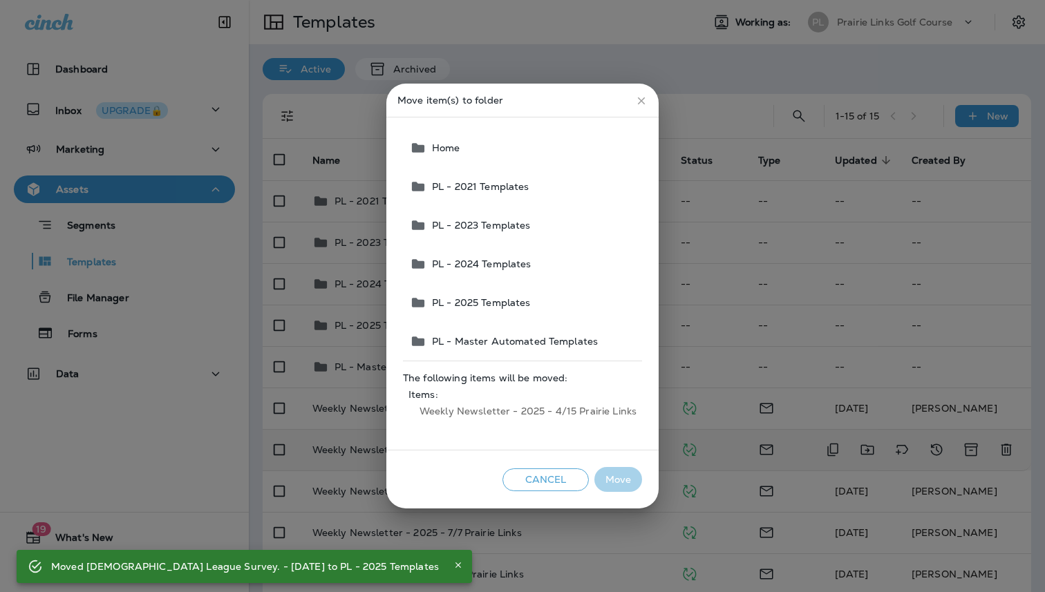
click at [494, 292] on button "PL - 2025 Templates" at bounding box center [523, 302] width 238 height 39
click at [614, 478] on button "Move" at bounding box center [618, 480] width 48 height 26
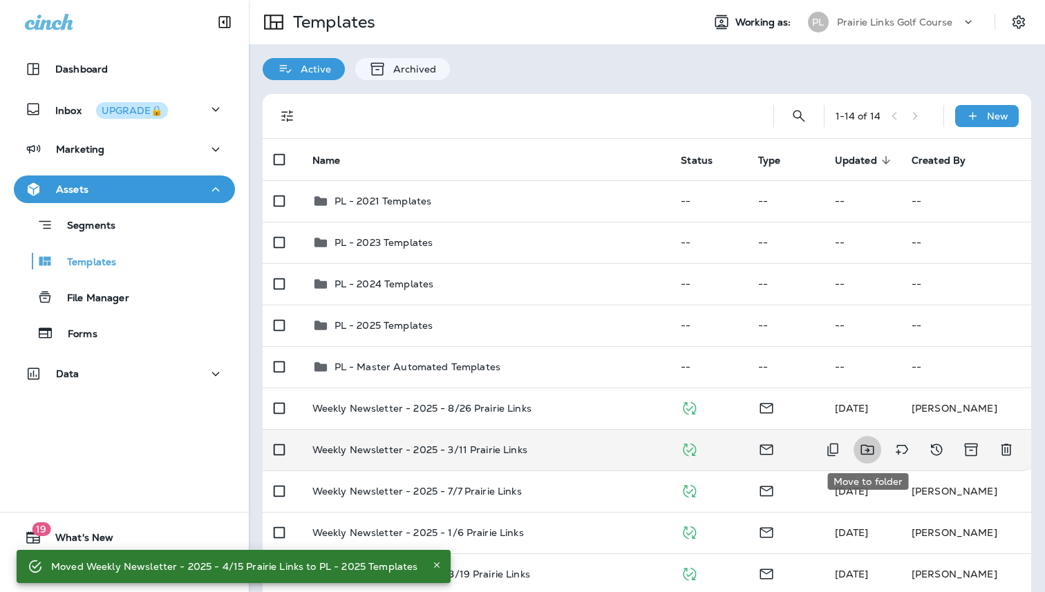
click at [867, 451] on icon "Move to folder" at bounding box center [867, 450] width 17 height 17
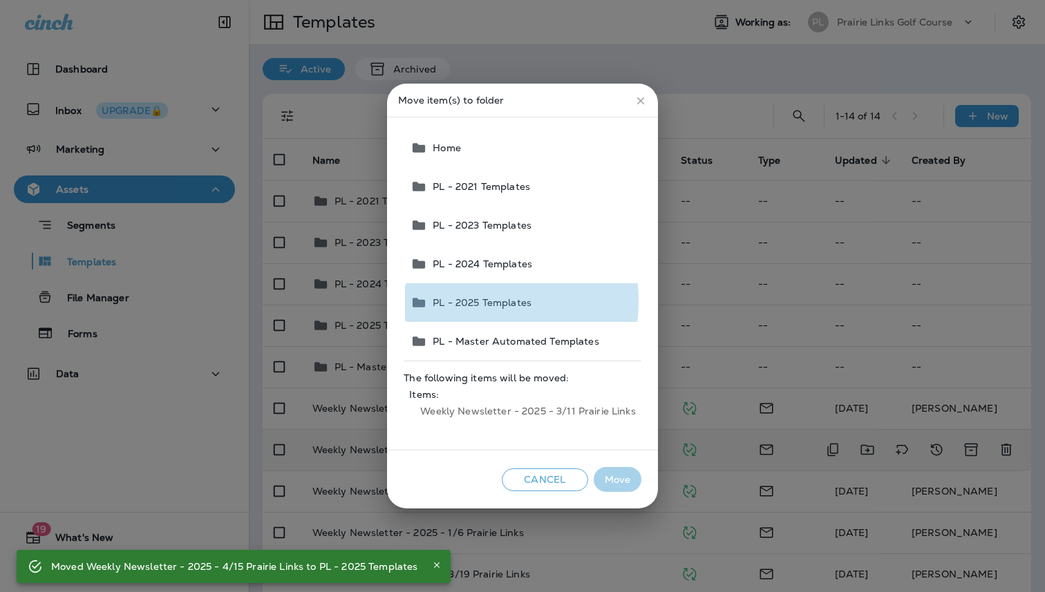
click at [464, 301] on span "PL - 2025 Templates" at bounding box center [479, 302] width 104 height 11
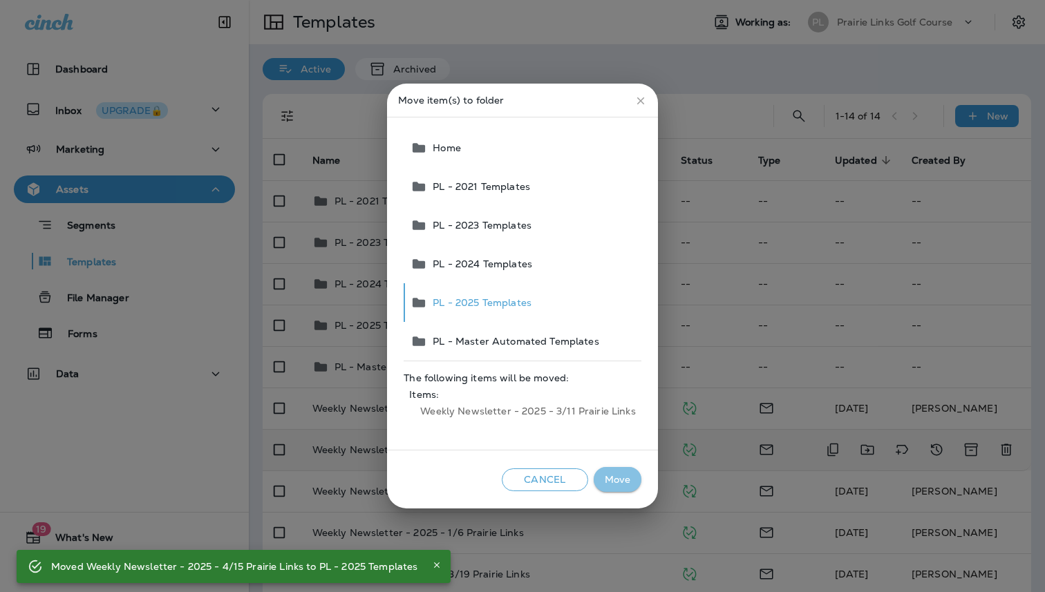
click at [612, 471] on button "Move" at bounding box center [618, 480] width 48 height 26
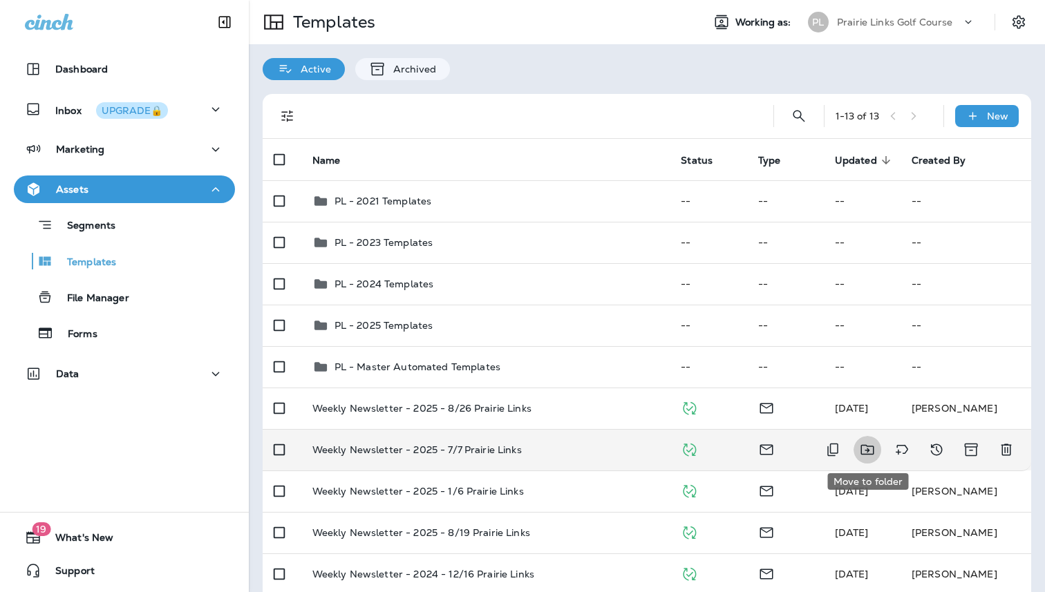
click at [870, 452] on icon "Move to folder" at bounding box center [867, 450] width 17 height 17
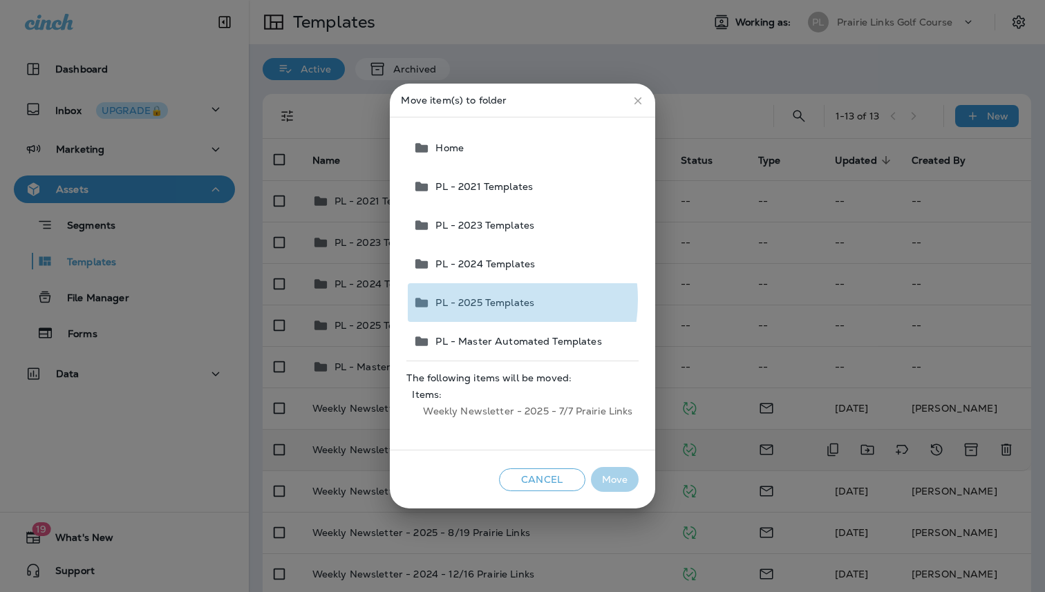
click at [479, 300] on span "PL - 2025 Templates" at bounding box center [482, 302] width 104 height 11
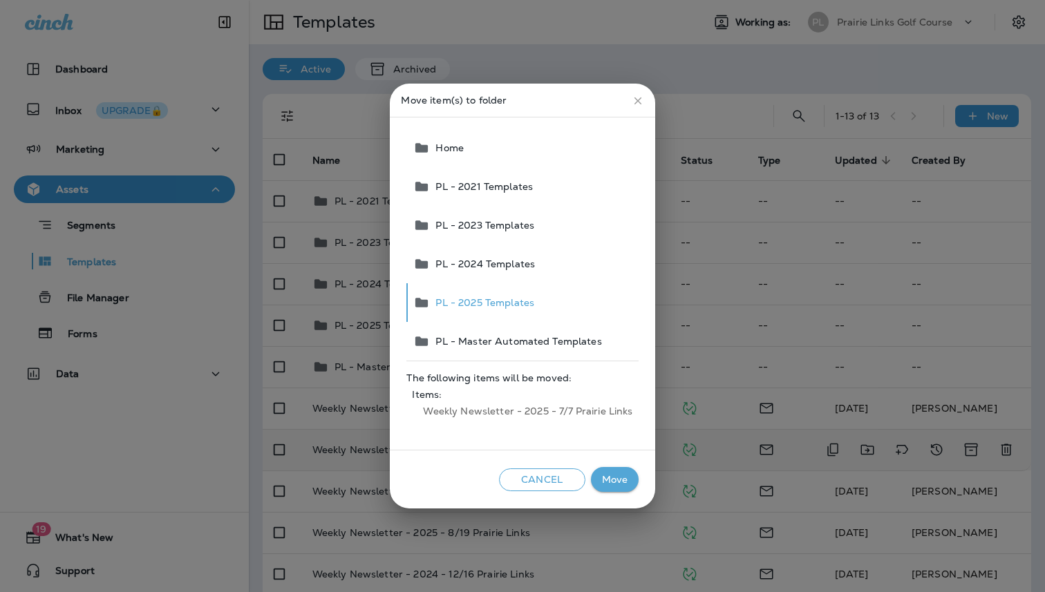
click at [610, 482] on button "Move" at bounding box center [615, 480] width 48 height 26
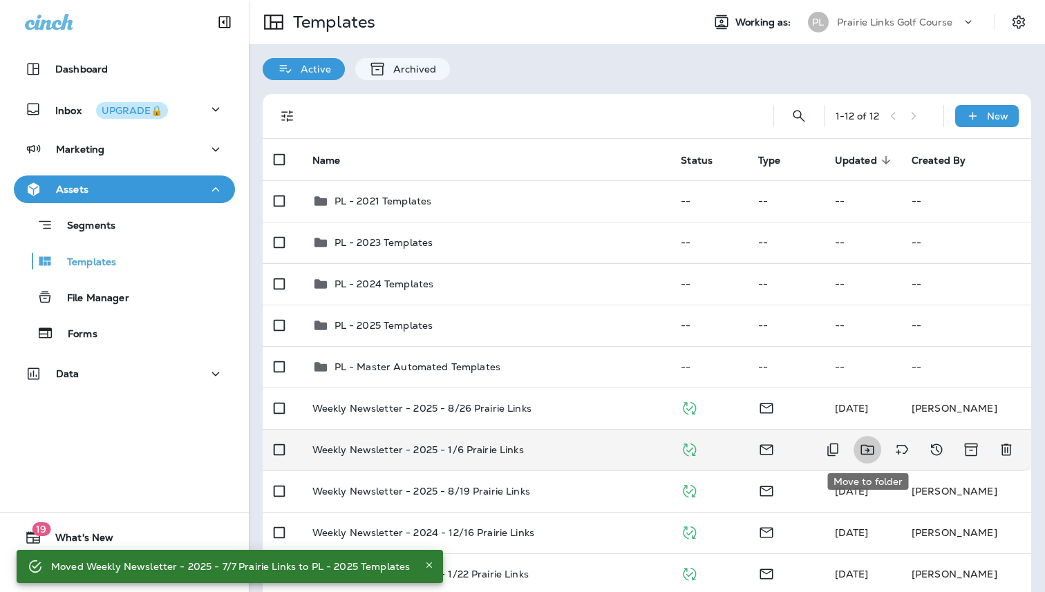
click at [863, 450] on icon "Move to folder" at bounding box center [867, 450] width 17 height 17
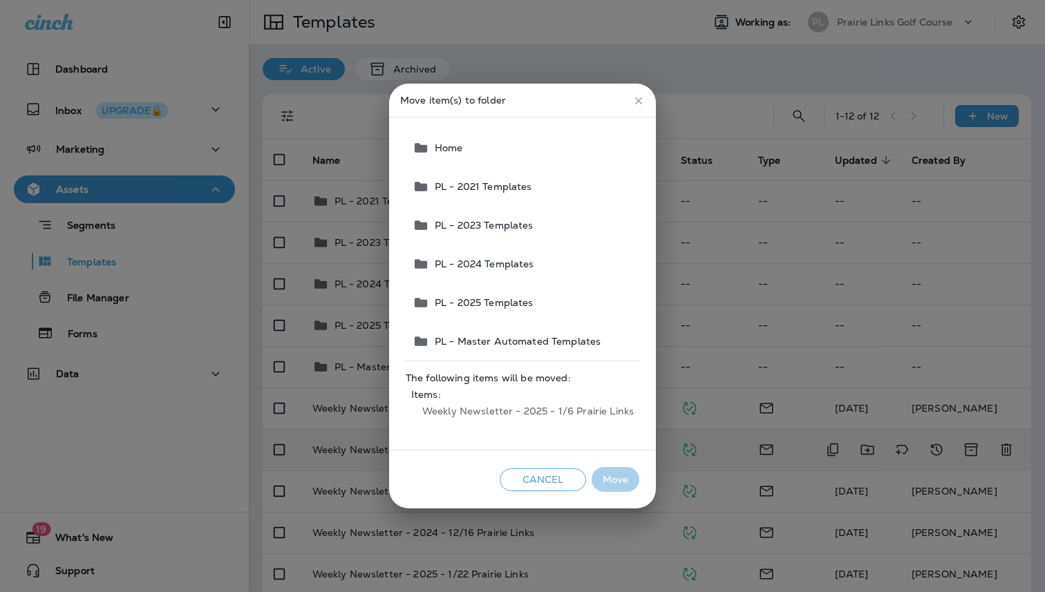
click at [493, 299] on span "PL - 2025 Templates" at bounding box center [481, 302] width 104 height 11
click at [610, 480] on button "Move" at bounding box center [616, 480] width 48 height 26
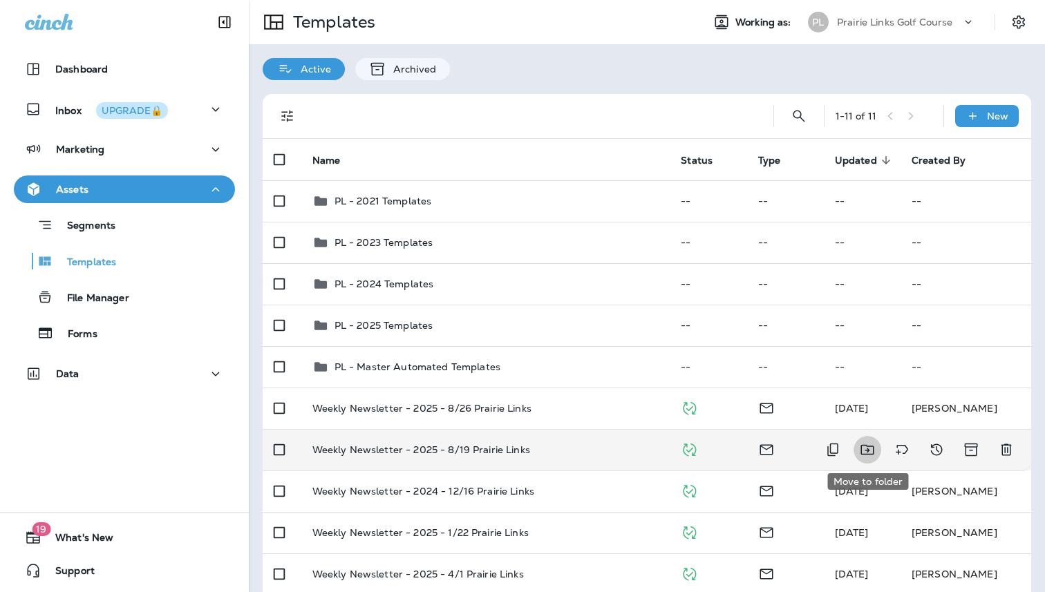
click at [871, 448] on icon "Move to folder" at bounding box center [867, 450] width 17 height 17
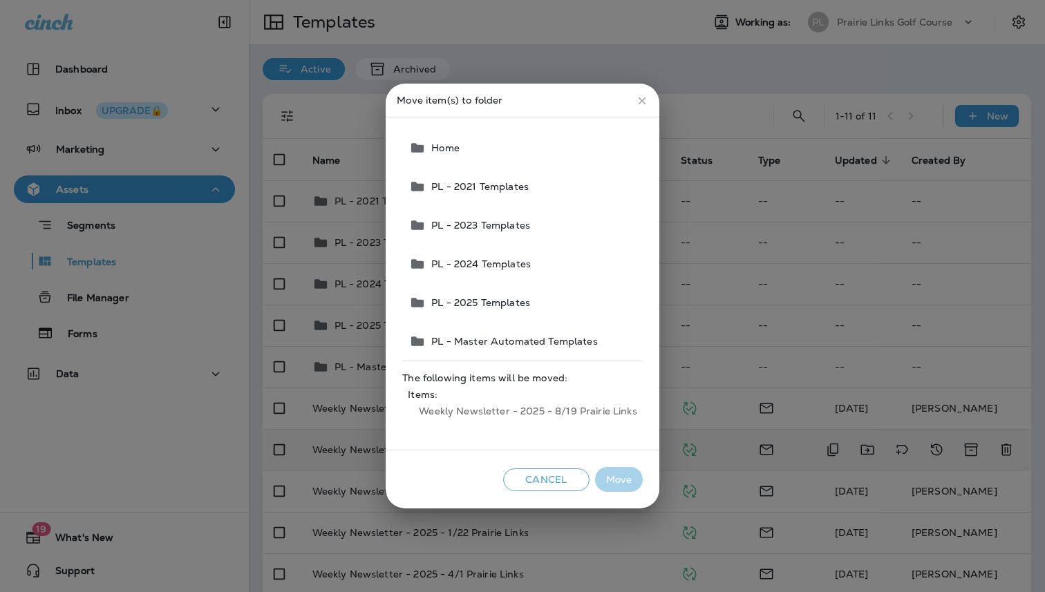
click at [480, 299] on span "PL - 2025 Templates" at bounding box center [478, 302] width 104 height 11
click at [617, 480] on button "Move" at bounding box center [619, 480] width 48 height 26
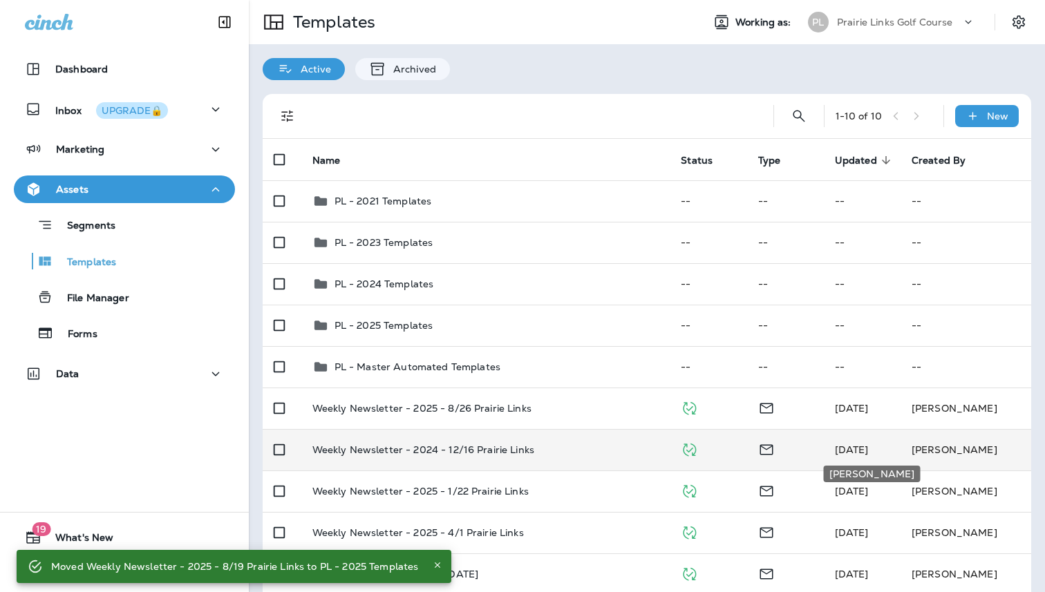
click at [852, 449] on span "[DATE]" at bounding box center [852, 450] width 34 height 12
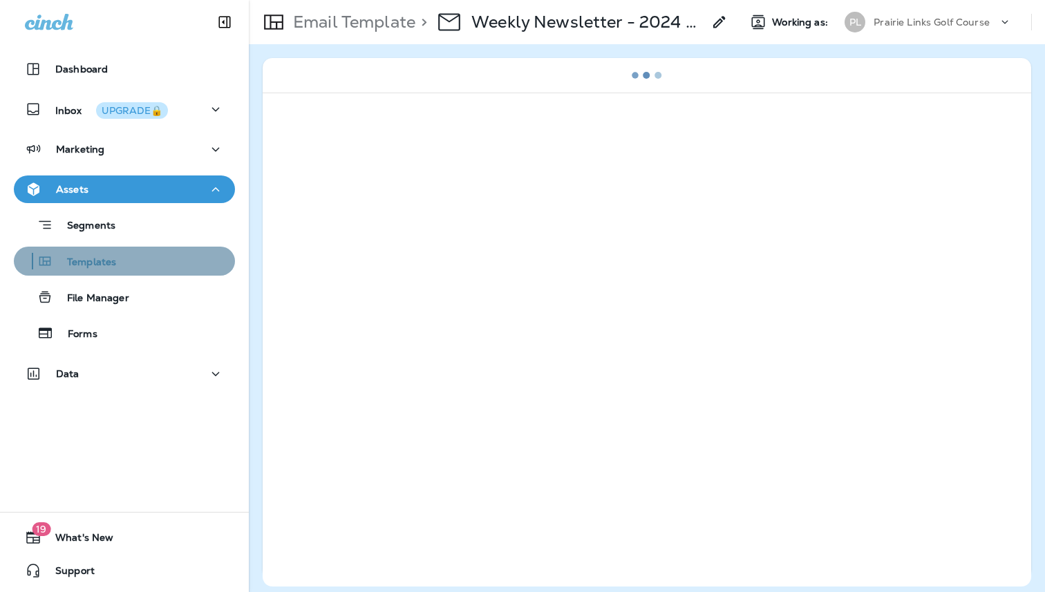
click at [68, 259] on p "Templates" at bounding box center [84, 262] width 63 height 13
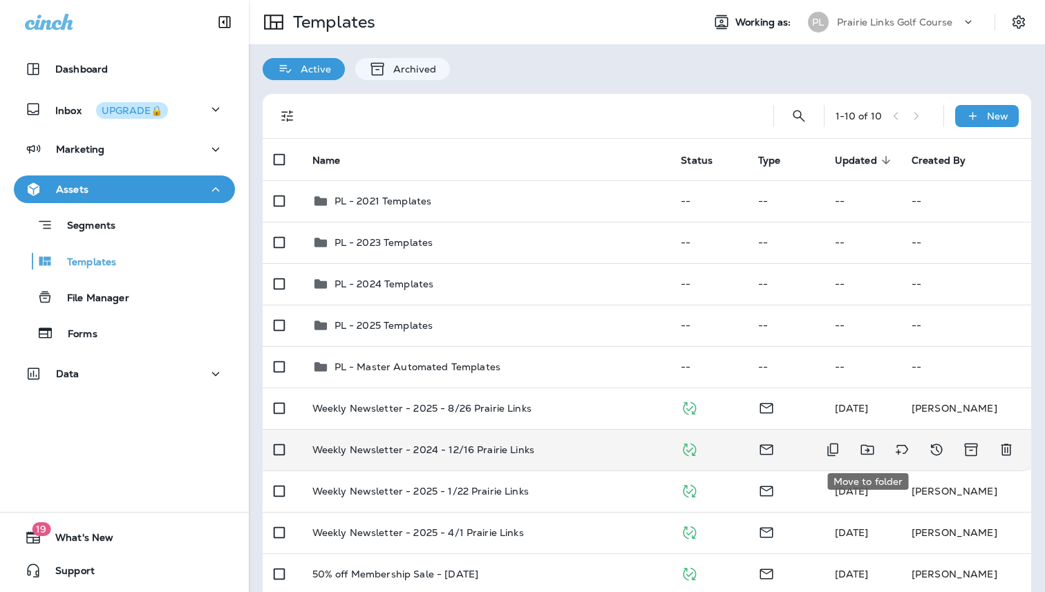
click at [866, 450] on icon "Move to folder" at bounding box center [867, 450] width 13 height 10
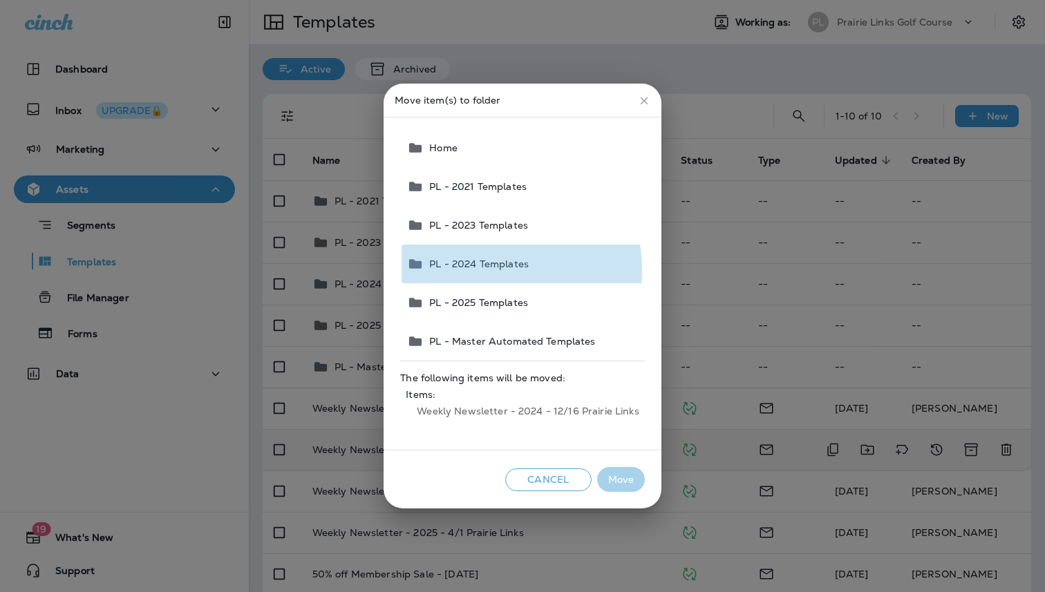
click at [480, 270] on button "PL - 2024 Templates" at bounding box center [523, 264] width 243 height 39
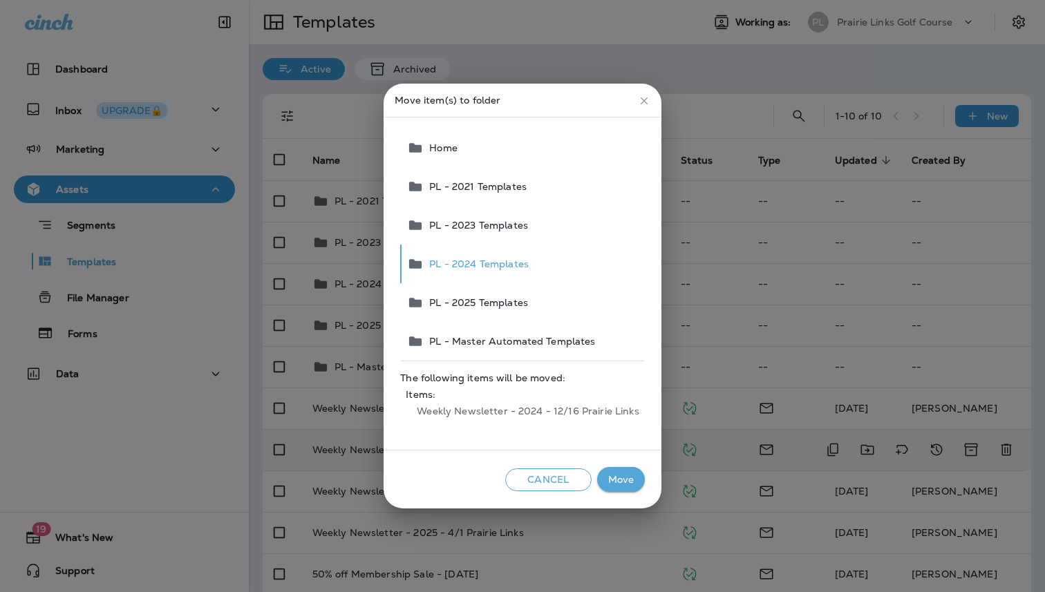
click at [622, 482] on button "Move" at bounding box center [621, 480] width 48 height 26
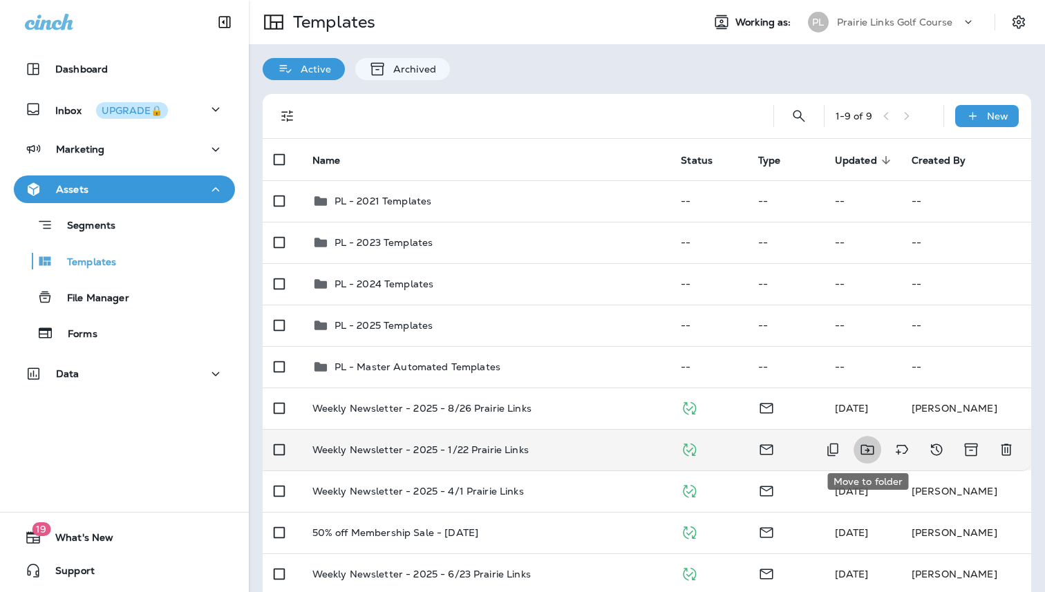
click at [866, 445] on icon "Move to folder" at bounding box center [867, 450] width 13 height 10
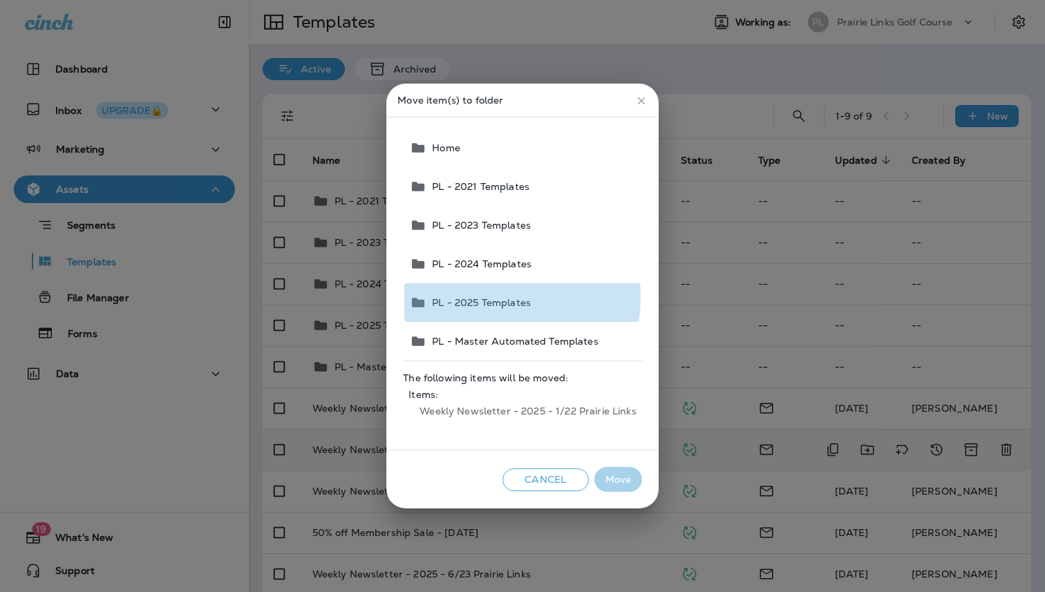
click at [473, 297] on span "PL - 2025 Templates" at bounding box center [478, 302] width 104 height 11
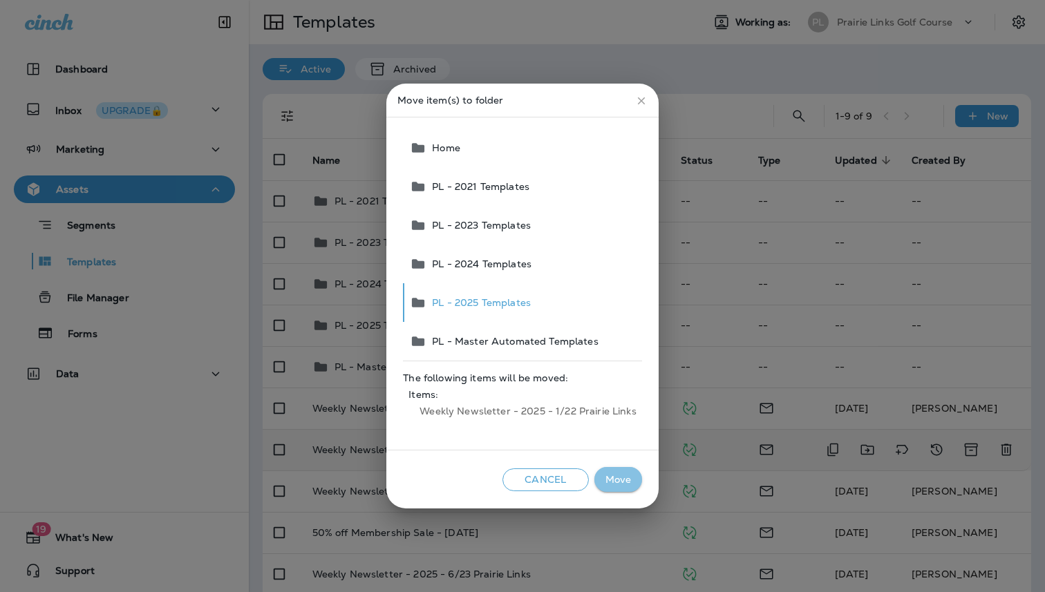
click at [612, 482] on button "Move" at bounding box center [618, 480] width 48 height 26
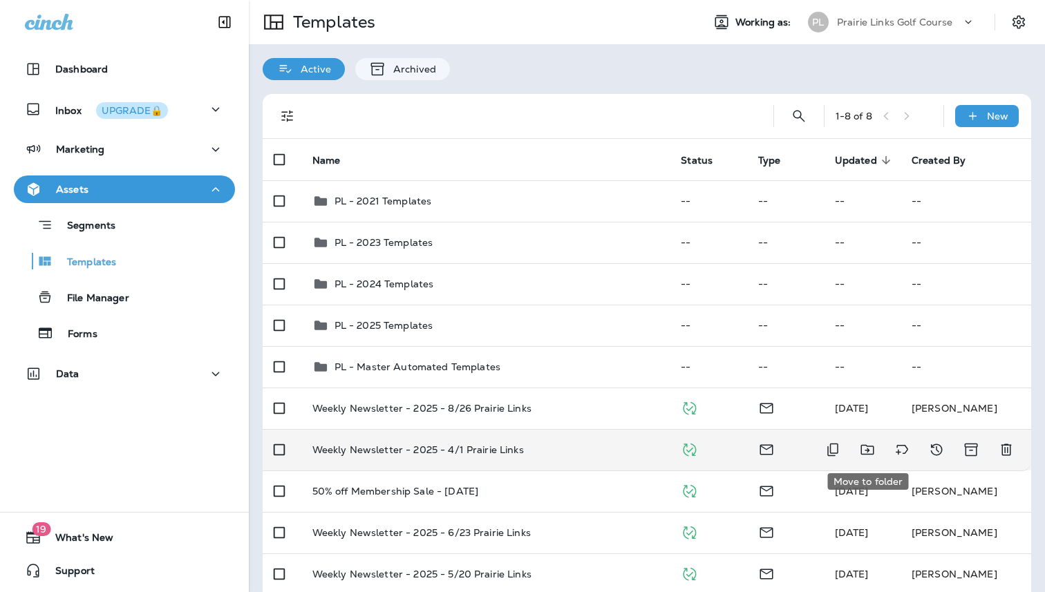
click at [871, 451] on icon "Move to folder" at bounding box center [867, 450] width 17 height 17
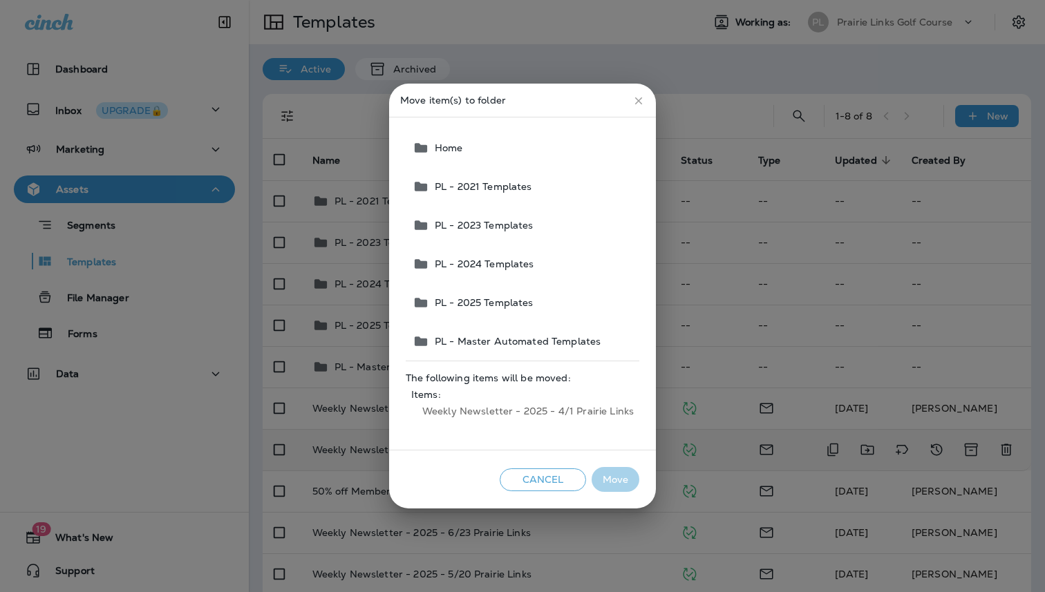
click at [488, 291] on button "PL - 2025 Templates" at bounding box center [523, 302] width 232 height 39
click at [619, 484] on button "Move" at bounding box center [616, 480] width 48 height 26
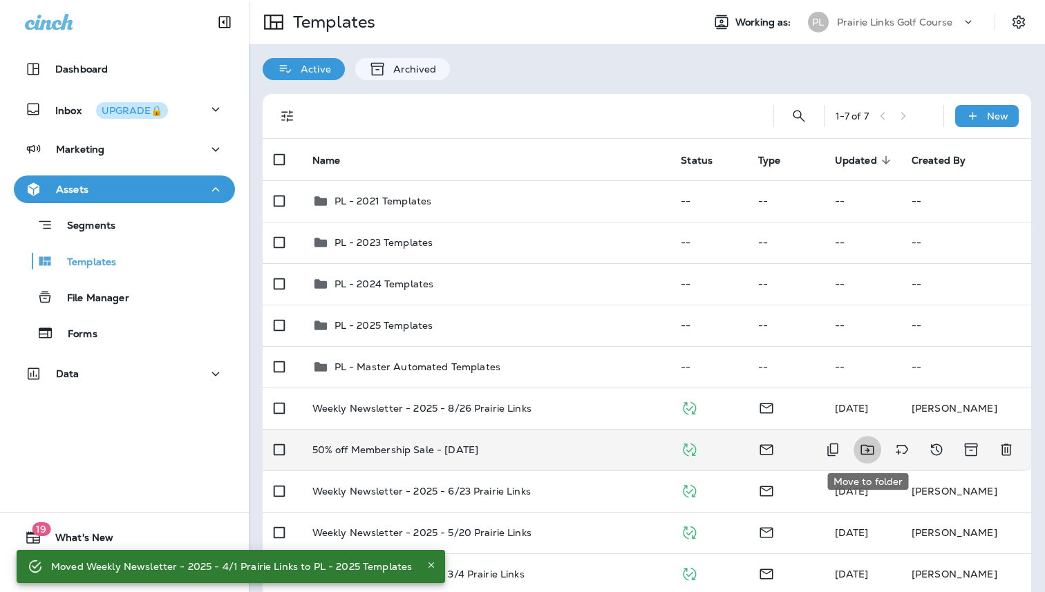
click at [865, 451] on icon "Move to folder" at bounding box center [867, 450] width 17 height 17
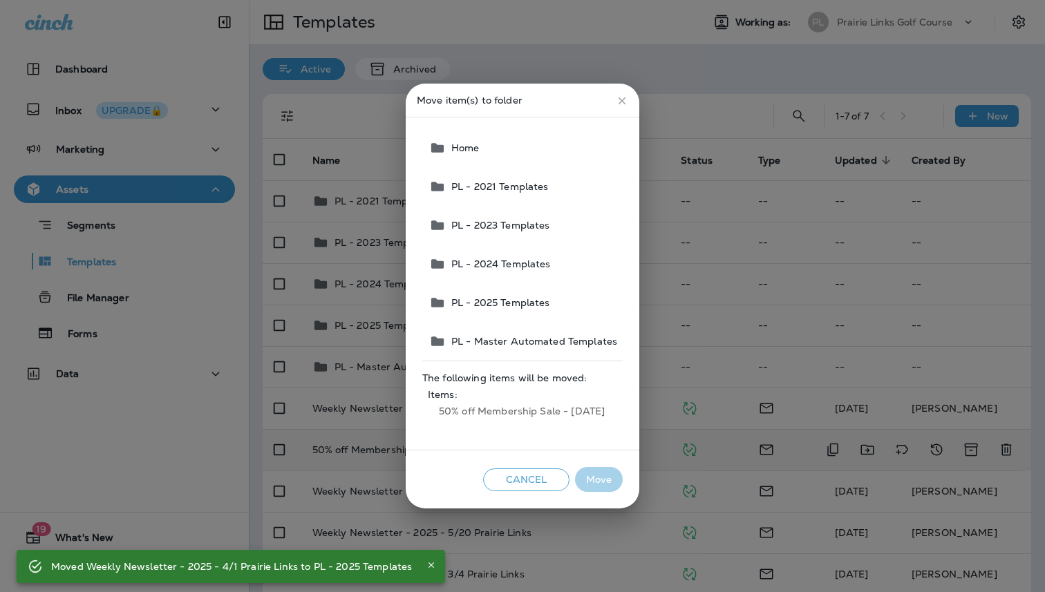
click at [491, 268] on span "PL - 2024 Templates" at bounding box center [498, 264] width 105 height 11
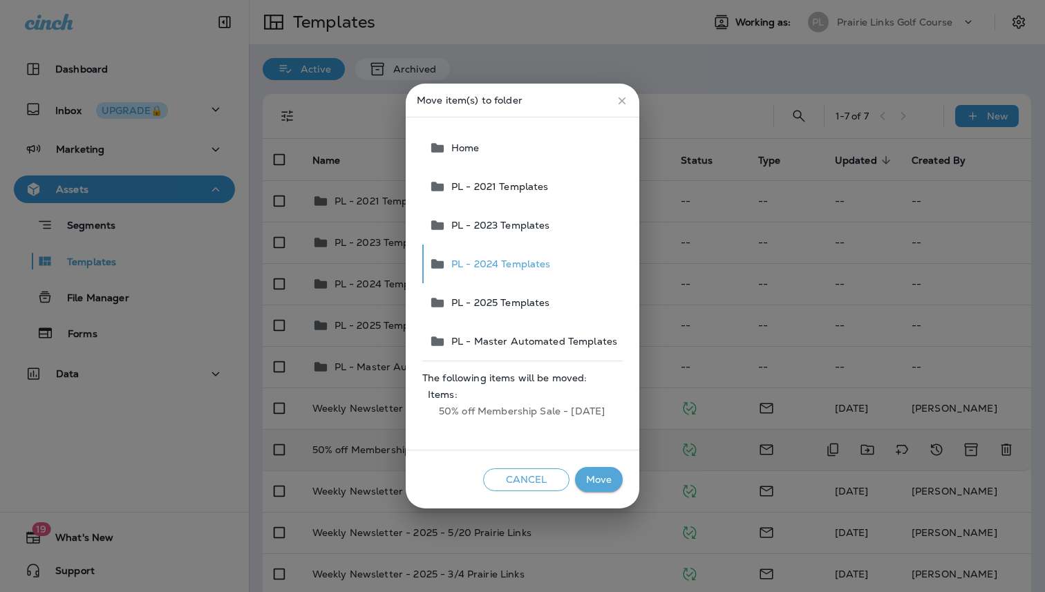
click at [597, 480] on button "Move" at bounding box center [599, 480] width 48 height 26
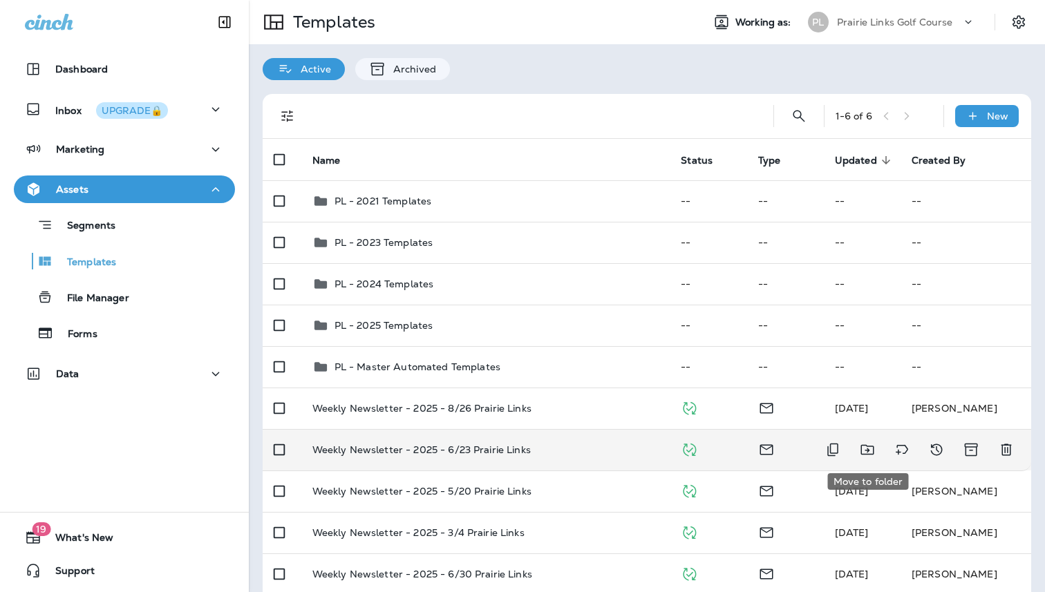
click at [866, 451] on icon "Move to folder" at bounding box center [867, 450] width 17 height 17
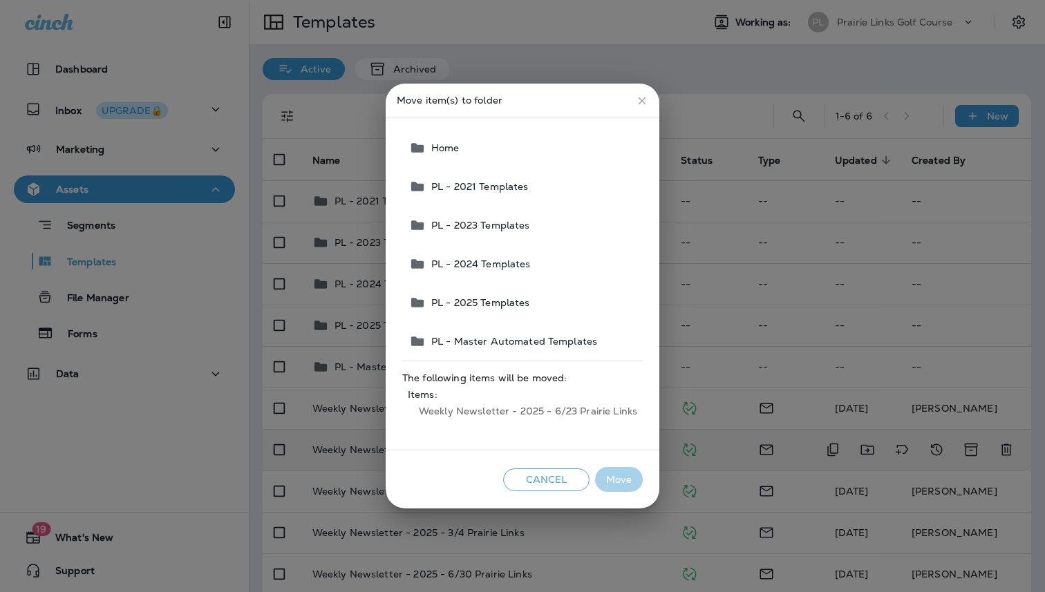
click at [491, 302] on span "PL - 2025 Templates" at bounding box center [478, 302] width 104 height 11
click at [612, 479] on button "Move" at bounding box center [619, 480] width 48 height 26
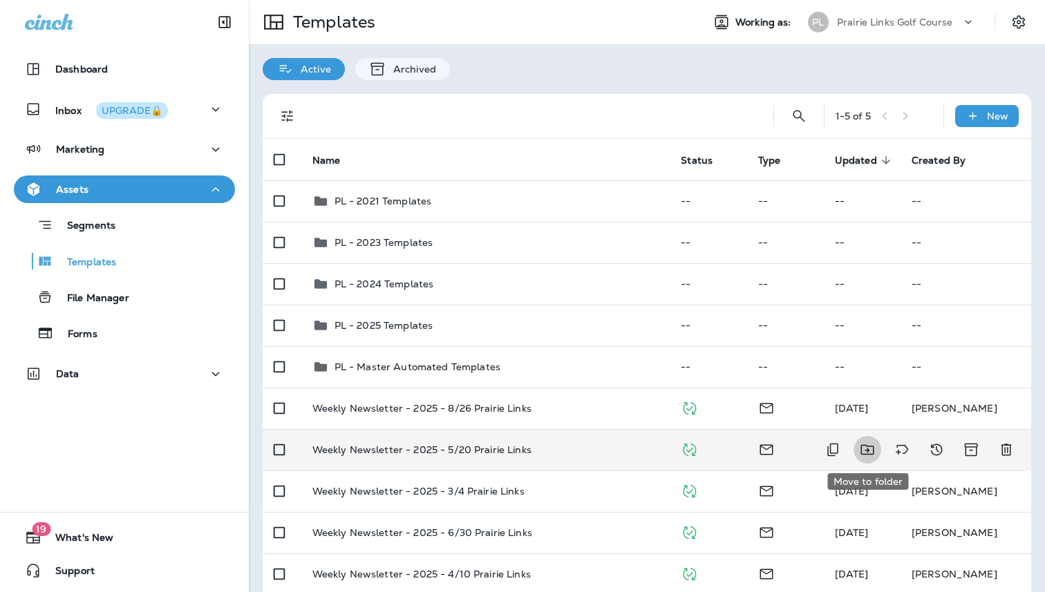
click at [865, 450] on icon "Move to folder" at bounding box center [867, 450] width 17 height 17
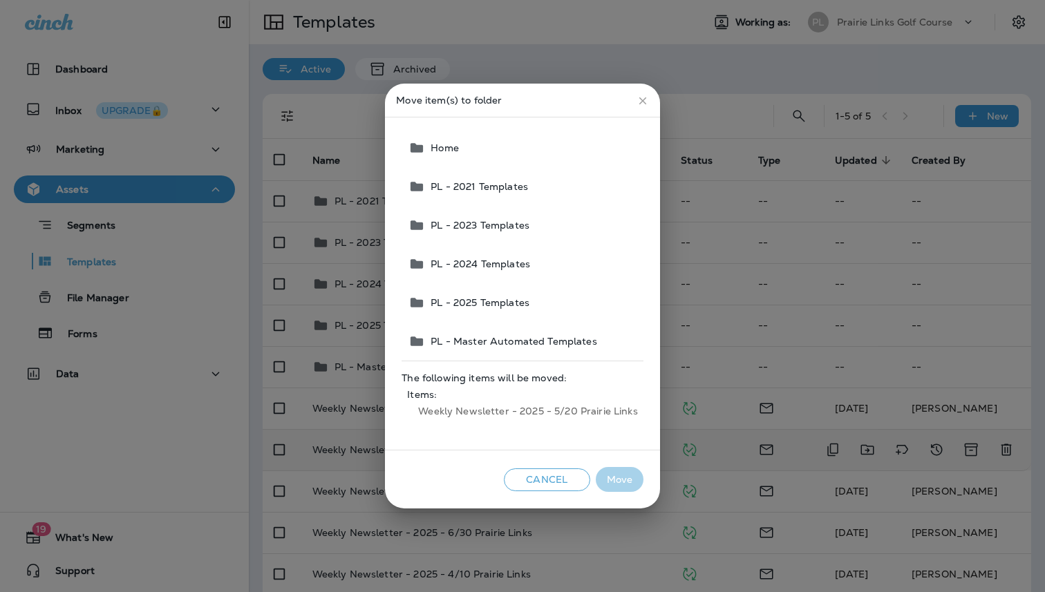
click at [469, 298] on span "PL - 2025 Templates" at bounding box center [477, 302] width 104 height 11
click at [620, 485] on button "Move" at bounding box center [620, 480] width 48 height 26
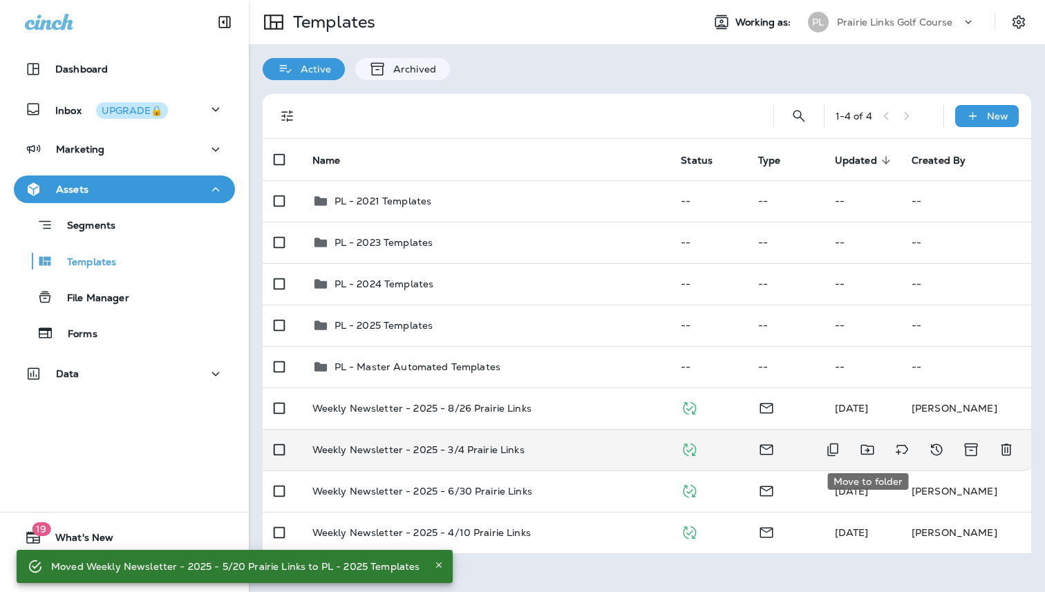
click at [874, 447] on icon "Move to folder" at bounding box center [867, 450] width 17 height 17
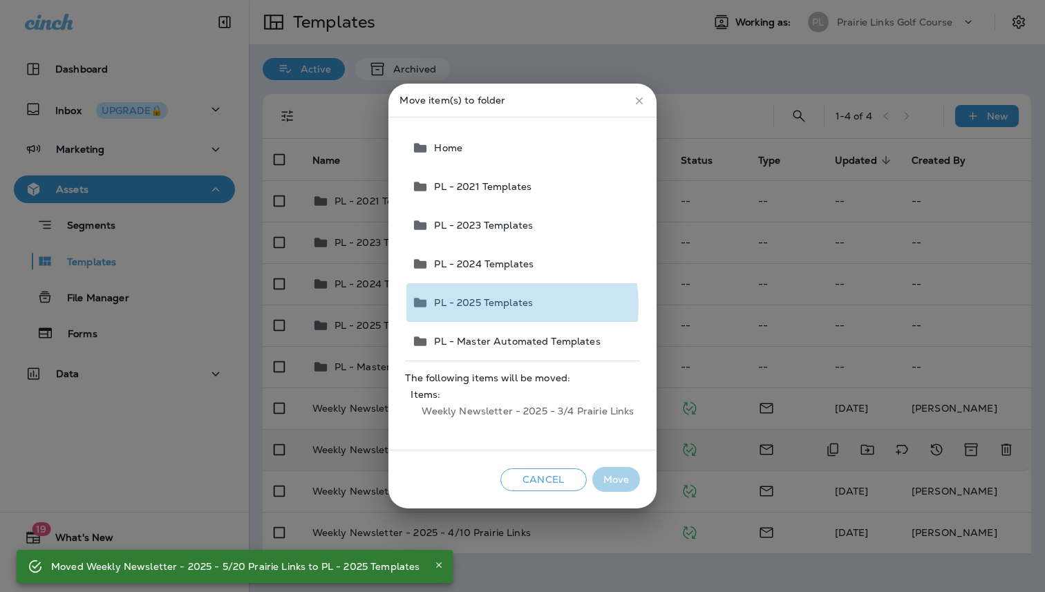
click at [489, 306] on span "PL - 2025 Templates" at bounding box center [481, 302] width 104 height 11
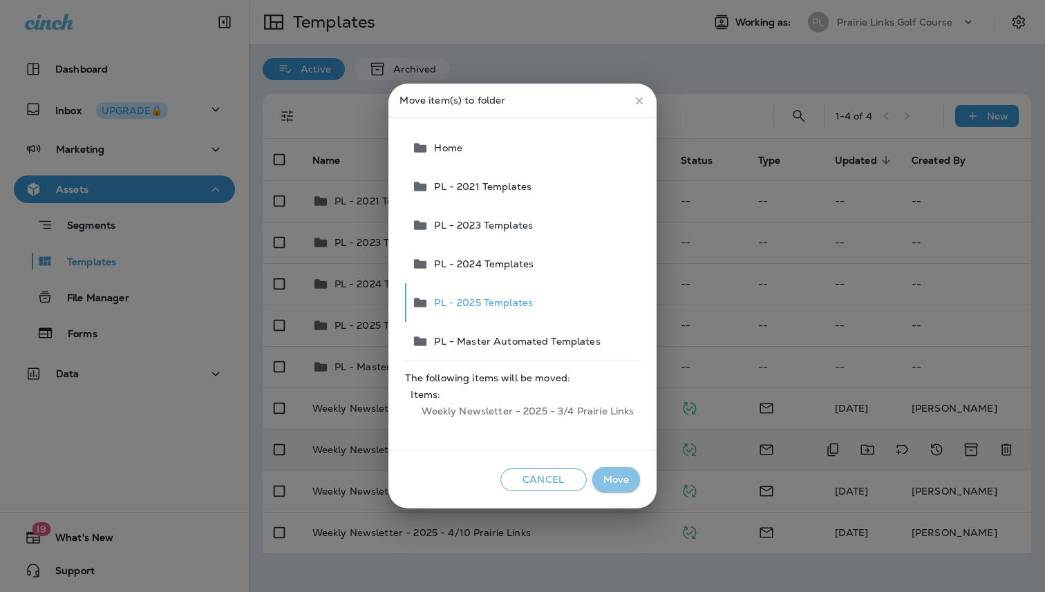
click at [614, 476] on button "Move" at bounding box center [616, 480] width 48 height 26
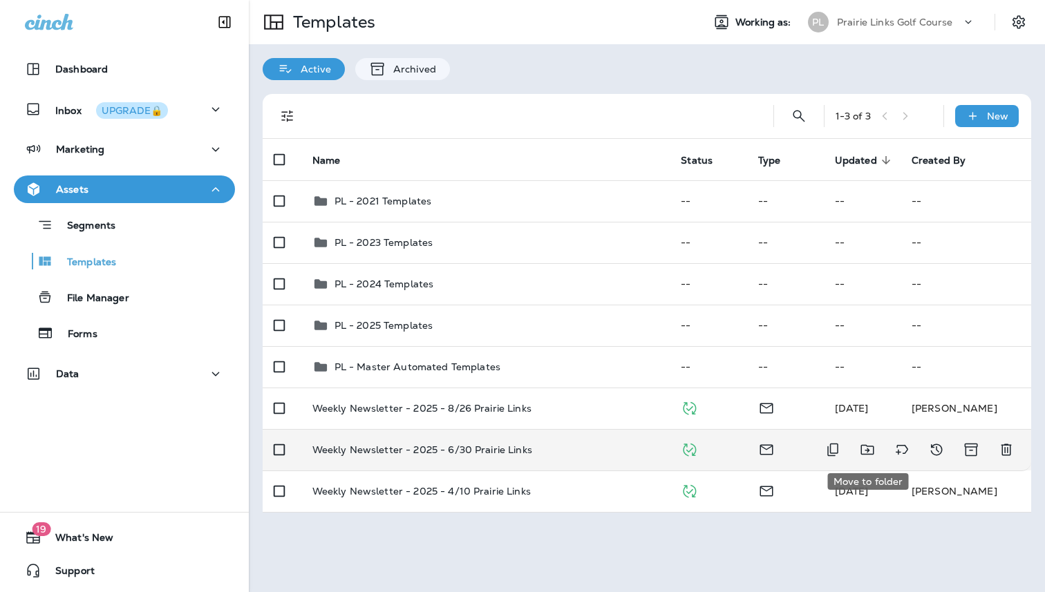
click at [874, 446] on icon "Move to folder" at bounding box center [867, 450] width 17 height 17
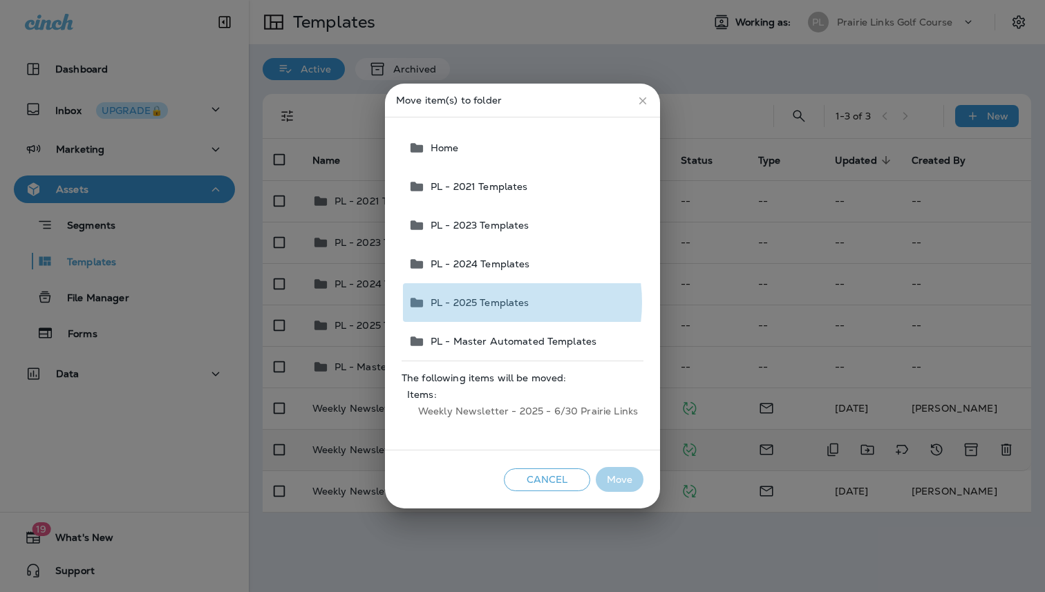
click at [491, 303] on span "PL - 2025 Templates" at bounding box center [477, 302] width 104 height 11
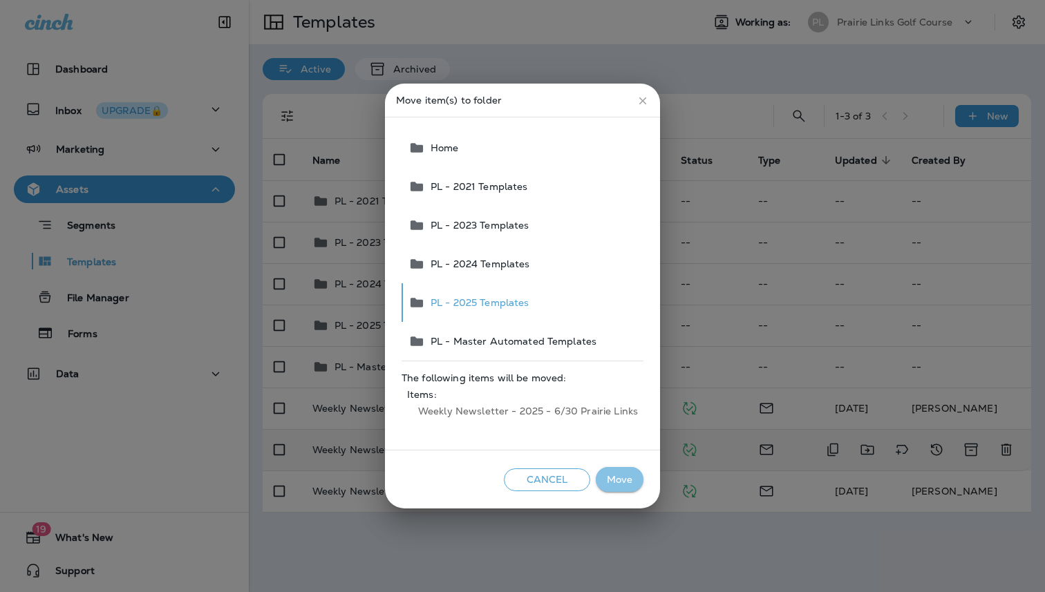
click at [623, 482] on button "Move" at bounding box center [620, 480] width 48 height 26
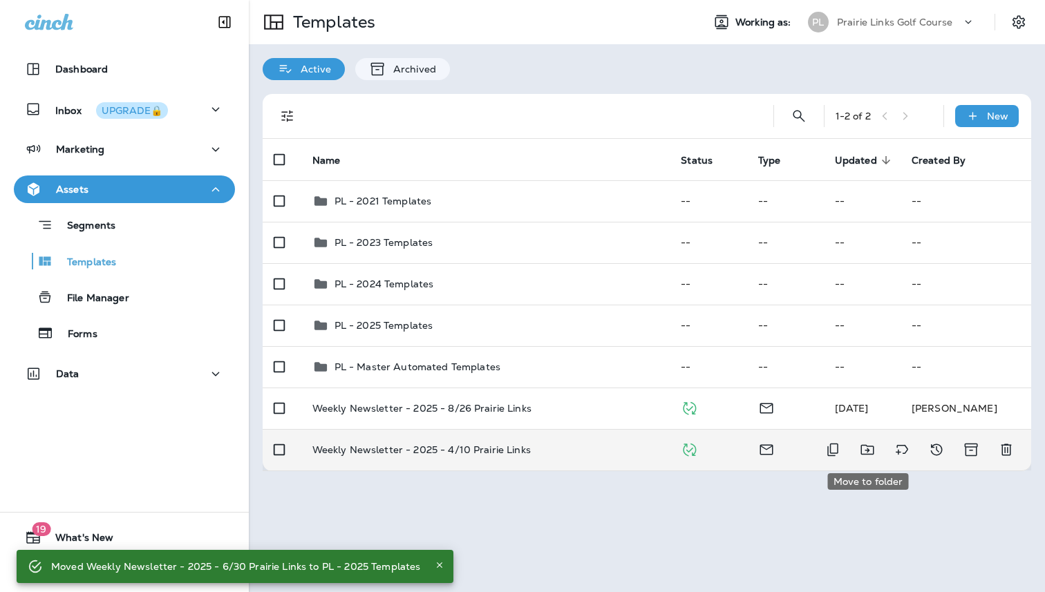
click at [867, 451] on icon "Move to folder" at bounding box center [867, 450] width 17 height 17
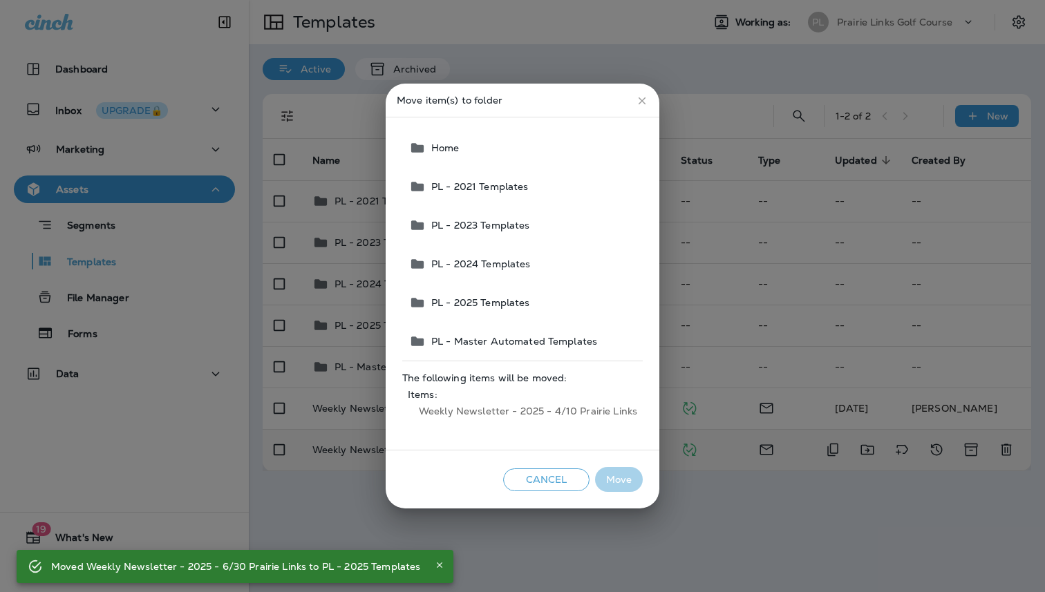
click at [516, 312] on button "PL - 2025 Templates" at bounding box center [523, 302] width 239 height 39
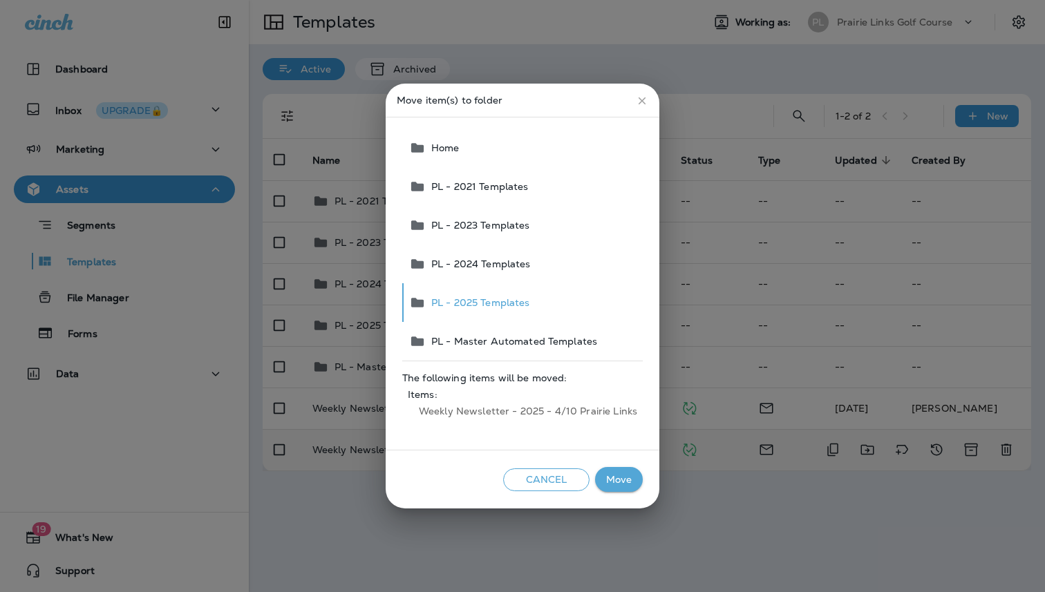
click at [623, 480] on button "Move" at bounding box center [619, 480] width 48 height 26
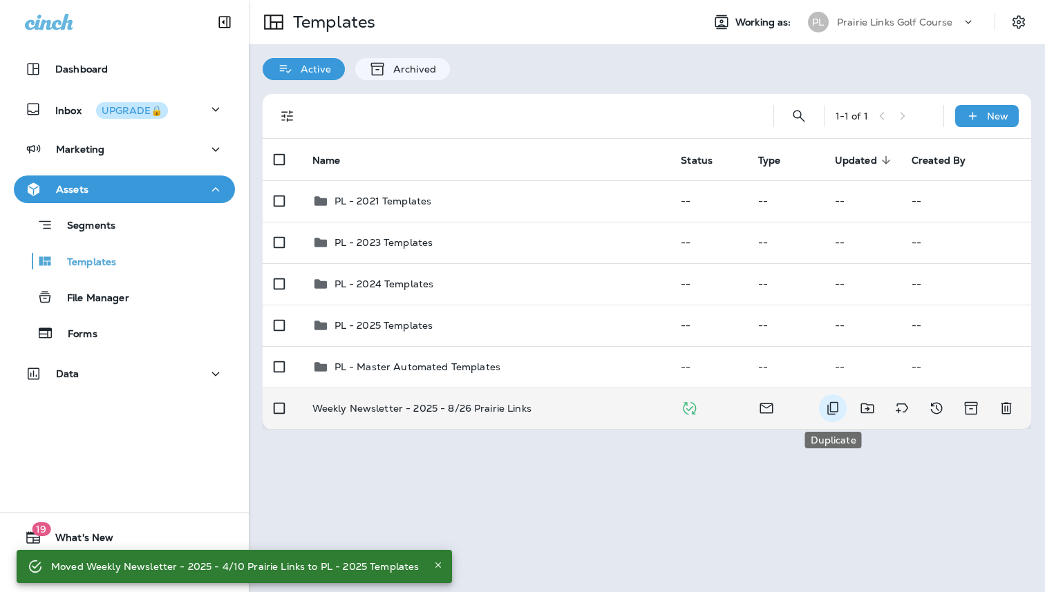
click at [834, 411] on icon "Duplicate" at bounding box center [833, 408] width 17 height 17
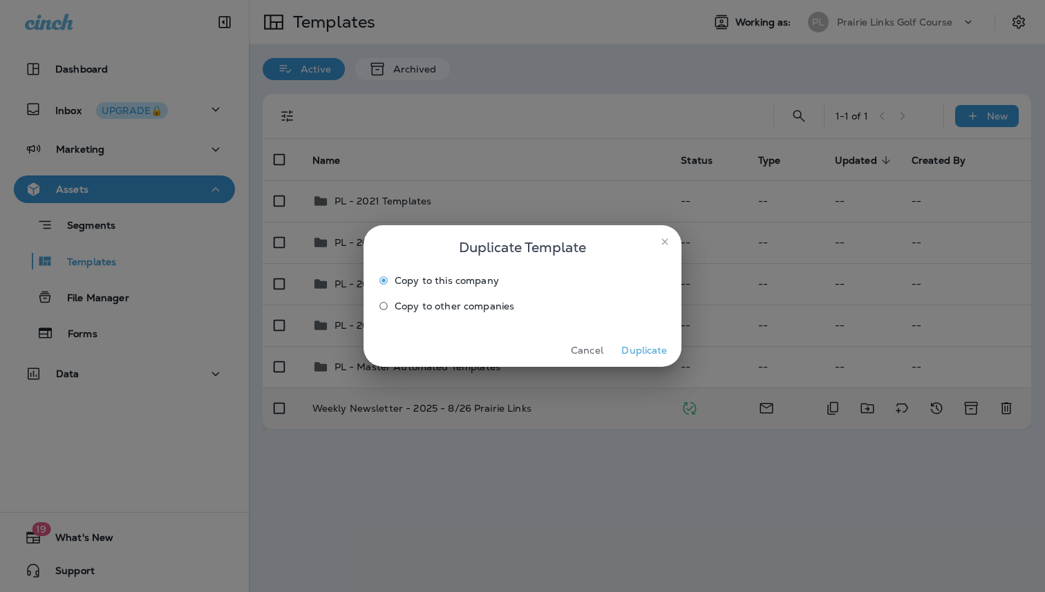
click at [648, 350] on button "Duplicate" at bounding box center [645, 350] width 52 height 21
